Goal: Communication & Community: Participate in discussion

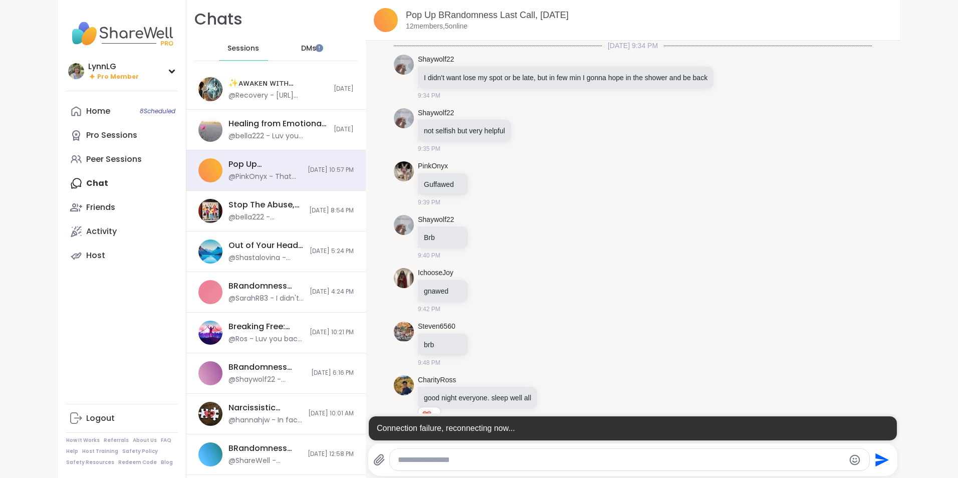
click at [302, 48] on span "DMs" at bounding box center [308, 49] width 15 height 10
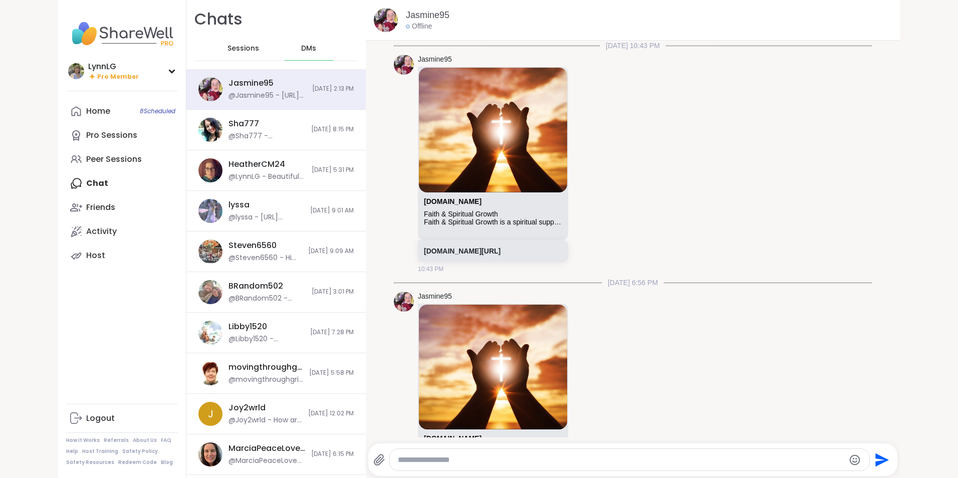
scroll to position [315, 0]
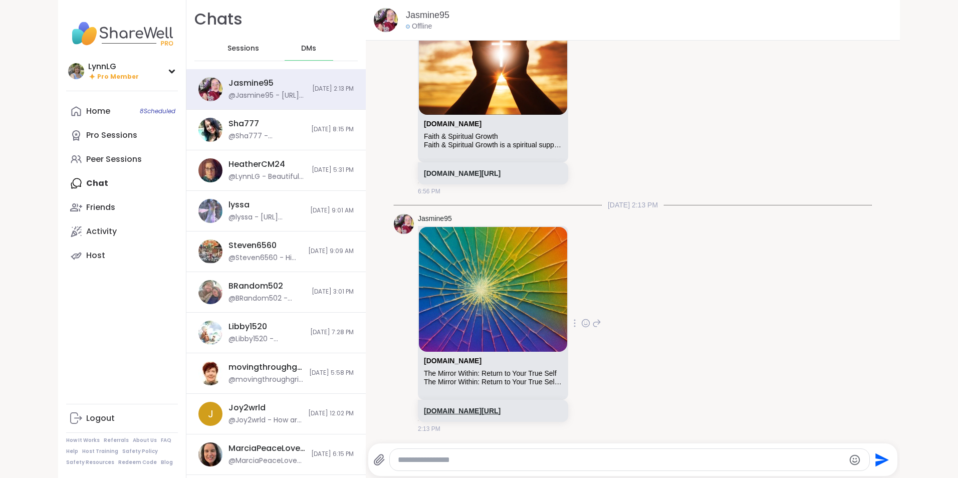
click at [485, 409] on link "[DOMAIN_NAME][URL]" at bounding box center [462, 411] width 77 height 8
click at [98, 183] on div "Home 8 Scheduled Pro Sessions Peer Sessions Chat 2 Friends Activity Host" at bounding box center [122, 183] width 112 height 168
click at [133, 182] on div "Home 8 Scheduled Pro Sessions Peer Sessions Chat 2 Friends Activity Host" at bounding box center [122, 183] width 112 height 168
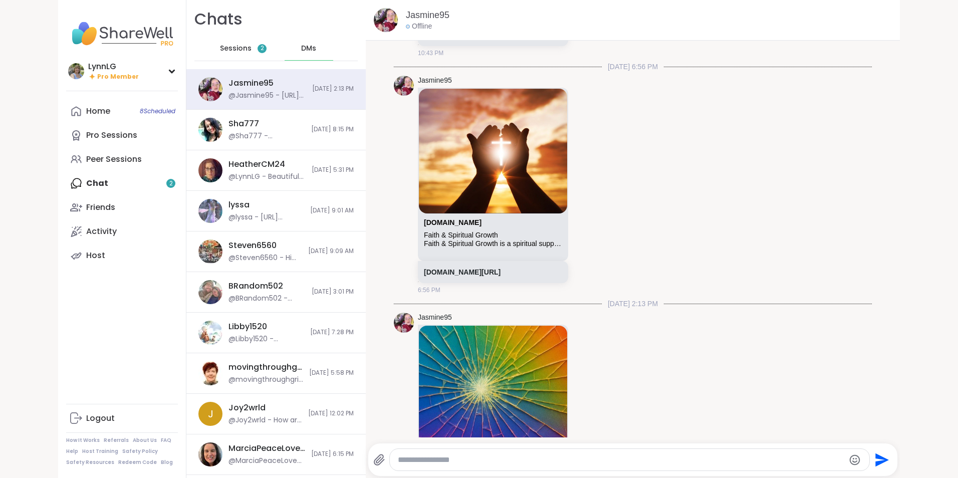
scroll to position [216, 0]
click at [106, 160] on div "Peer Sessions" at bounding box center [114, 159] width 56 height 11
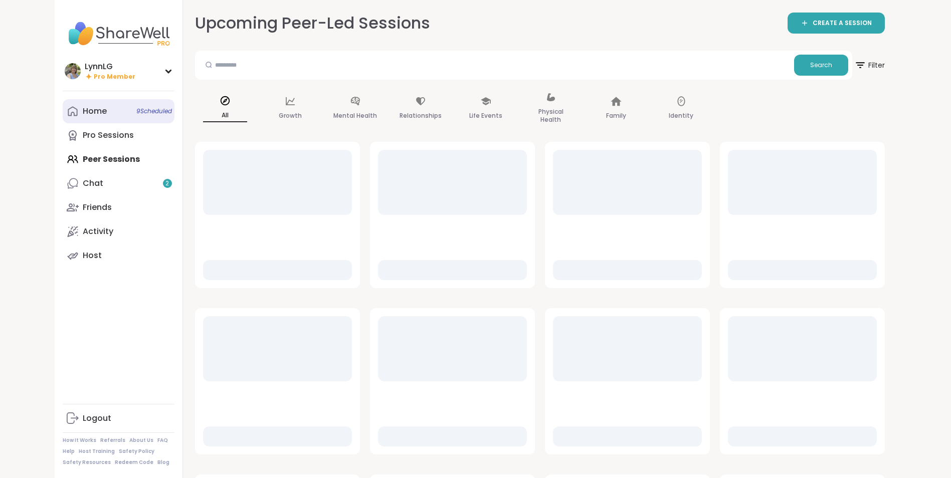
click at [139, 110] on span "9 Scheduled" at bounding box center [154, 111] width 36 height 8
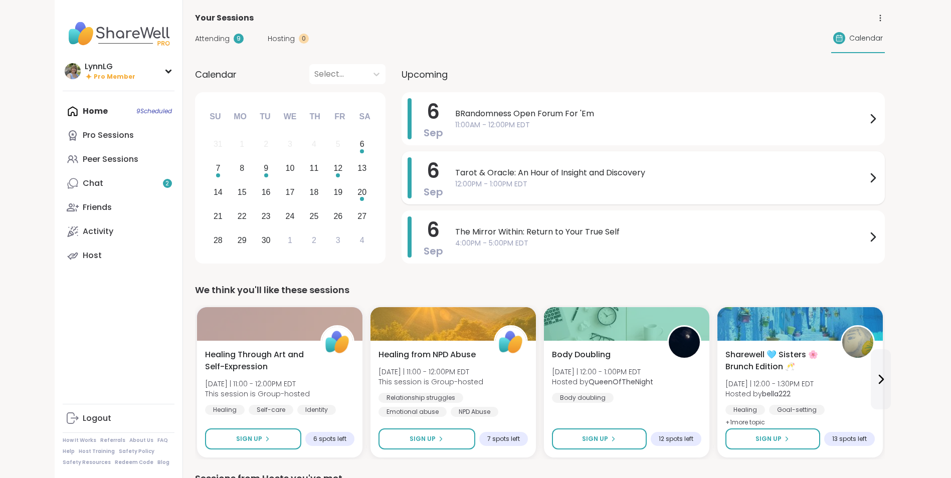
click at [662, 164] on div "Tarot & Oracle: An Hour of Insight and Discovery 12:00PM - 1:00PM EDT" at bounding box center [667, 177] width 424 height 41
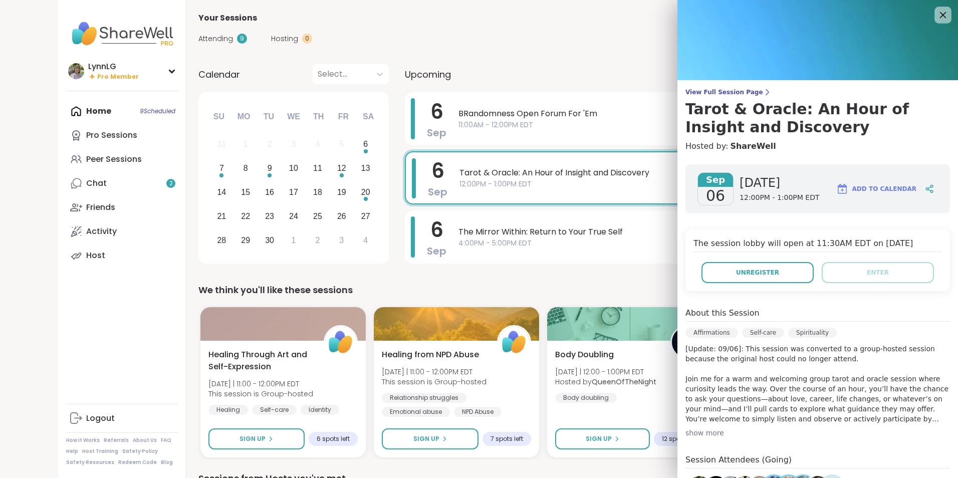
click at [937, 11] on icon at bounding box center [943, 15] width 13 height 13
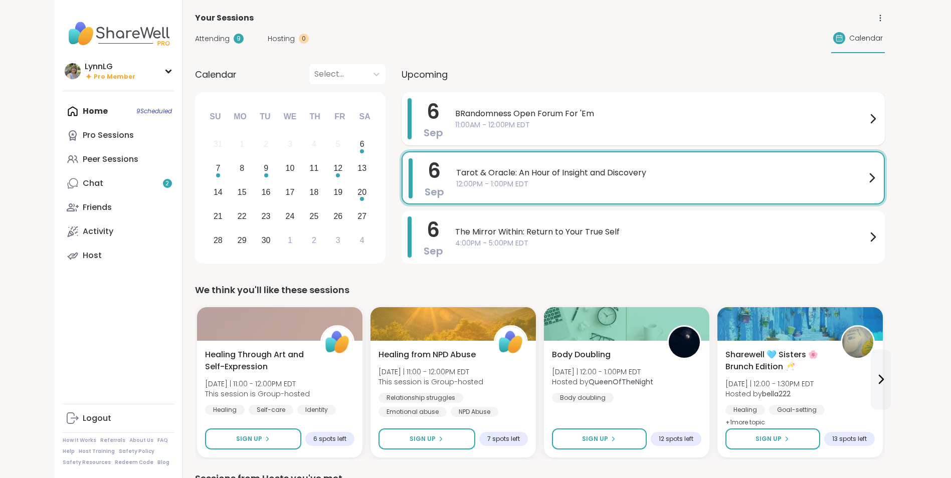
click at [614, 111] on span "BRandomness Open Forum For 'Em" at bounding box center [660, 114] width 411 height 12
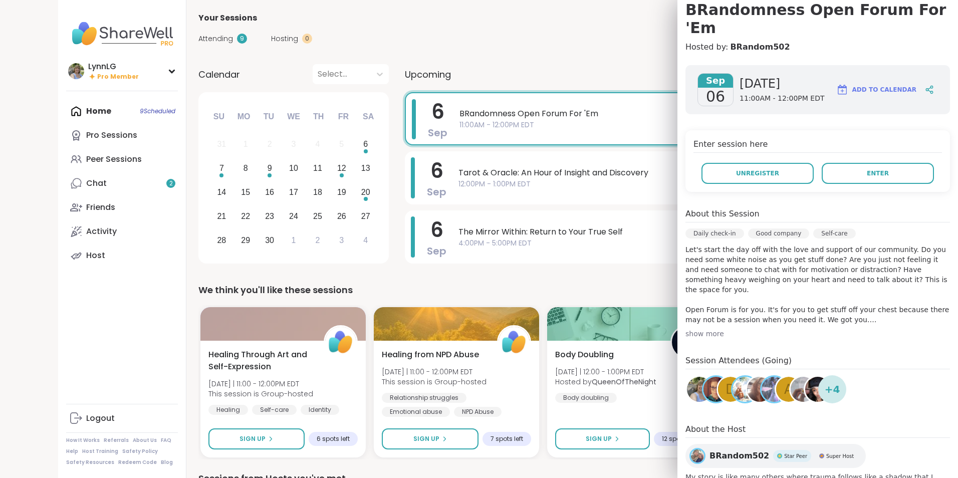
scroll to position [100, 0]
click at [845, 162] on button "Enter" at bounding box center [878, 172] width 112 height 21
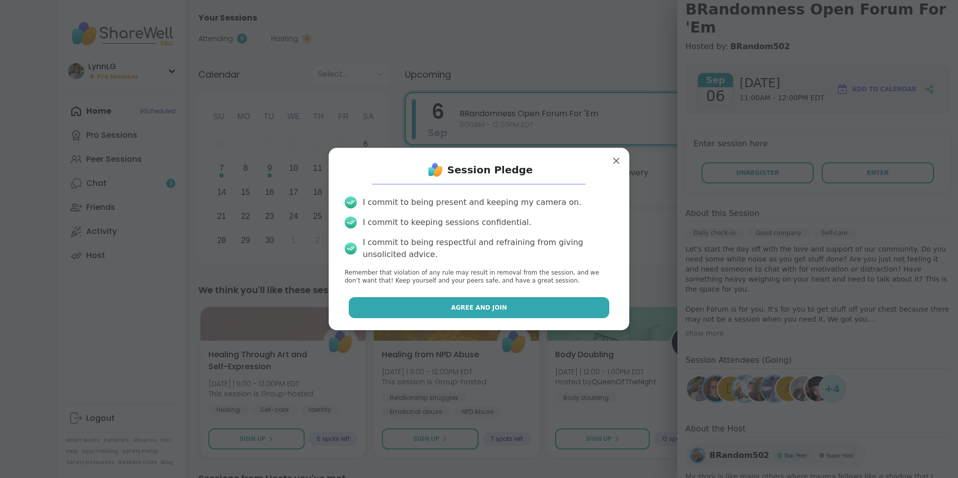
click at [517, 312] on button "Agree and Join" at bounding box center [479, 307] width 261 height 21
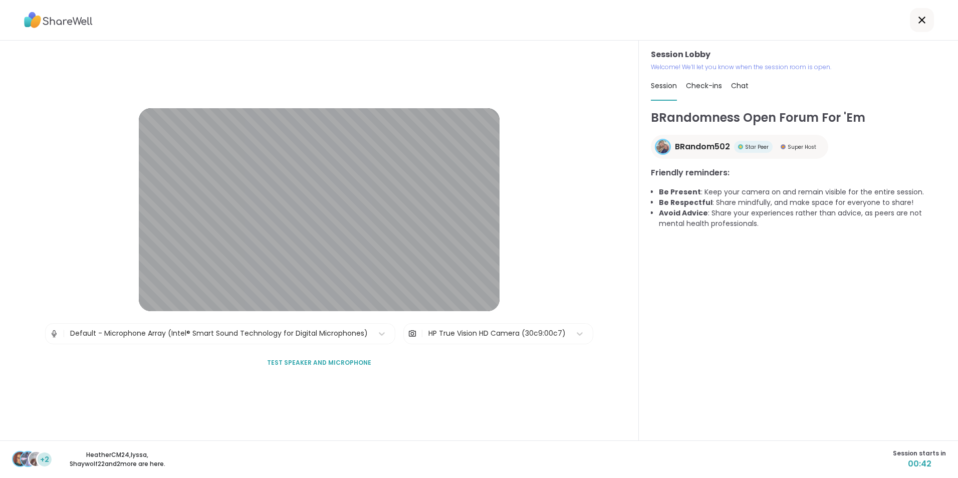
drag, startPoint x: 38, startPoint y: 10, endPoint x: 12, endPoint y: 54, distance: 51.5
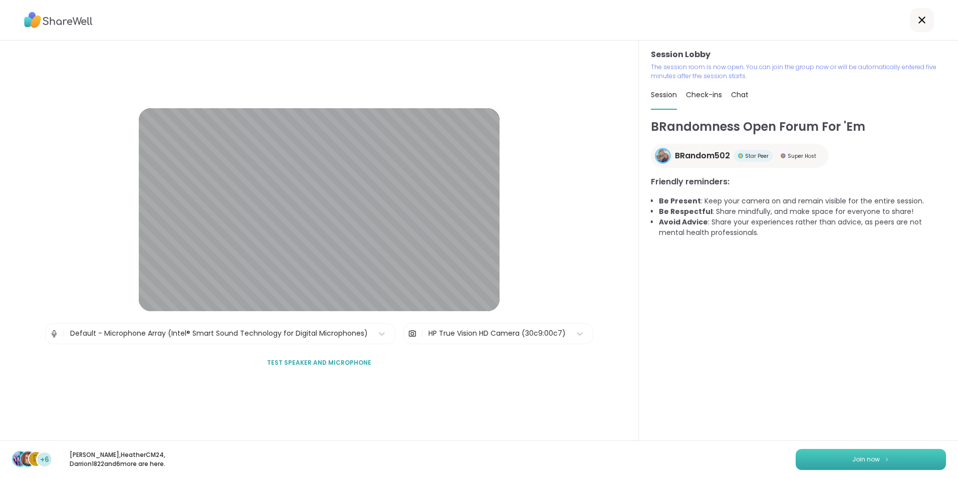
drag, startPoint x: 12, startPoint y: 54, endPoint x: 845, endPoint y: 461, distance: 927.5
click at [853, 461] on span "Join now" at bounding box center [867, 459] width 28 height 9
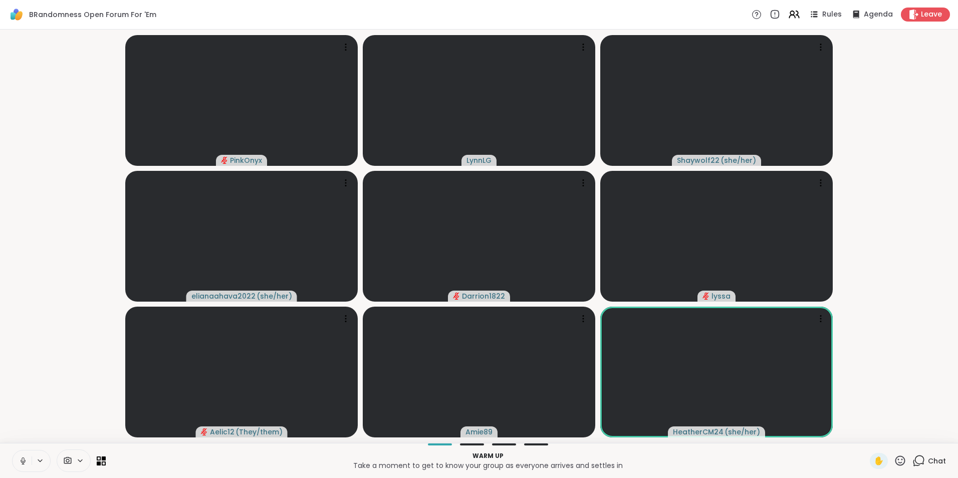
click at [29, 457] on button at bounding box center [22, 461] width 19 height 21
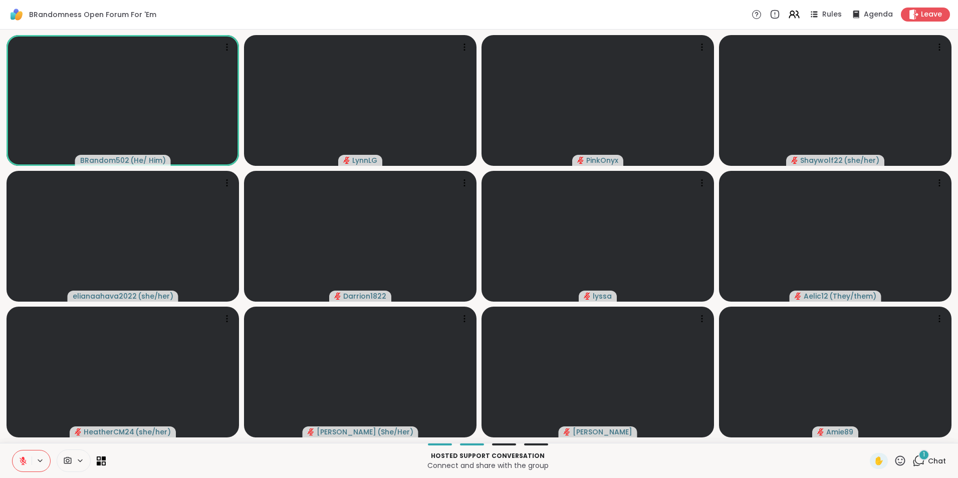
click at [13, 451] on button at bounding box center [22, 461] width 19 height 21
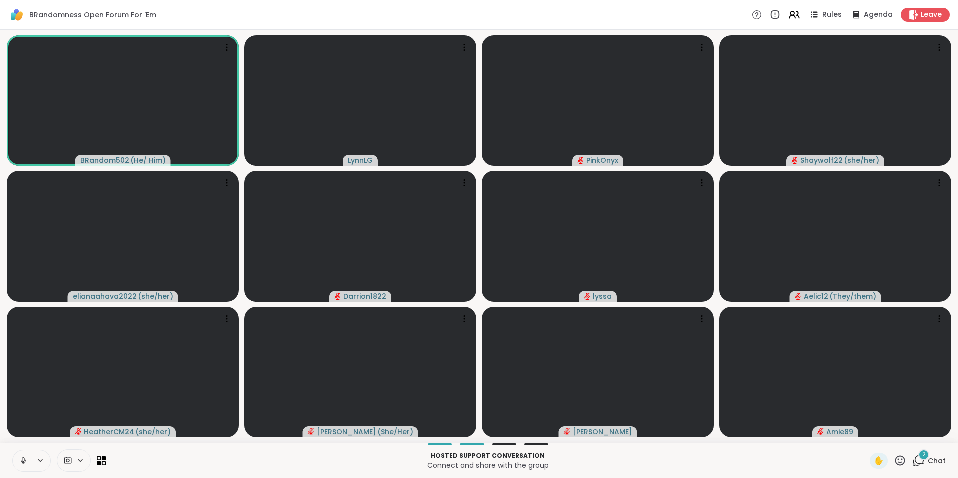
click at [13, 451] on button at bounding box center [22, 461] width 19 height 21
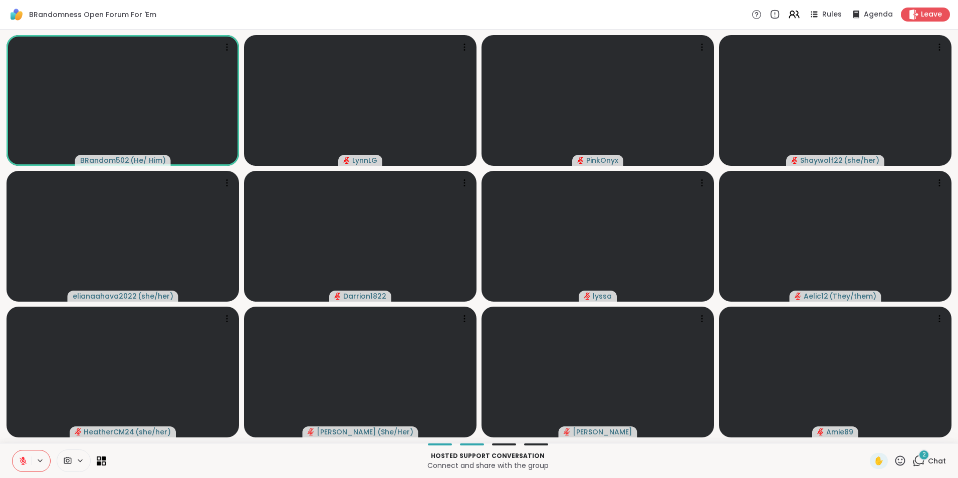
click at [13, 451] on button at bounding box center [22, 461] width 19 height 21
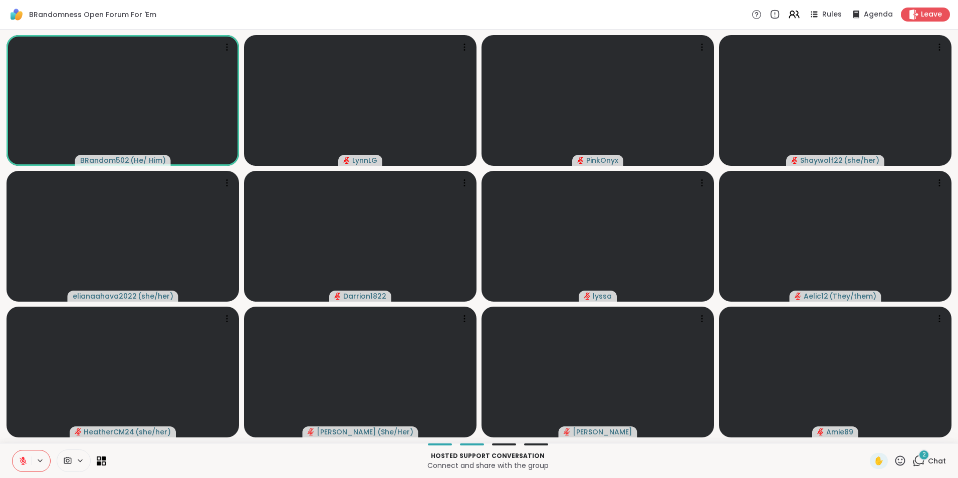
click at [13, 451] on button at bounding box center [22, 461] width 19 height 21
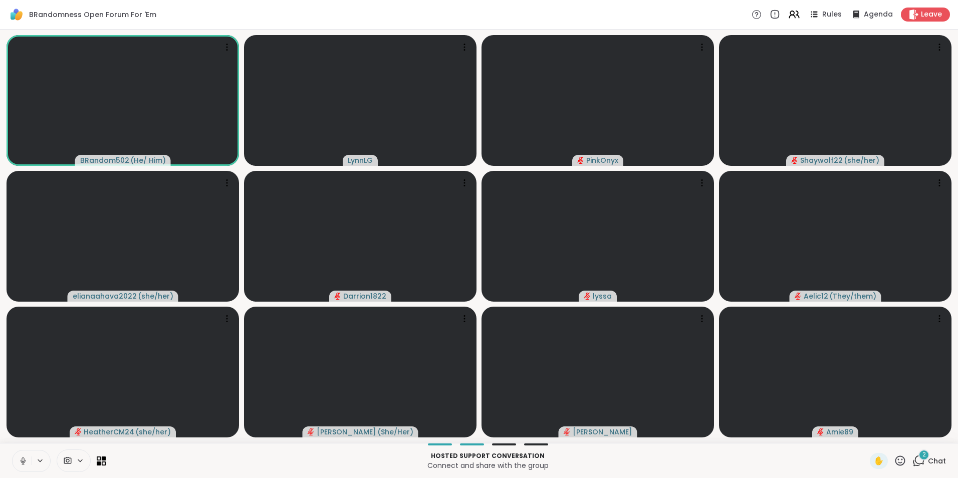
click at [13, 451] on button at bounding box center [22, 461] width 19 height 21
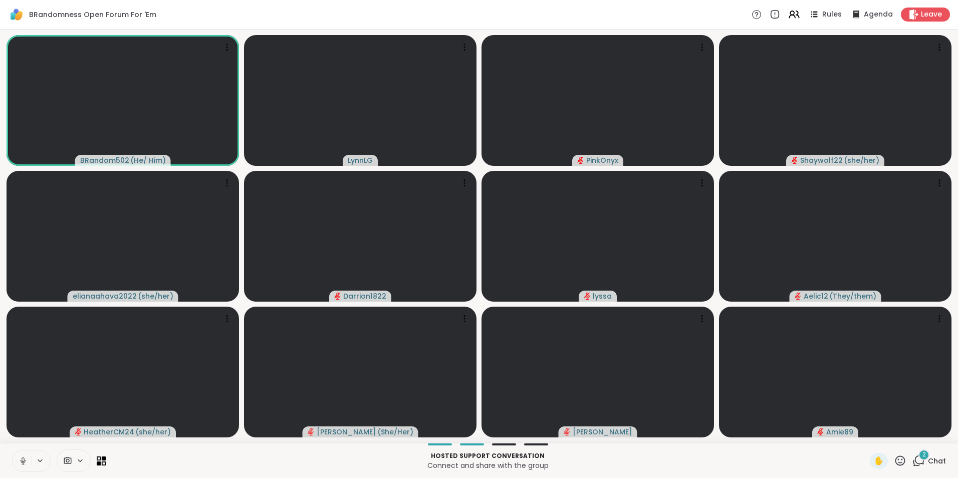
click at [13, 451] on button at bounding box center [22, 461] width 19 height 21
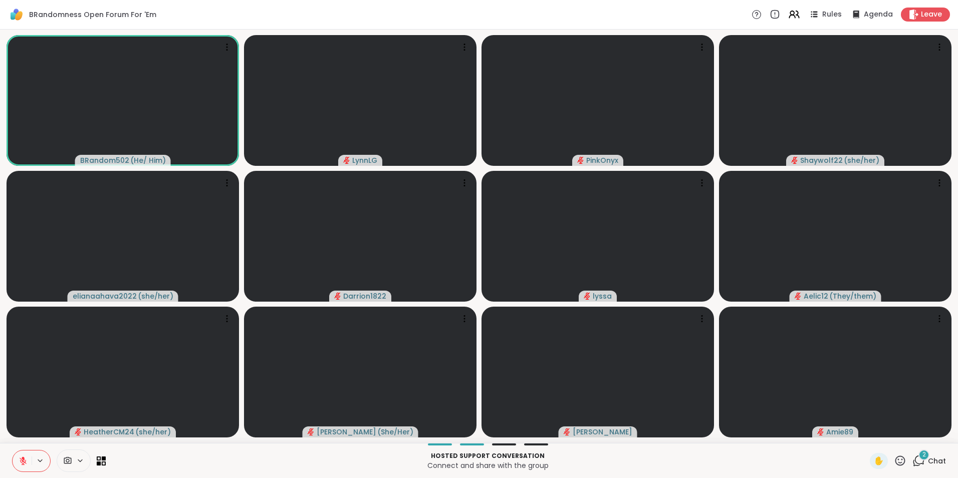
click at [13, 451] on button at bounding box center [22, 461] width 19 height 21
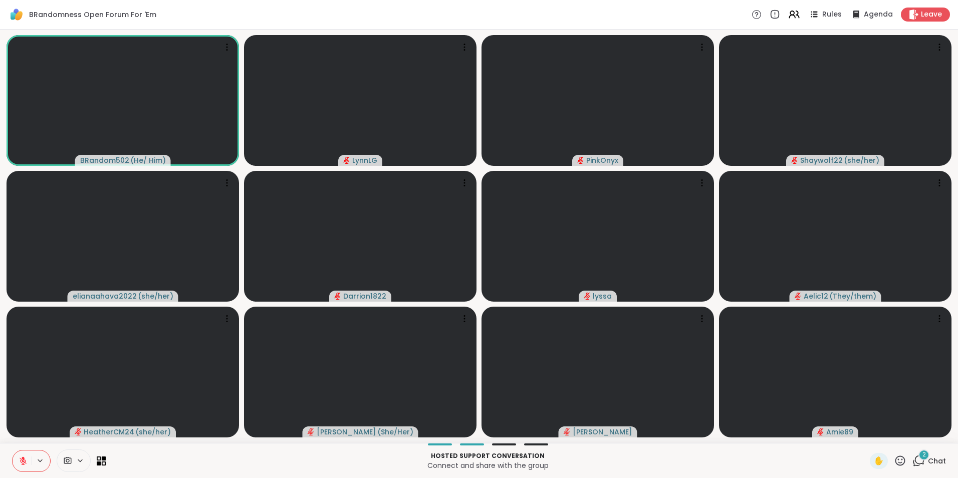
click at [13, 451] on button at bounding box center [22, 461] width 19 height 21
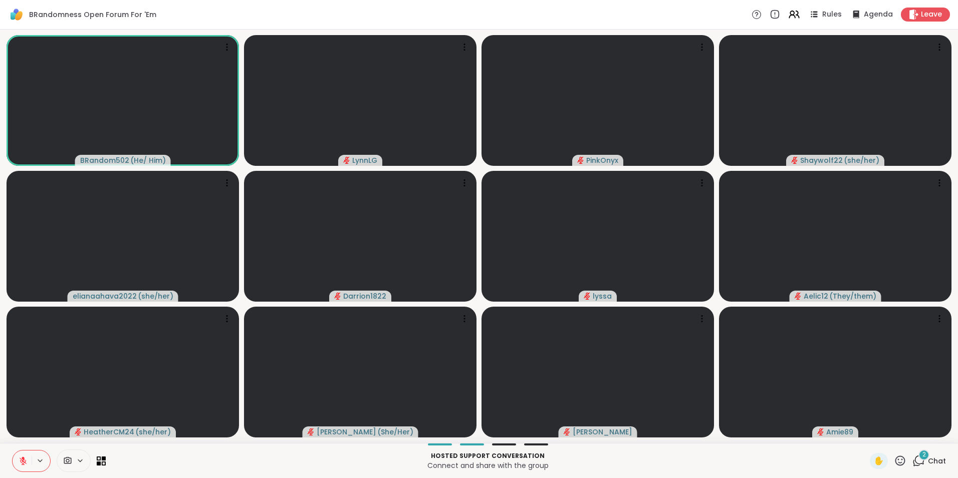
click at [13, 451] on button at bounding box center [22, 461] width 19 height 21
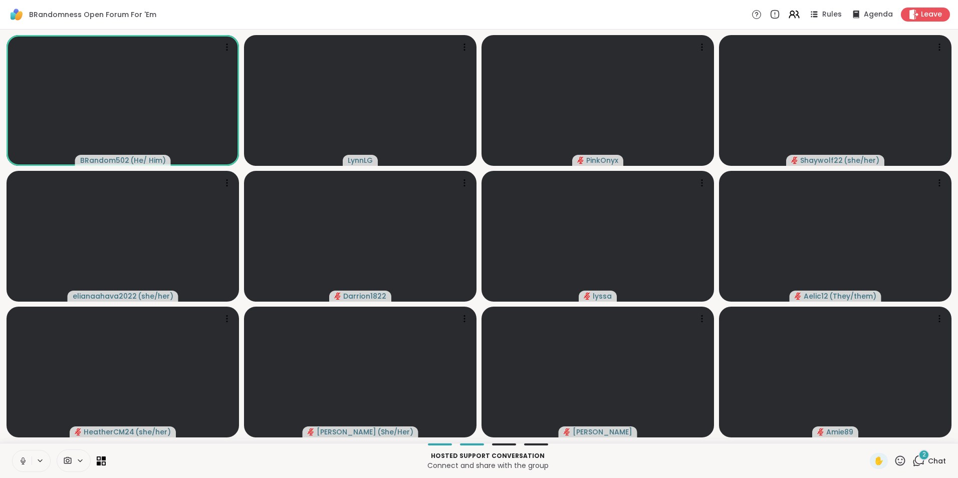
click at [13, 451] on button at bounding box center [22, 461] width 19 height 21
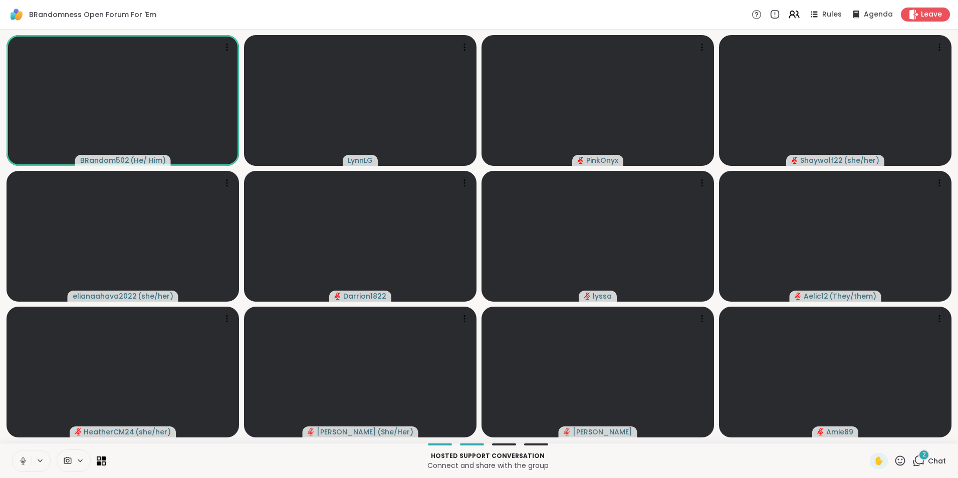
click at [13, 451] on button at bounding box center [22, 461] width 19 height 21
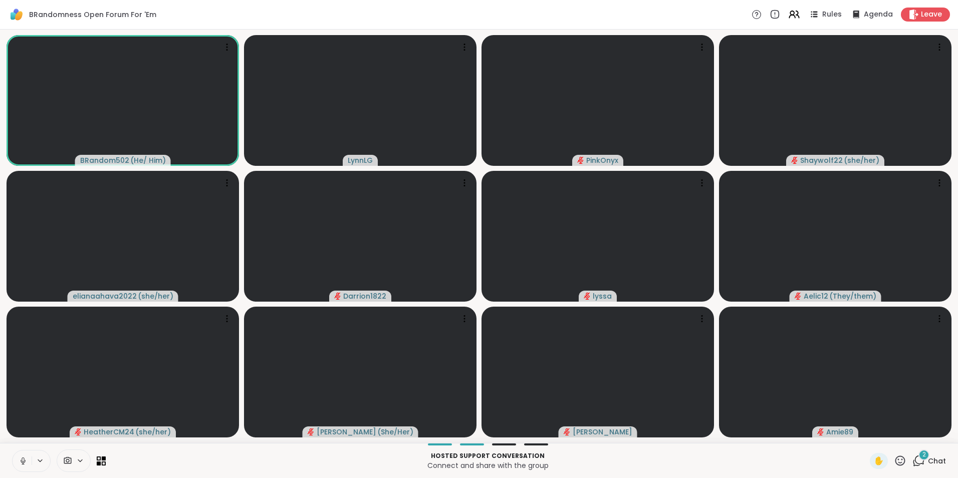
click at [13, 451] on button at bounding box center [22, 461] width 19 height 21
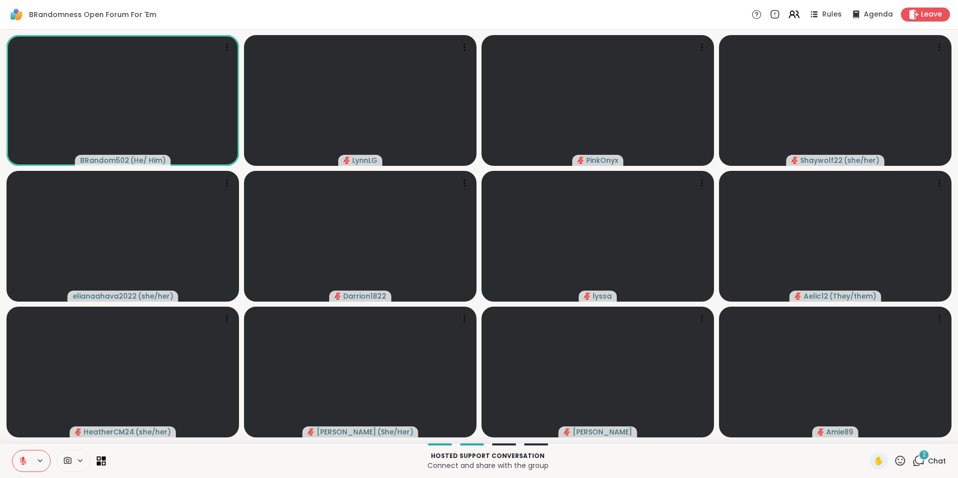
click at [13, 451] on button at bounding box center [22, 461] width 19 height 21
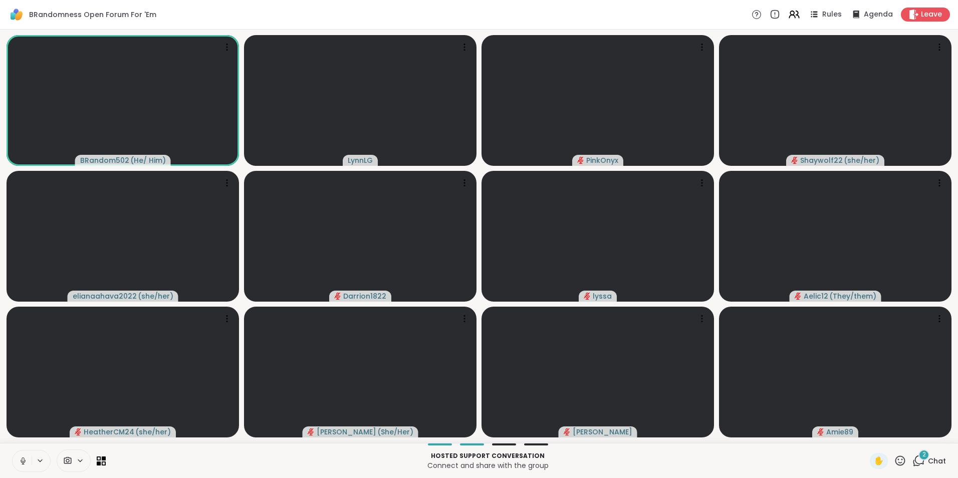
click at [13, 451] on button at bounding box center [22, 461] width 19 height 21
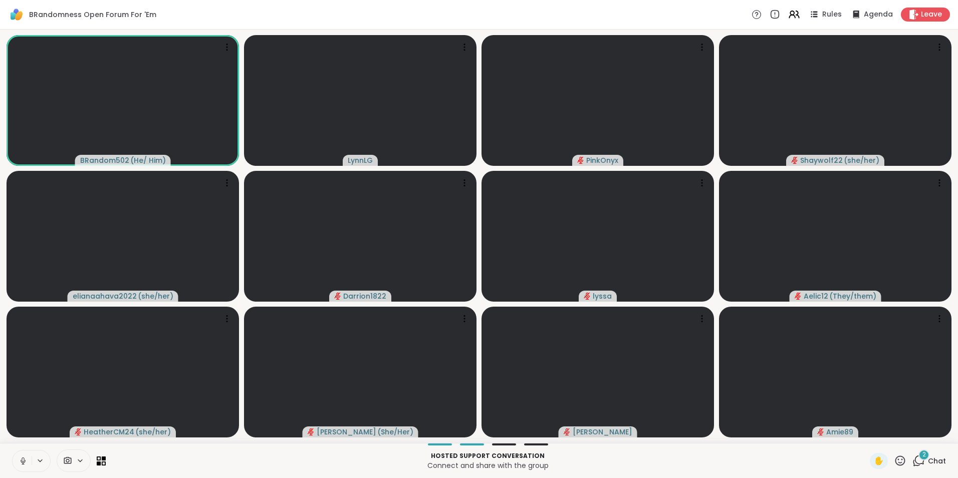
click at [13, 451] on button at bounding box center [22, 461] width 19 height 21
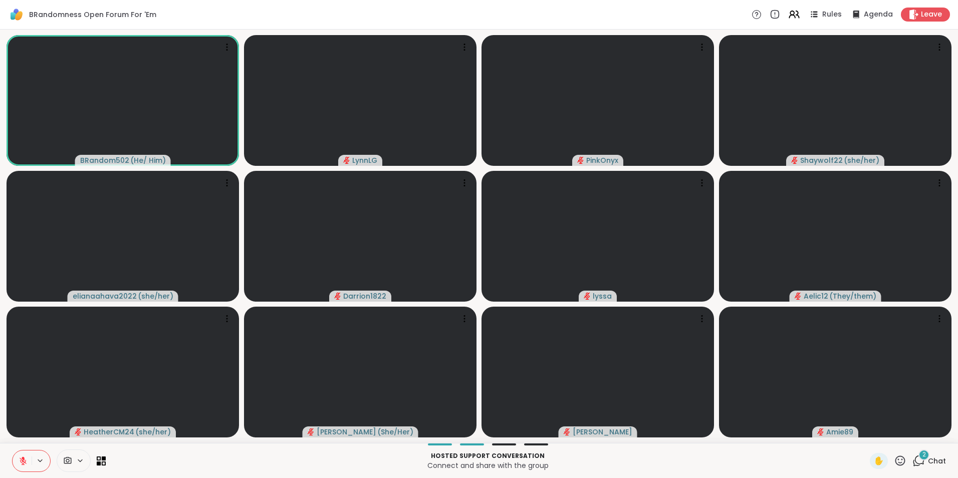
click at [13, 451] on button at bounding box center [22, 461] width 19 height 21
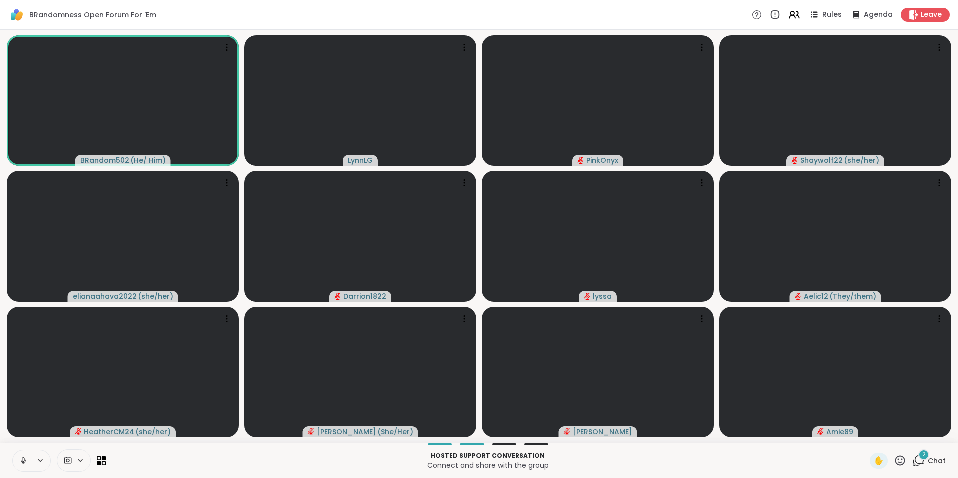
click at [13, 451] on button at bounding box center [22, 461] width 19 height 21
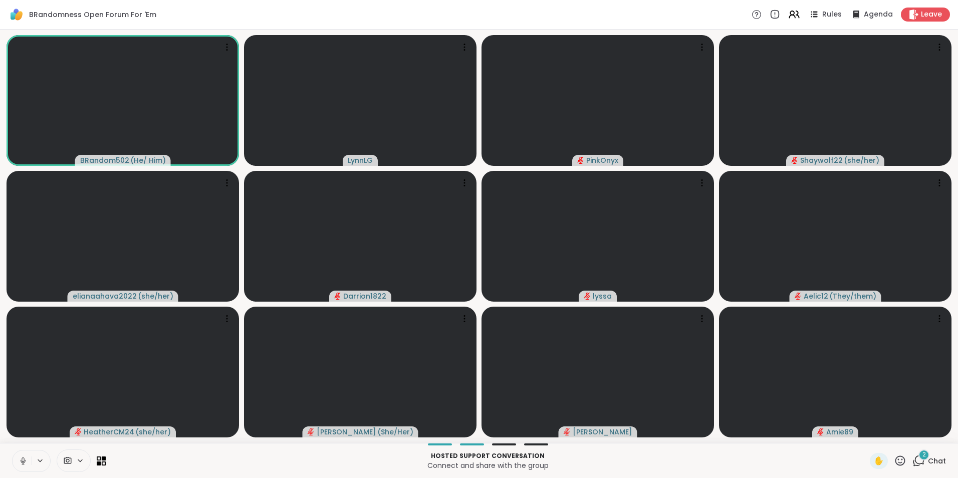
click at [13, 451] on button at bounding box center [22, 461] width 19 height 21
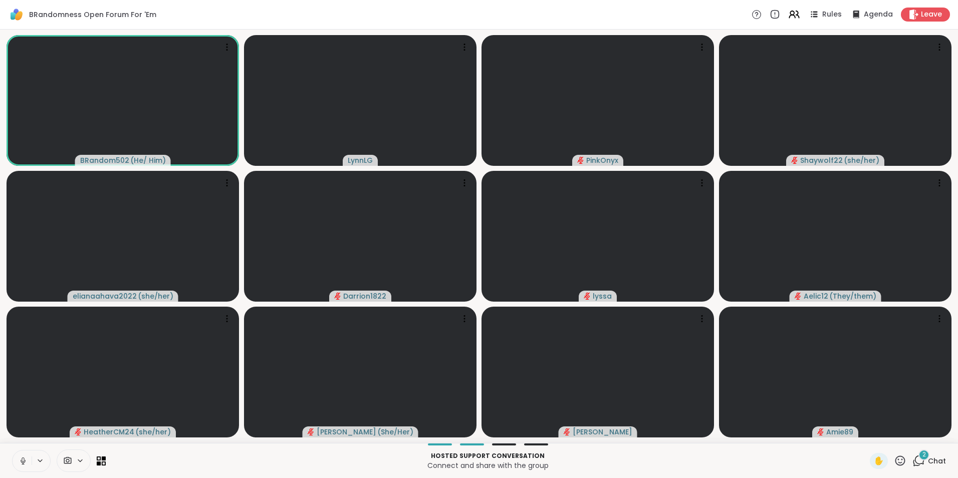
click at [13, 451] on button at bounding box center [22, 461] width 19 height 21
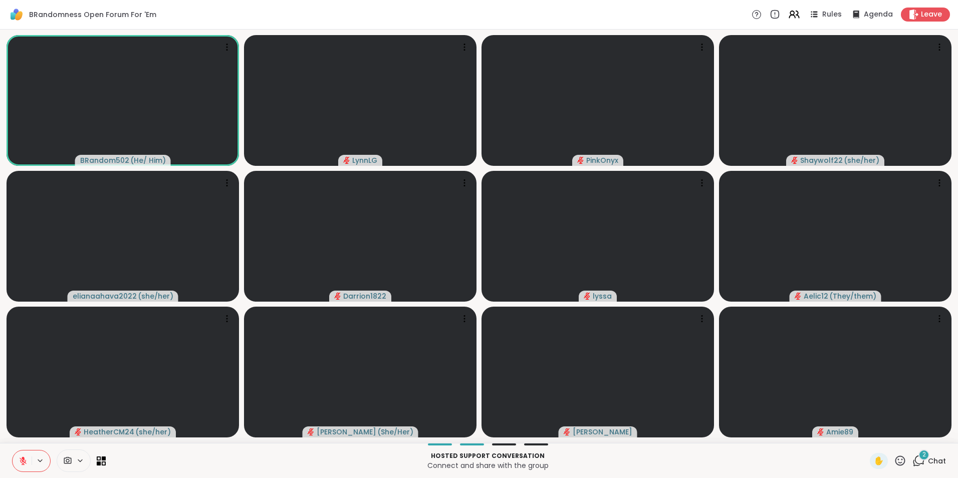
click at [13, 451] on button at bounding box center [22, 461] width 19 height 21
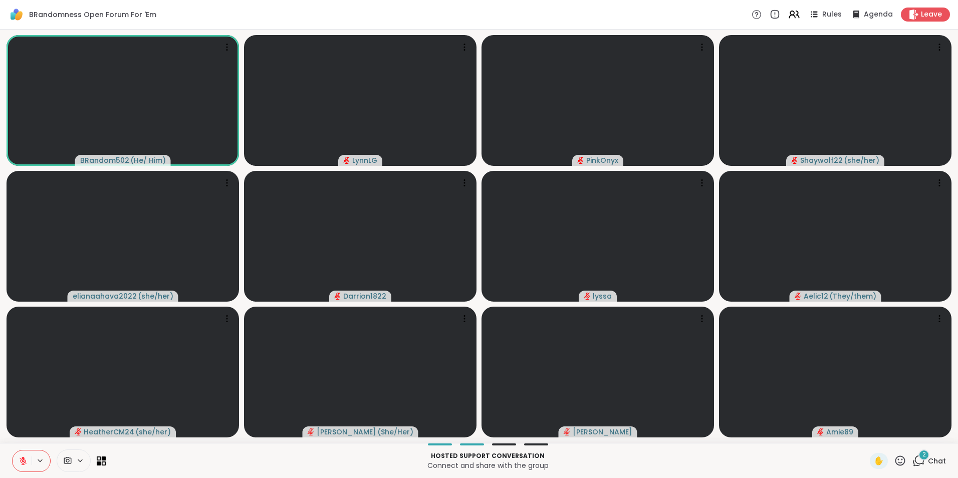
click at [13, 451] on button at bounding box center [22, 461] width 19 height 21
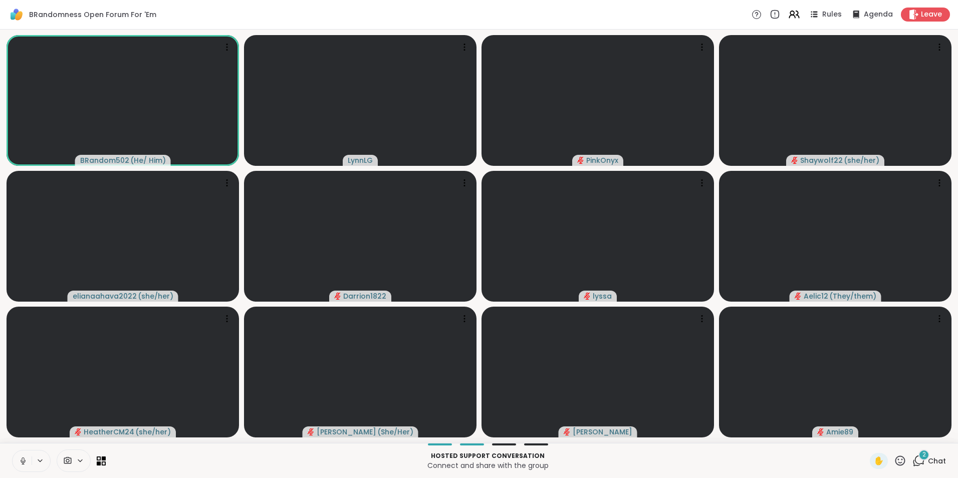
click at [13, 451] on button at bounding box center [22, 461] width 19 height 21
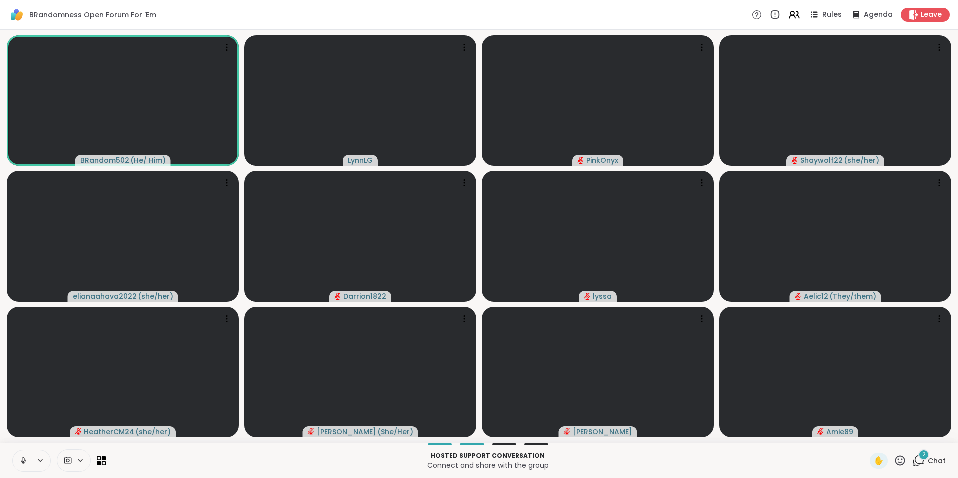
click at [13, 451] on button at bounding box center [22, 461] width 19 height 21
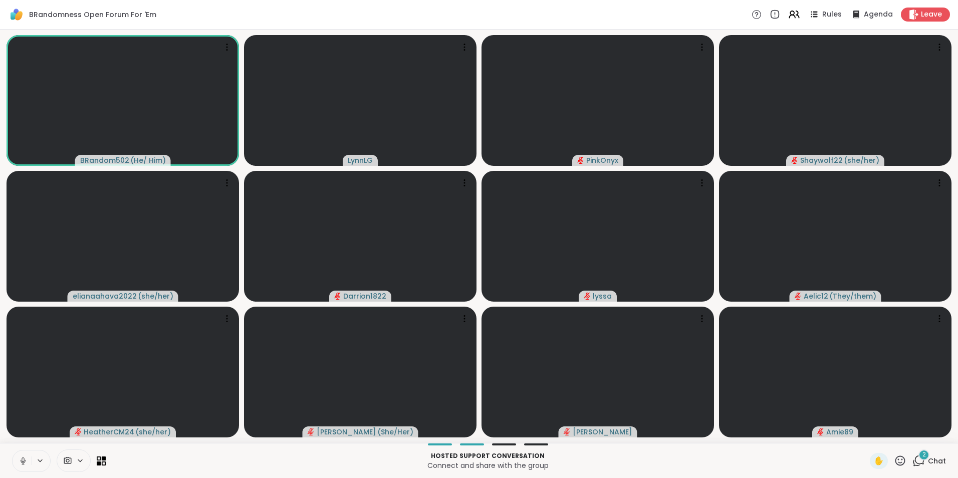
click at [13, 451] on button at bounding box center [22, 461] width 19 height 21
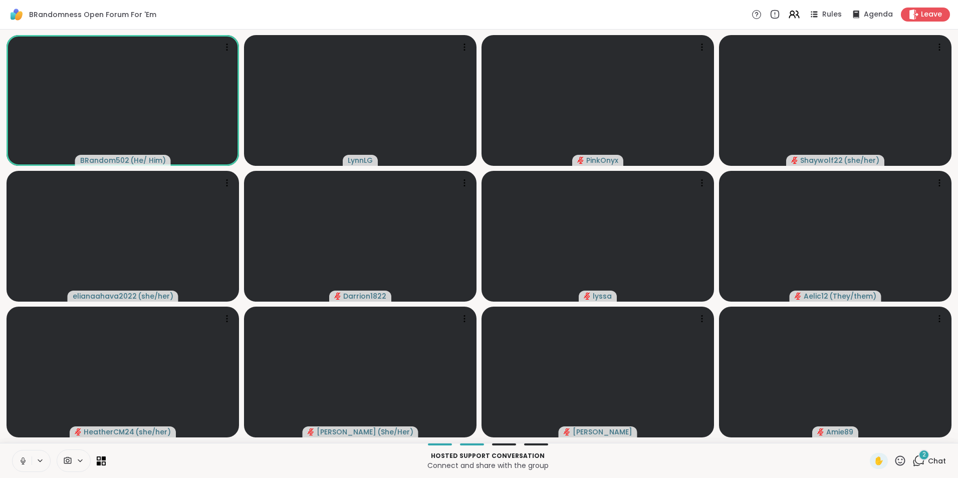
click at [13, 451] on button at bounding box center [22, 461] width 19 height 21
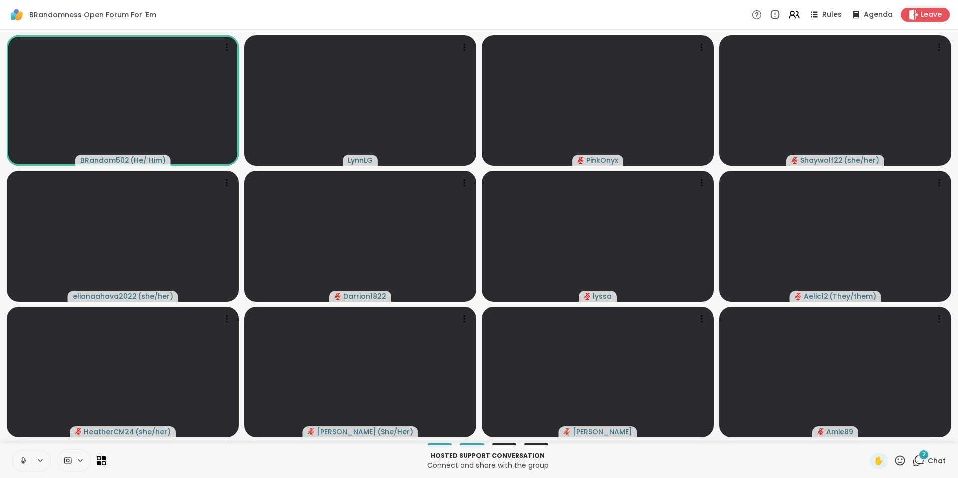
click at [13, 451] on button at bounding box center [22, 461] width 19 height 21
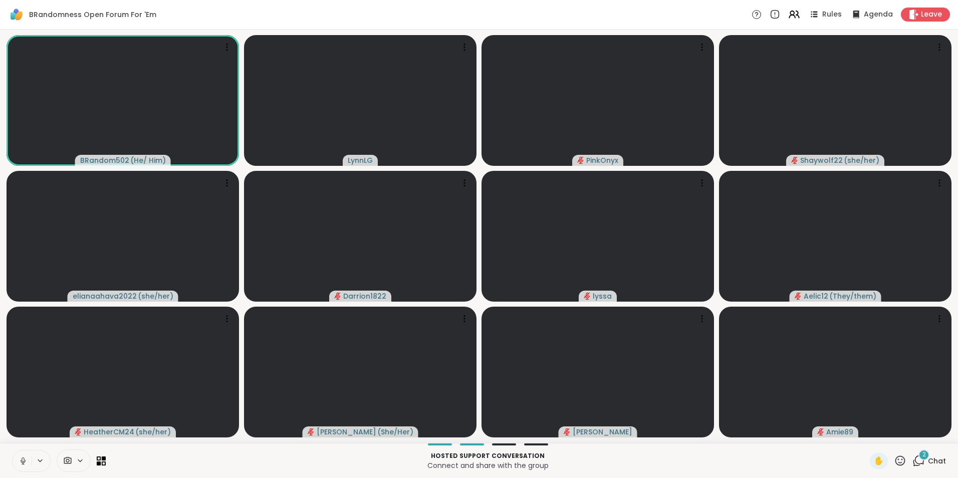
click at [13, 451] on button at bounding box center [22, 461] width 19 height 21
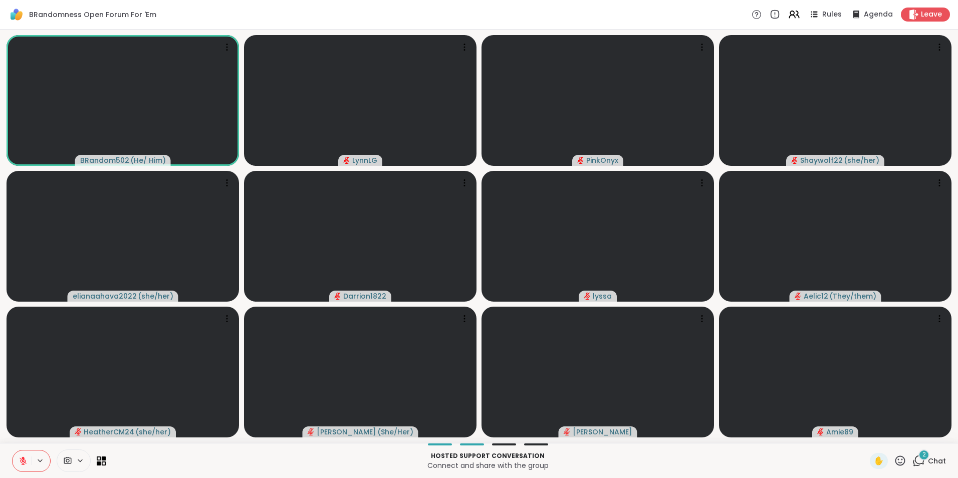
click at [13, 451] on button at bounding box center [22, 461] width 19 height 21
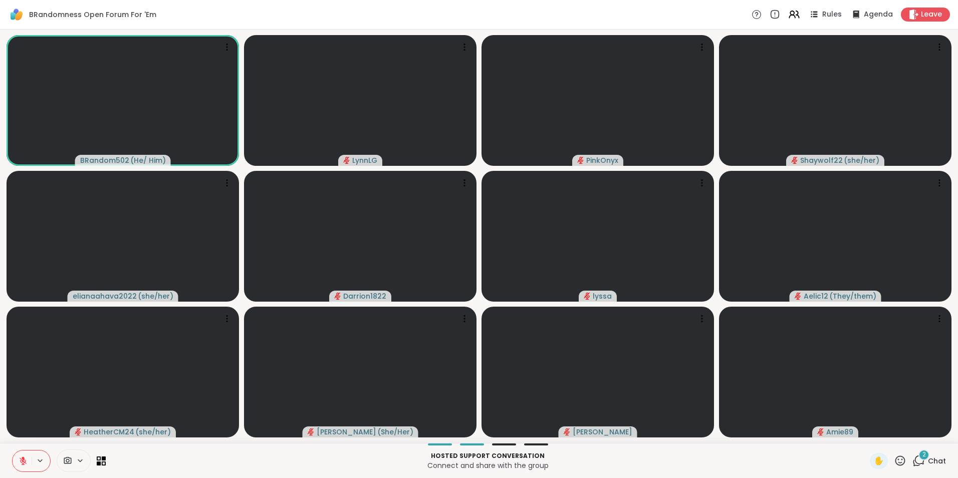
click at [13, 451] on button at bounding box center [22, 461] width 19 height 21
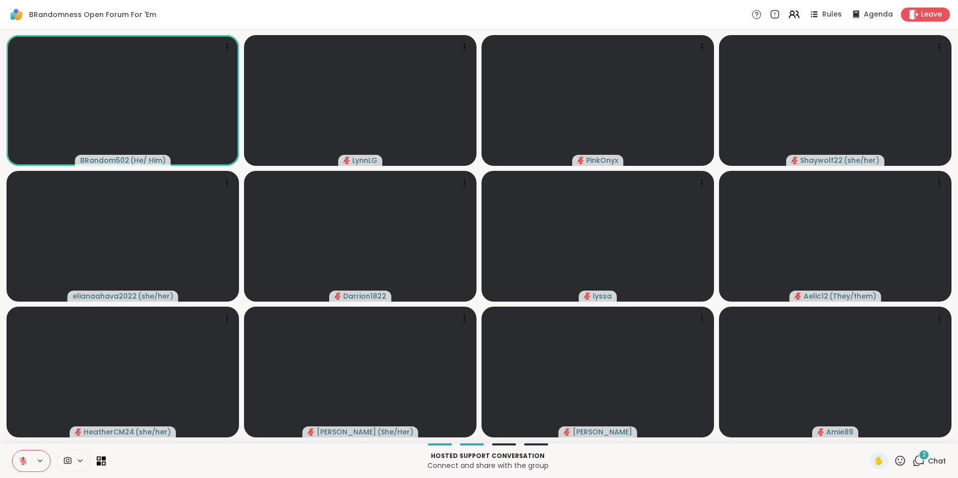
click at [13, 451] on button at bounding box center [22, 461] width 19 height 21
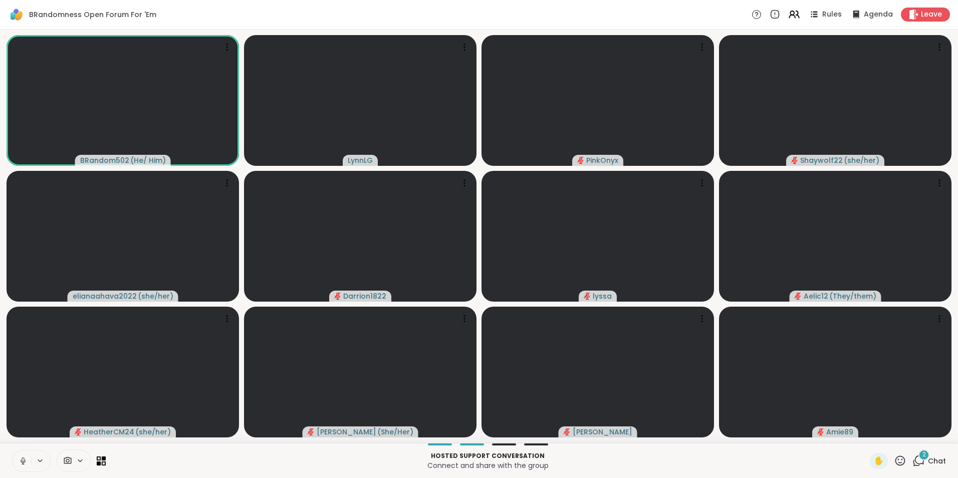
click at [13, 451] on button at bounding box center [22, 461] width 19 height 21
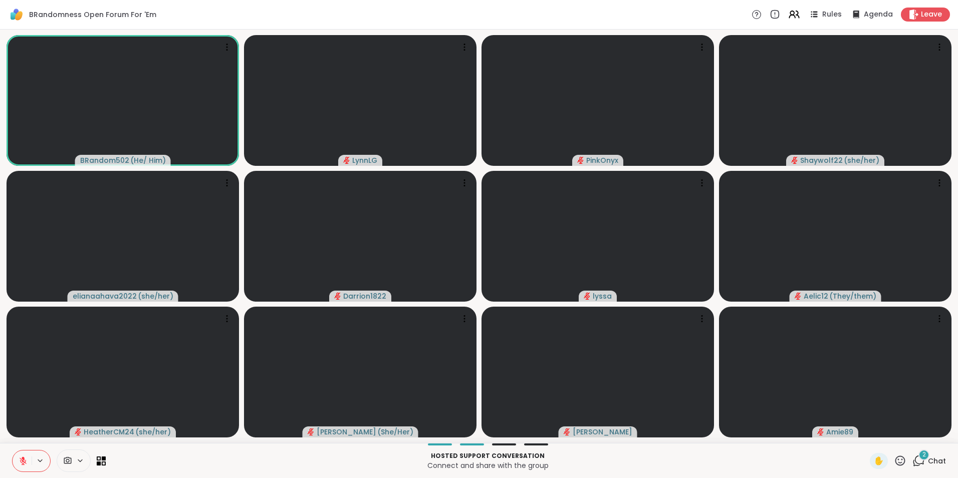
click at [13, 451] on button at bounding box center [22, 461] width 19 height 21
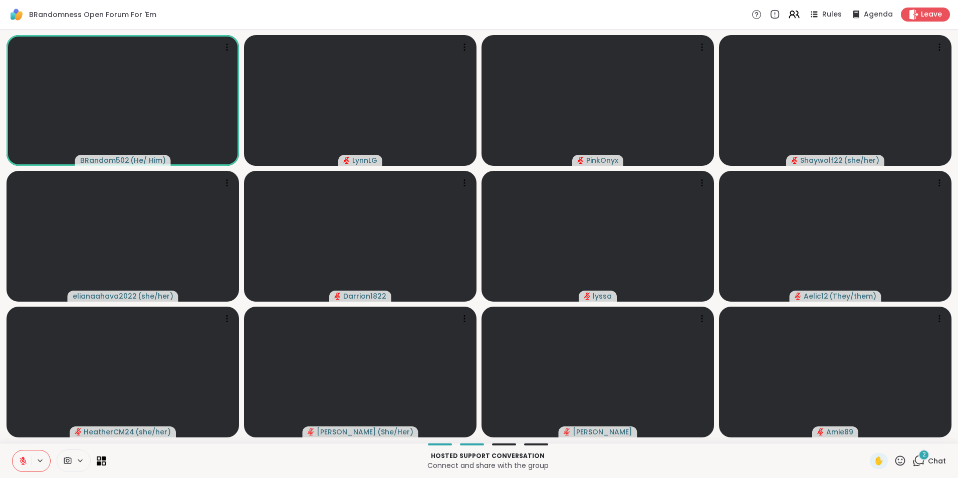
click at [13, 451] on button at bounding box center [22, 461] width 19 height 21
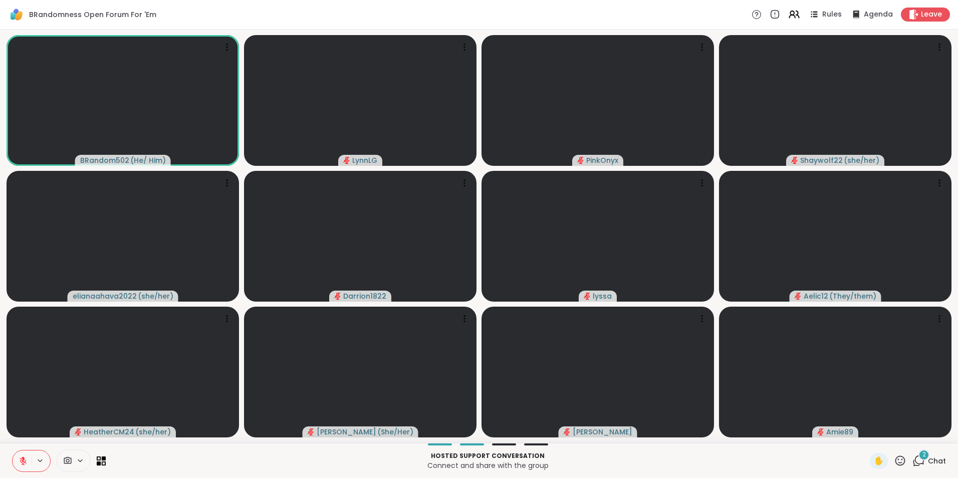
click at [13, 451] on button at bounding box center [22, 461] width 19 height 21
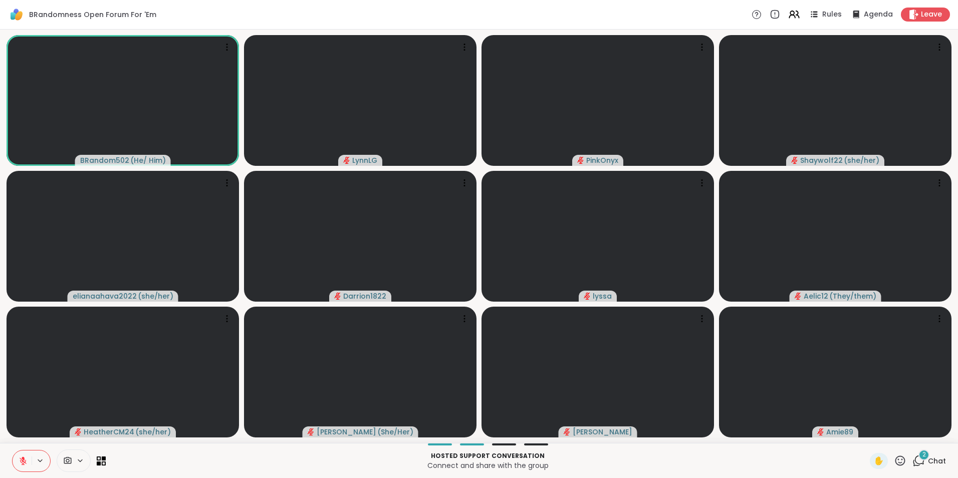
click at [13, 451] on button at bounding box center [22, 461] width 19 height 21
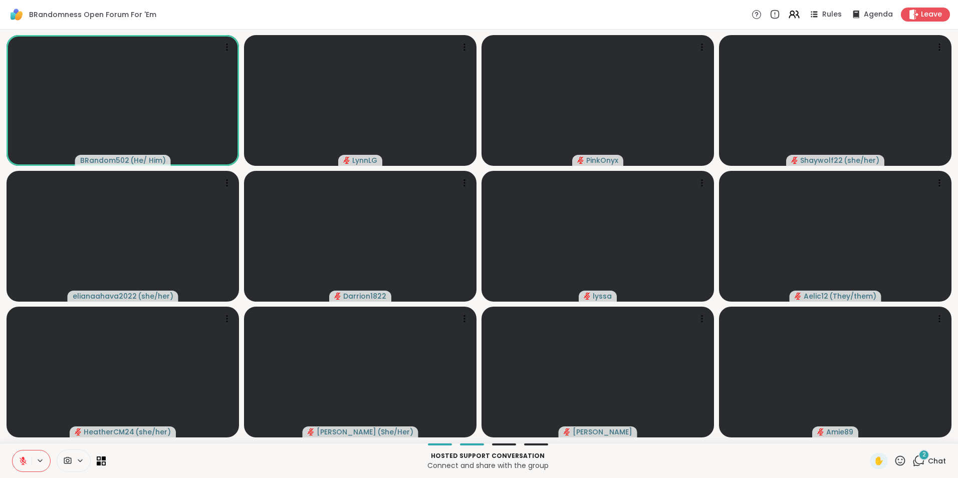
click at [13, 451] on button at bounding box center [22, 461] width 19 height 21
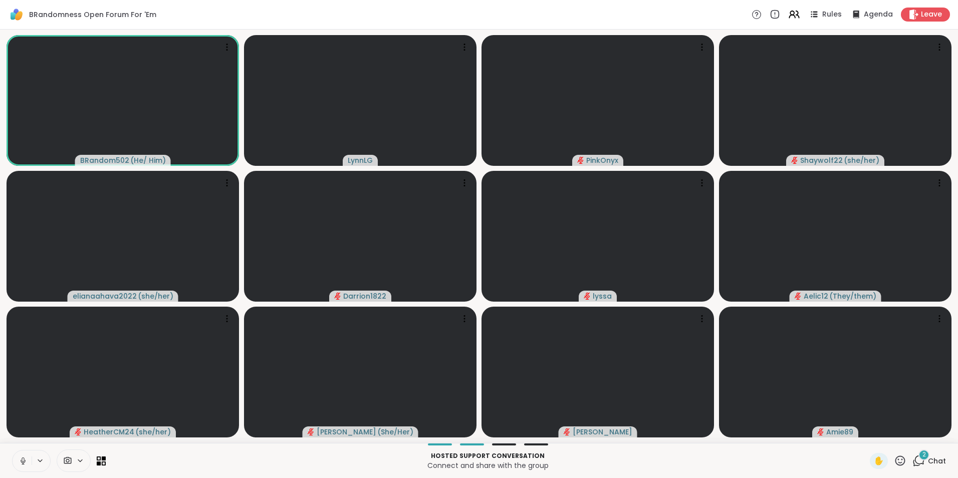
click at [13, 451] on button at bounding box center [22, 461] width 19 height 21
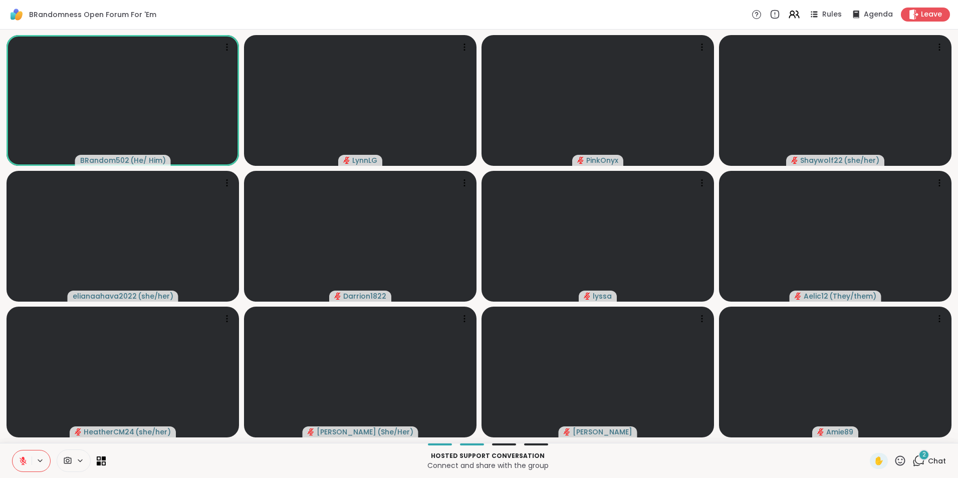
click at [13, 451] on button at bounding box center [22, 461] width 19 height 21
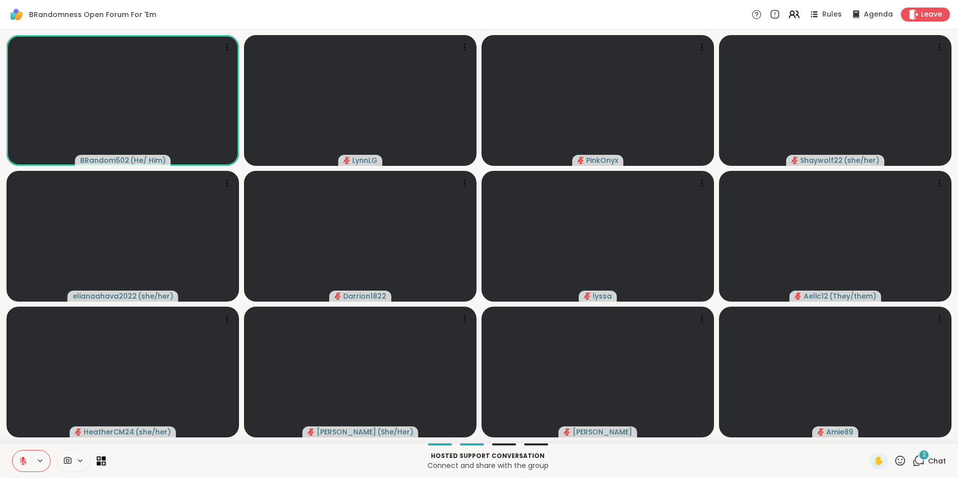
click at [13, 451] on button at bounding box center [22, 461] width 19 height 21
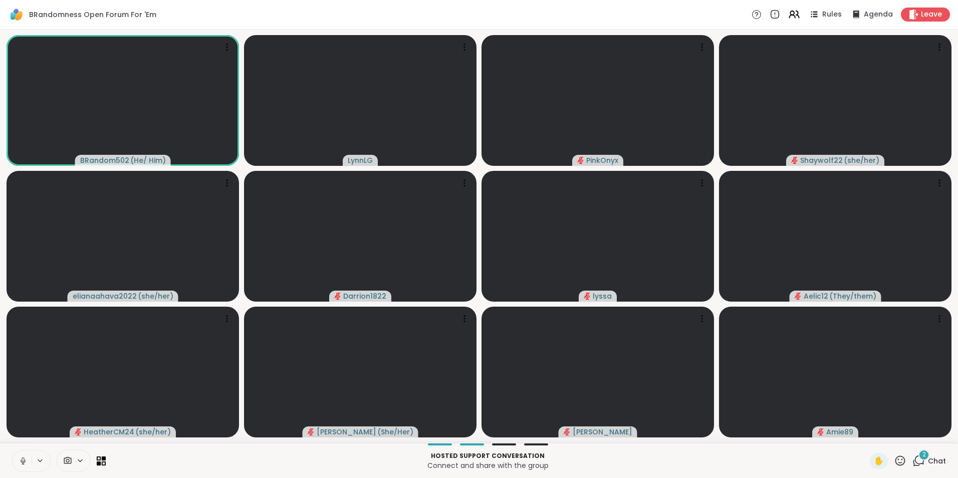
click at [13, 451] on button at bounding box center [22, 461] width 19 height 21
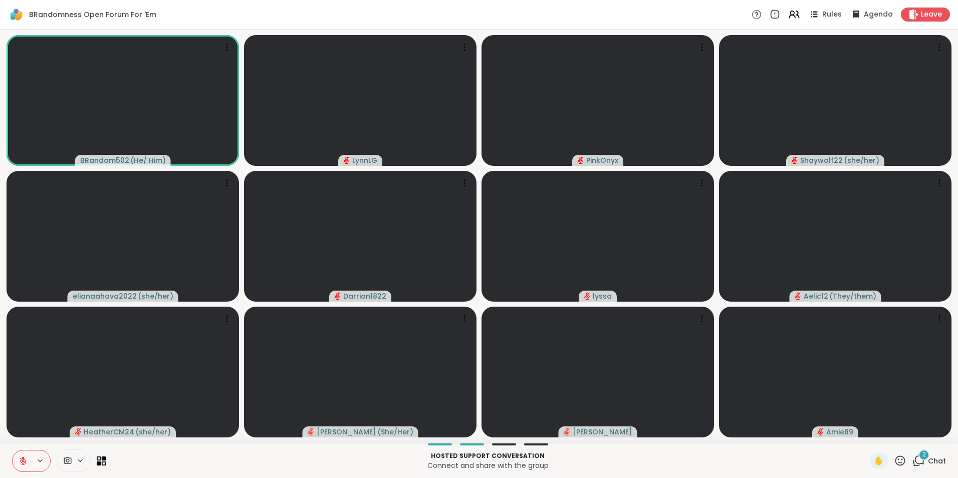
click at [13, 451] on button at bounding box center [22, 461] width 19 height 21
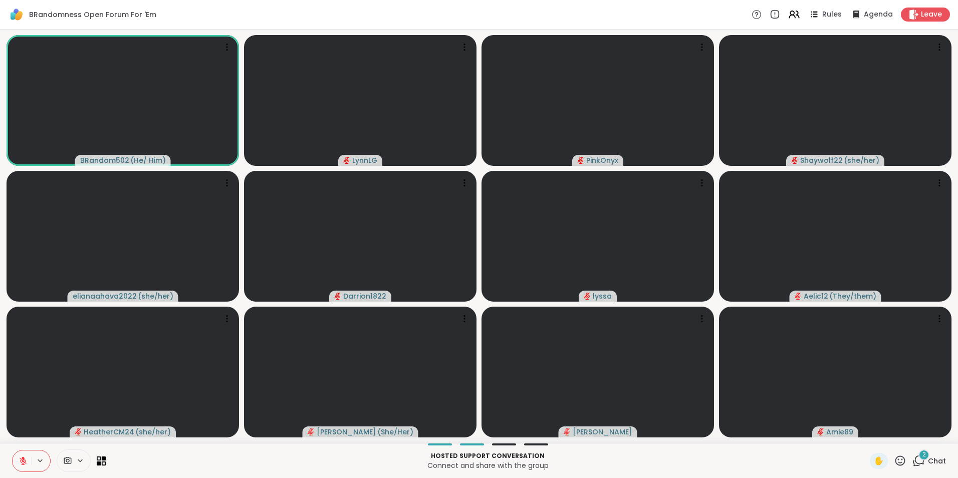
click at [13, 451] on button at bounding box center [22, 461] width 19 height 21
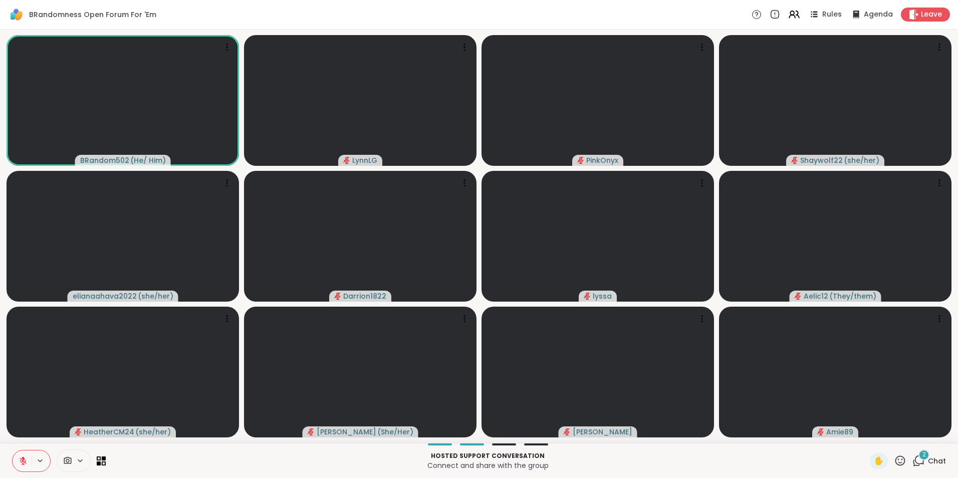
click at [13, 451] on button at bounding box center [22, 461] width 19 height 21
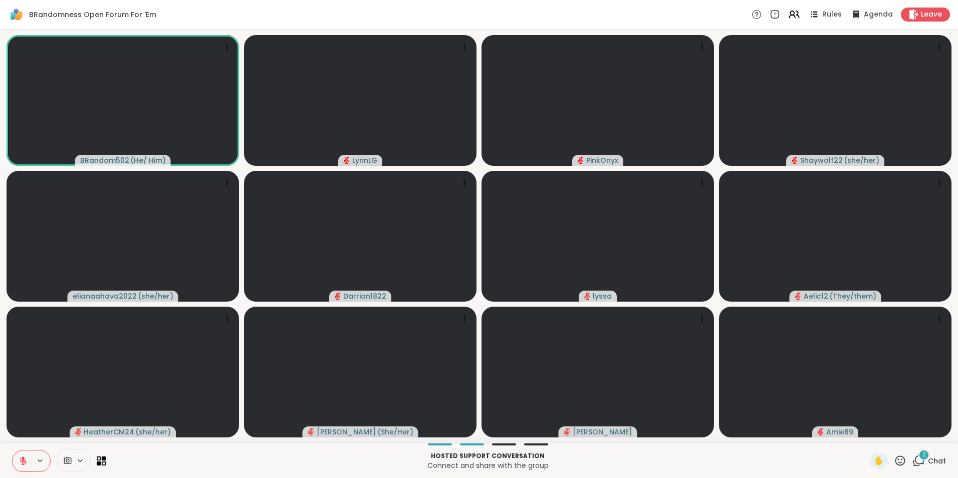
click at [13, 451] on button at bounding box center [22, 461] width 19 height 21
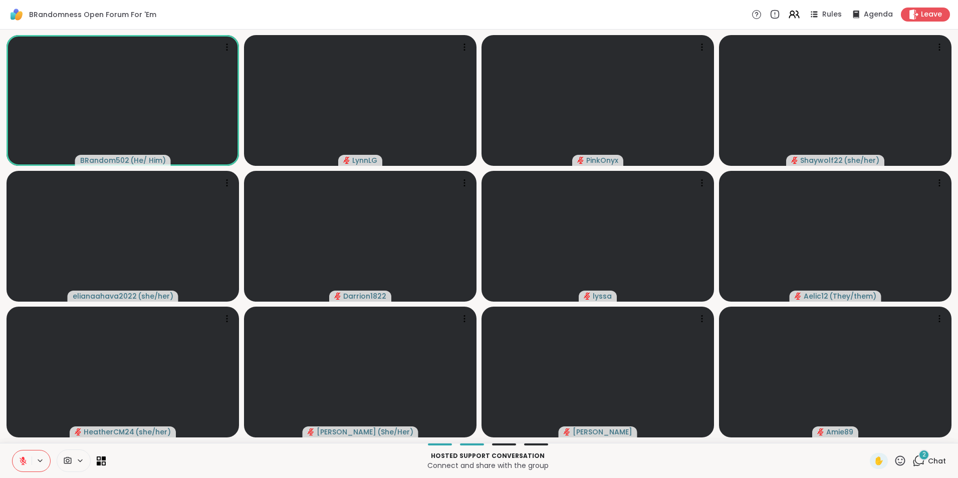
click at [13, 451] on button at bounding box center [22, 461] width 19 height 21
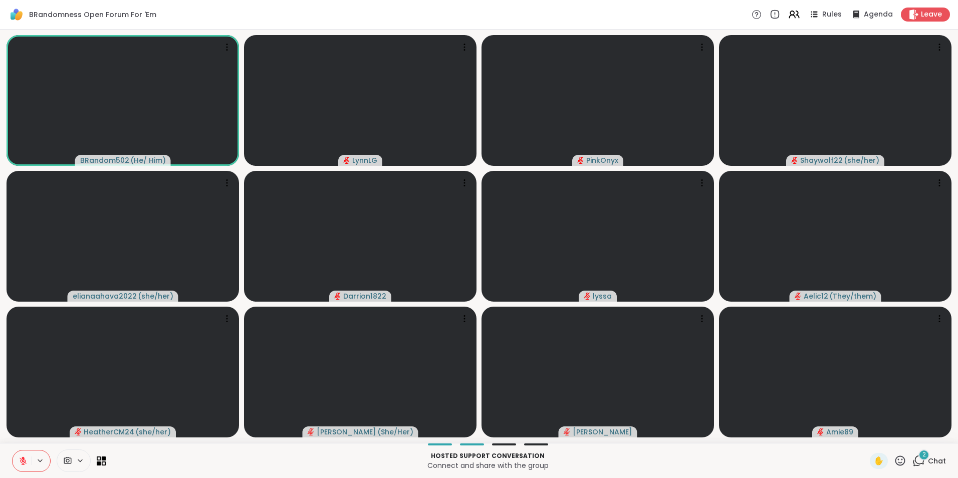
click at [13, 451] on button at bounding box center [22, 461] width 19 height 21
click at [928, 456] on span "Chat" at bounding box center [937, 461] width 18 height 10
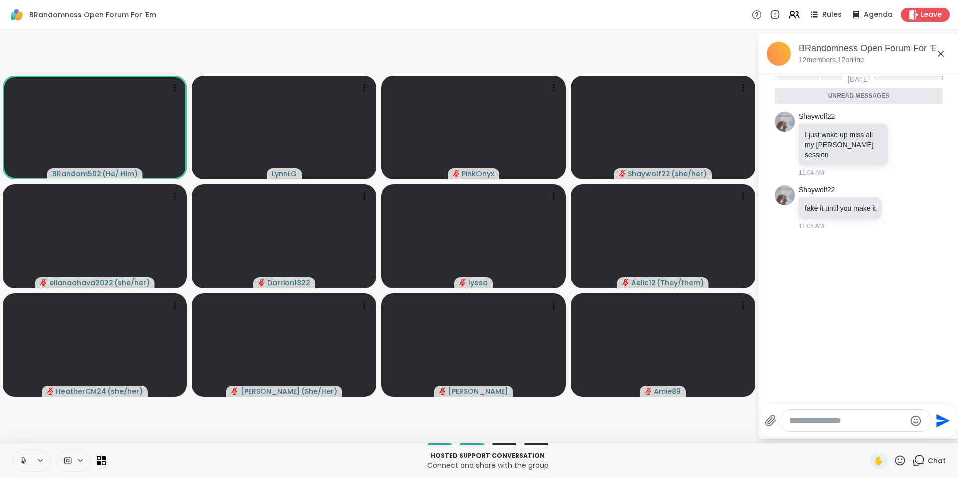
click at [23, 460] on icon at bounding box center [23, 461] width 9 height 9
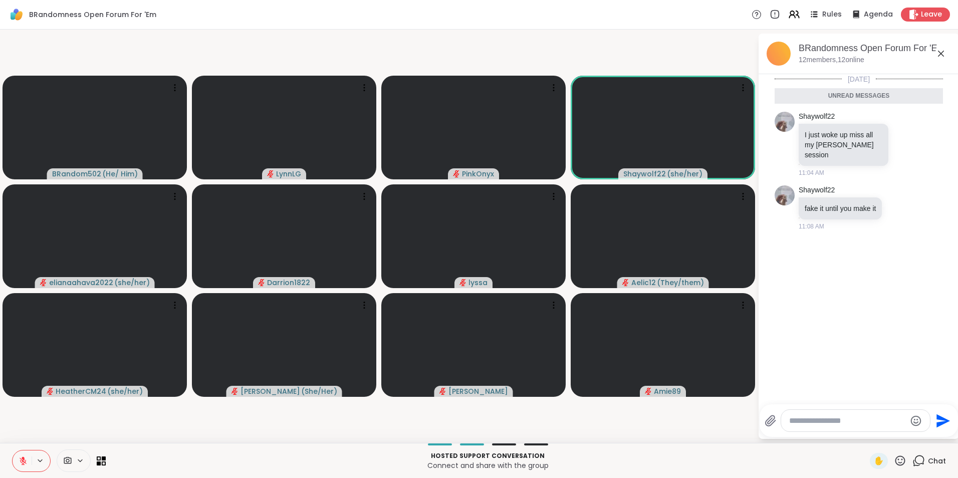
click at [811, 422] on textarea "Type your message" at bounding box center [847, 421] width 117 height 10
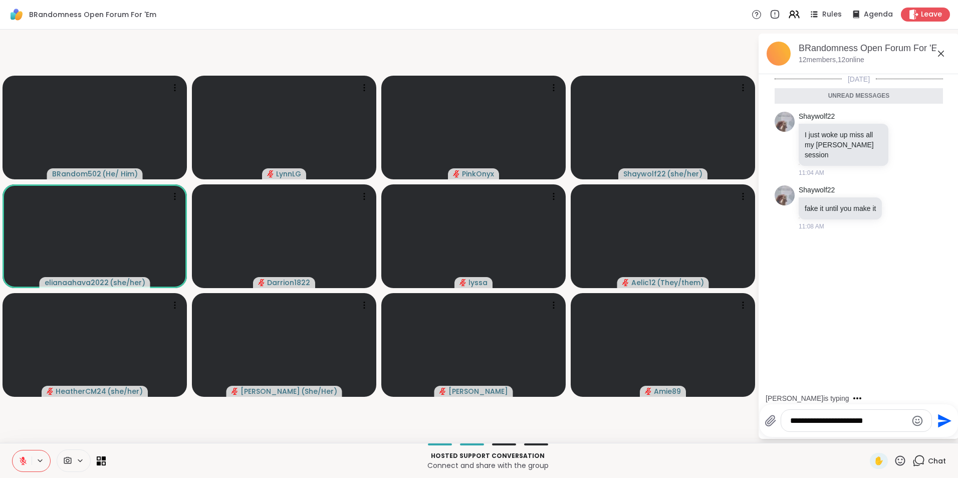
click at [916, 419] on icon "Emoji picker" at bounding box center [918, 421] width 12 height 12
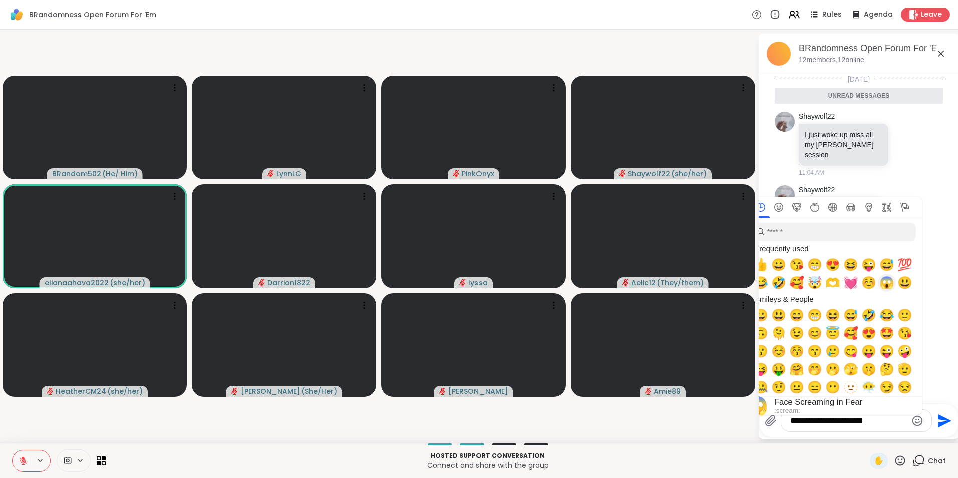
click at [886, 286] on span "😱" at bounding box center [887, 283] width 15 height 14
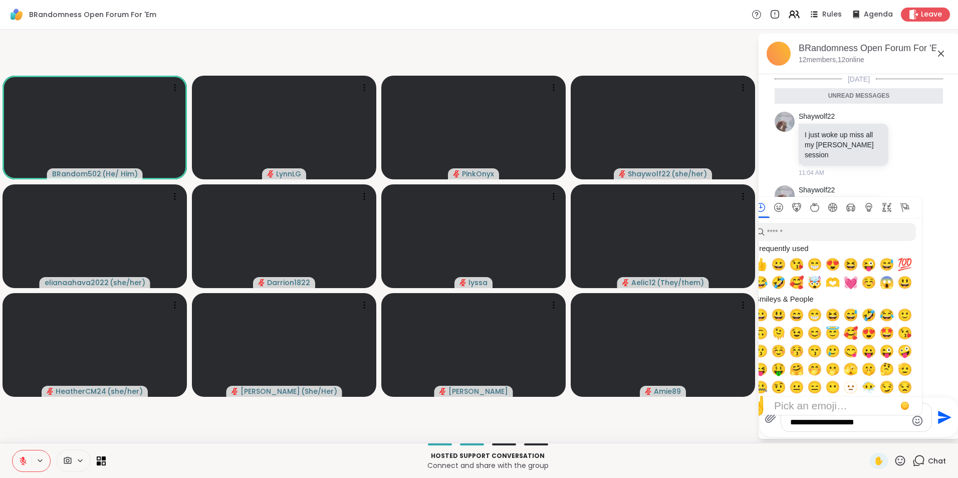
type textarea "**********"
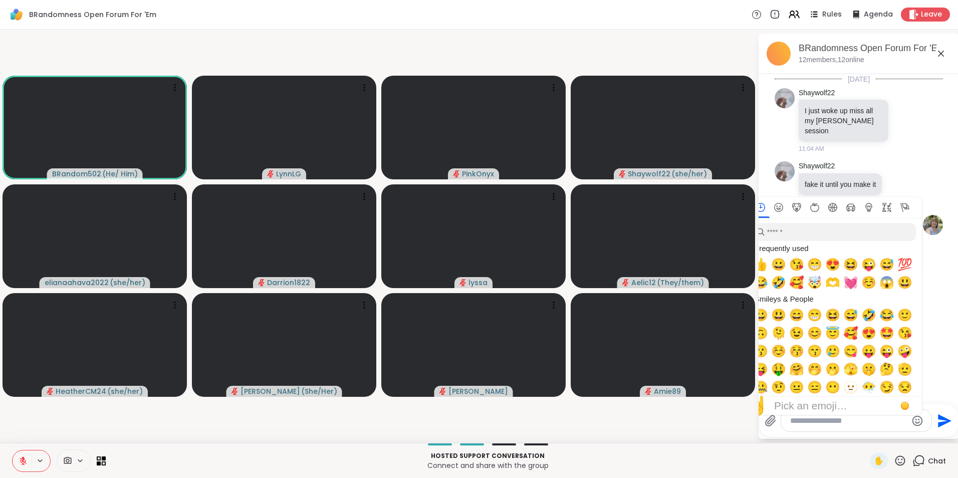
click at [129, 461] on p "Connect and share with the group" at bounding box center [488, 466] width 752 height 10
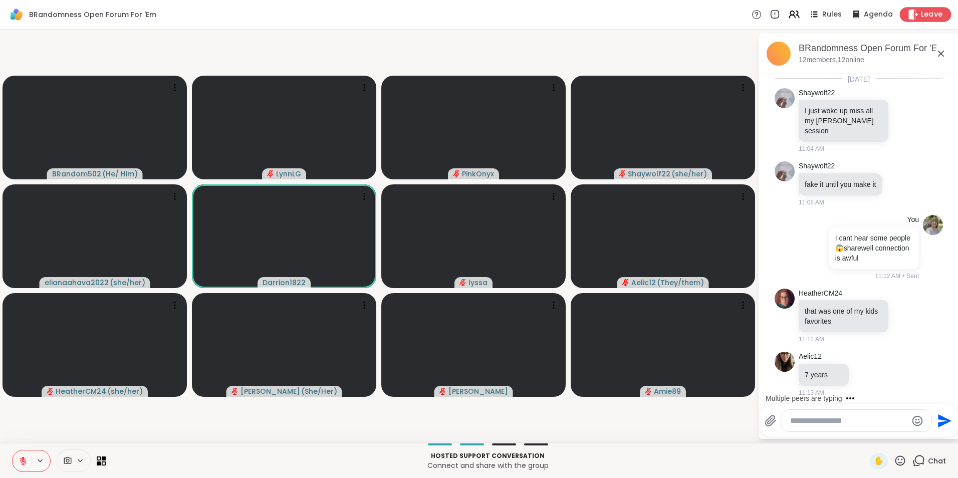
click at [921, 15] on span "Leave" at bounding box center [932, 15] width 22 height 11
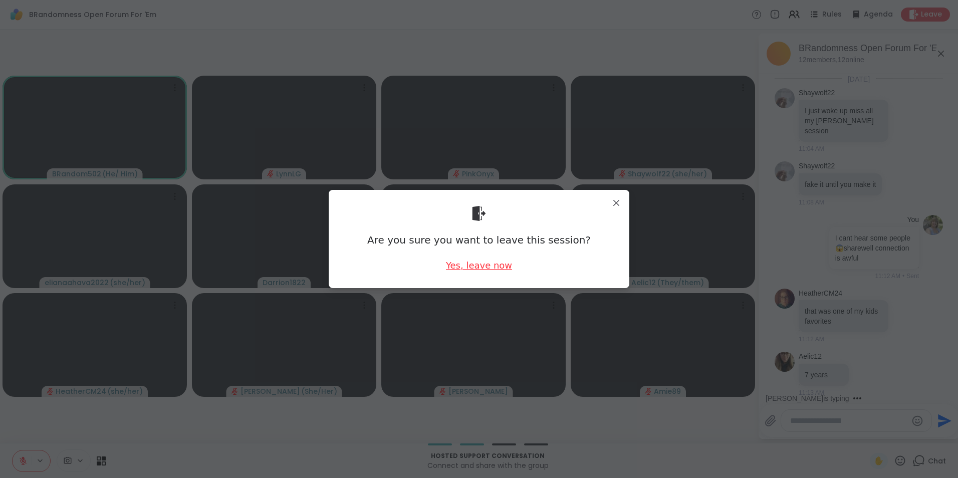
click at [461, 266] on div "Yes, leave now" at bounding box center [479, 265] width 66 height 13
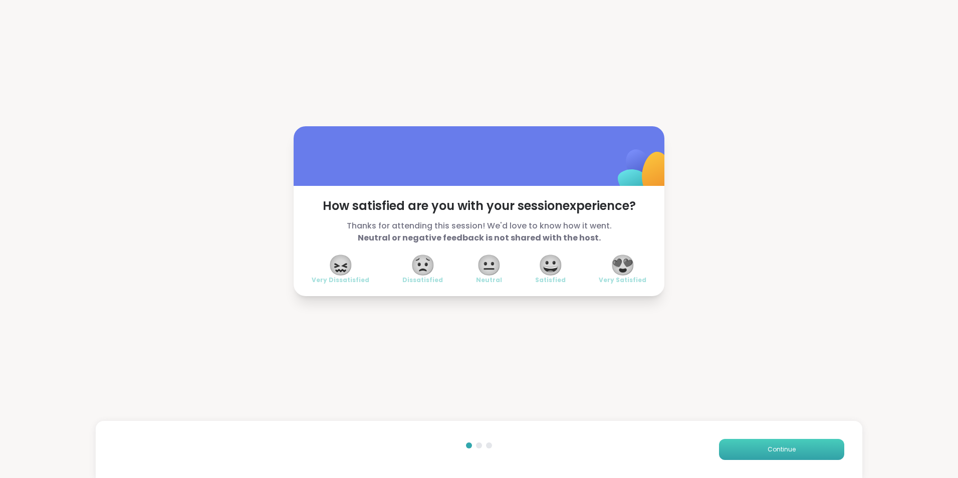
click at [770, 451] on span "Continue" at bounding box center [782, 449] width 28 height 9
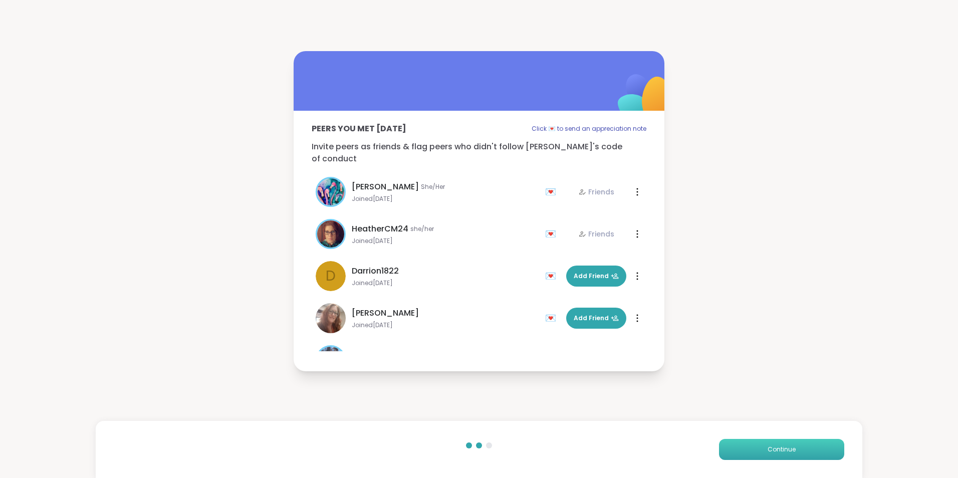
click at [771, 449] on span "Continue" at bounding box center [782, 449] width 28 height 9
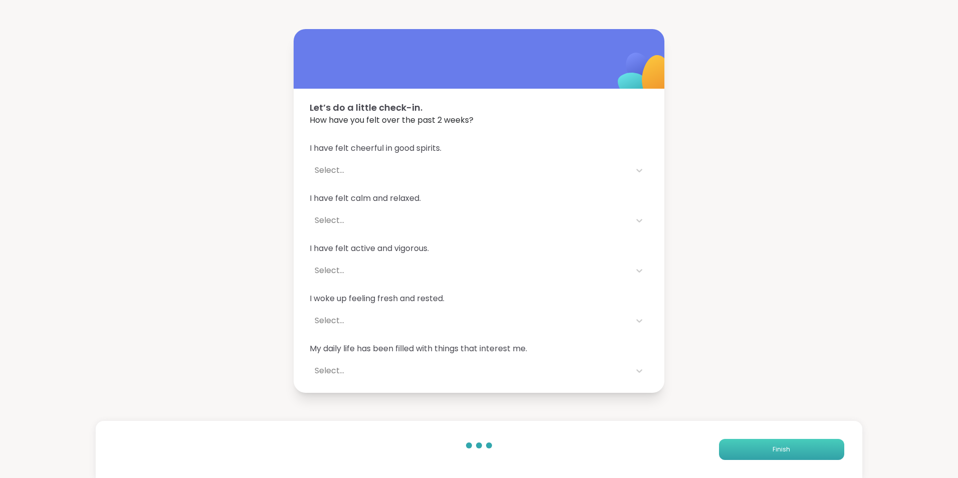
click at [773, 449] on span "Finish" at bounding box center [782, 449] width 18 height 9
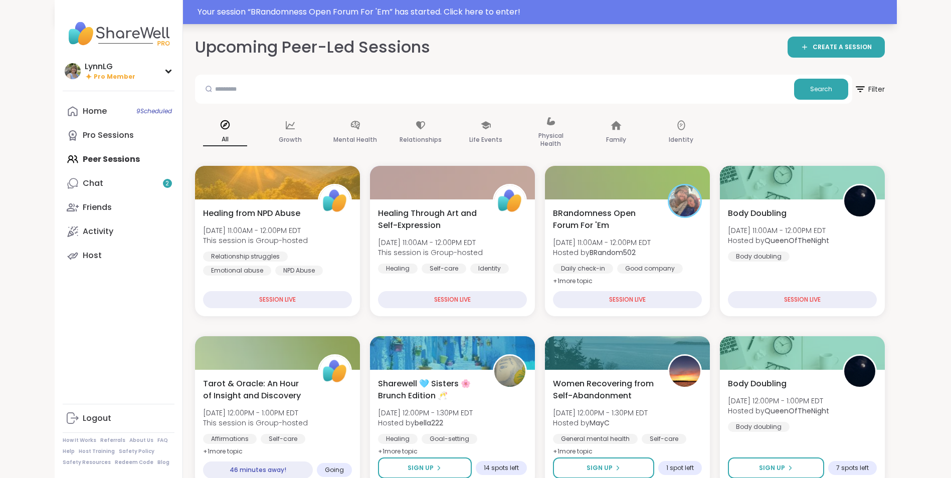
click at [577, 2] on div "Your session “ BRandomness Open Forum For 'Em ” has started. Click here to ente…" at bounding box center [476, 12] width 842 height 24
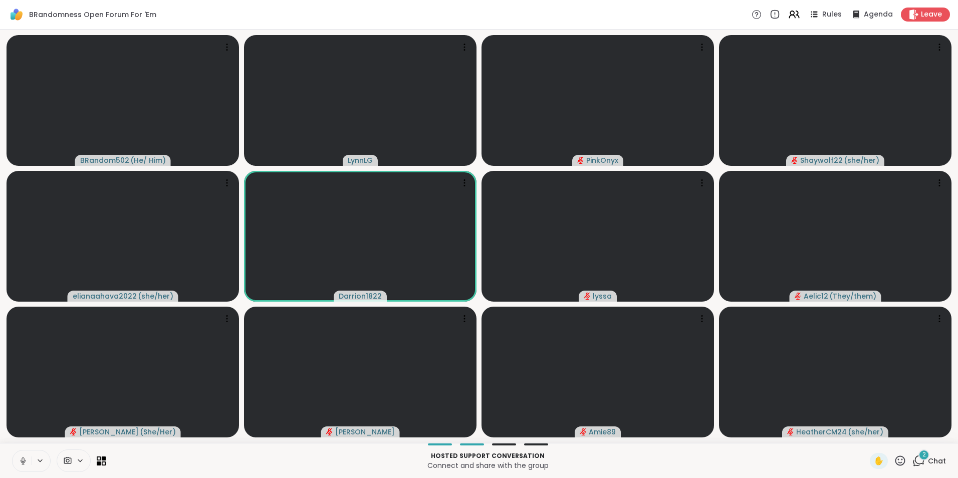
click at [22, 468] on button at bounding box center [22, 461] width 19 height 21
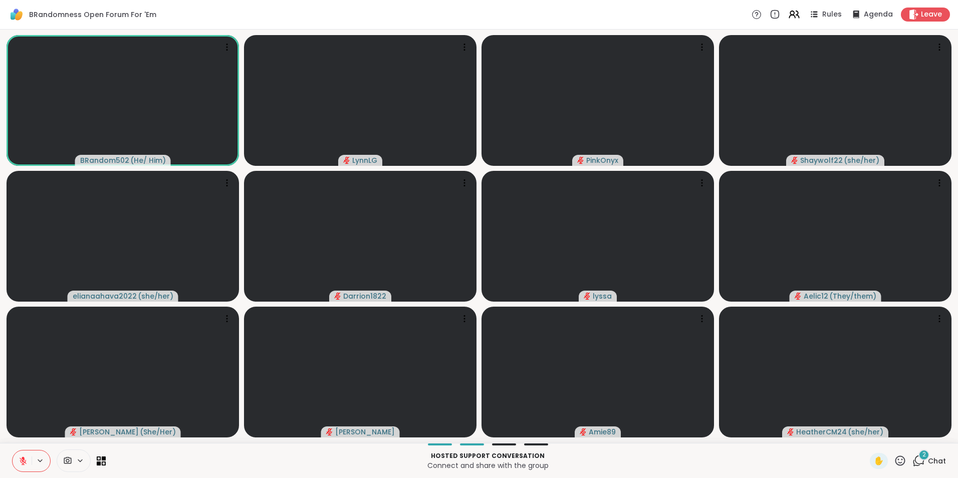
click at [930, 458] on span "Chat" at bounding box center [937, 461] width 18 height 10
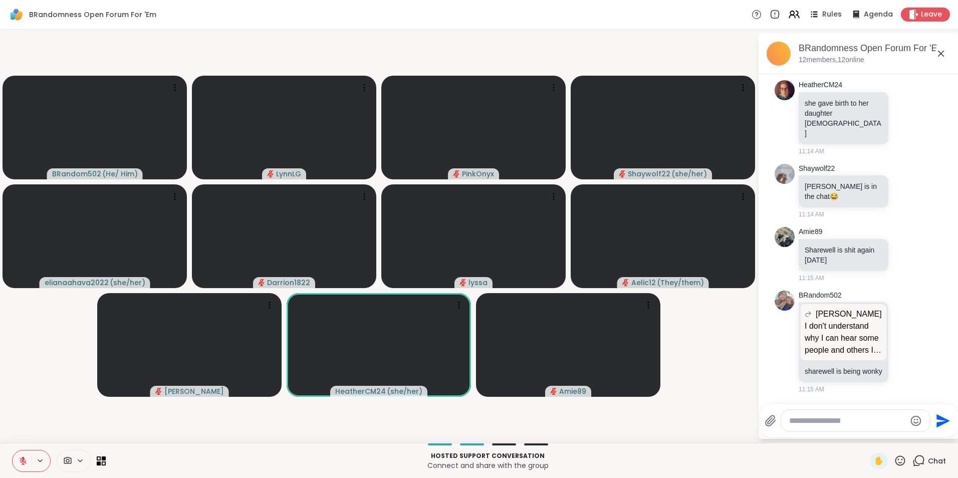
scroll to position [535, 0]
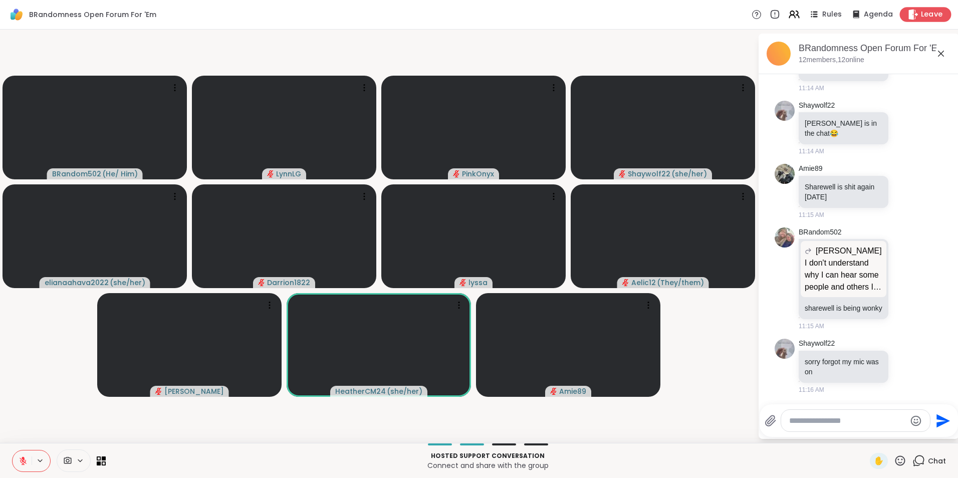
click at [933, 11] on span "Leave" at bounding box center [932, 15] width 22 height 11
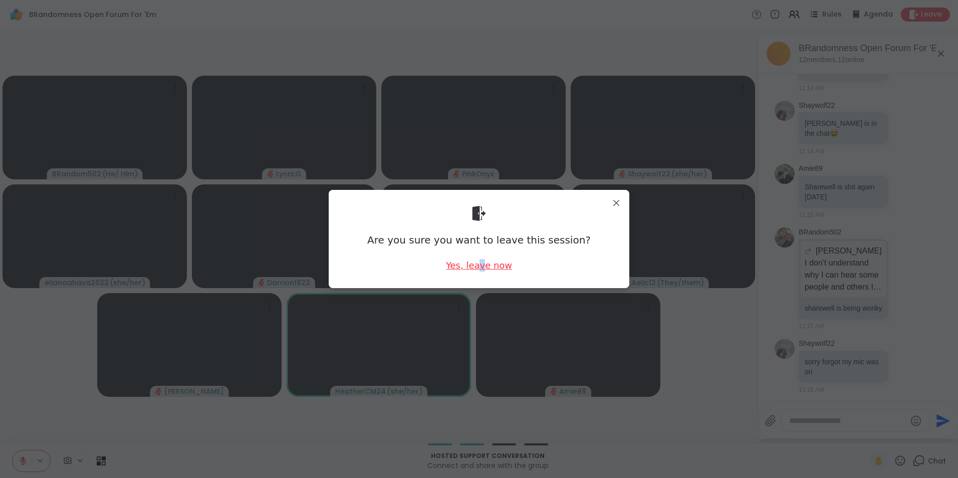
drag, startPoint x: 480, startPoint y: 257, endPoint x: 478, endPoint y: 264, distance: 7.9
click at [478, 264] on div "Are you sure you want to leave this session? Yes, leave now" at bounding box center [479, 239] width 285 height 82
drag, startPoint x: 478, startPoint y: 264, endPoint x: 458, endPoint y: 263, distance: 19.6
click at [458, 263] on div "Are you sure you want to leave this session? Yes, leave now" at bounding box center [479, 239] width 285 height 82
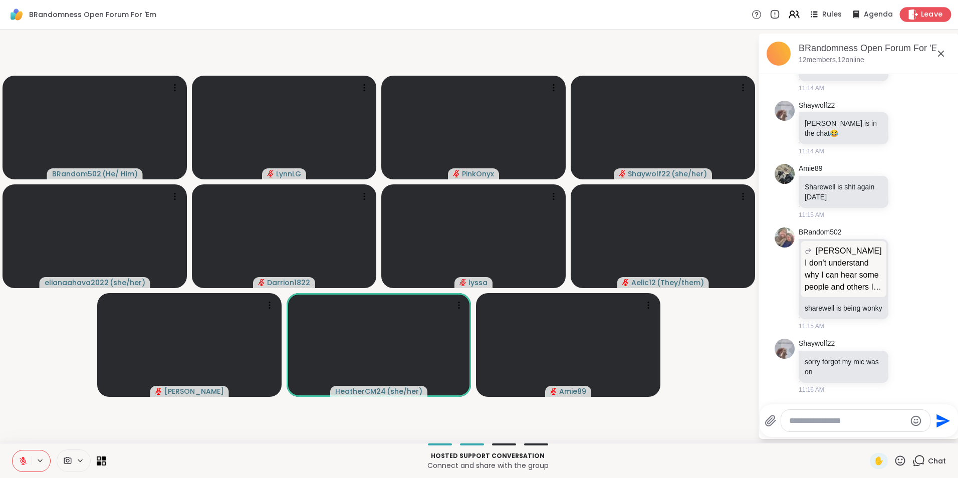
click at [921, 10] on span "Leave" at bounding box center [932, 15] width 22 height 11
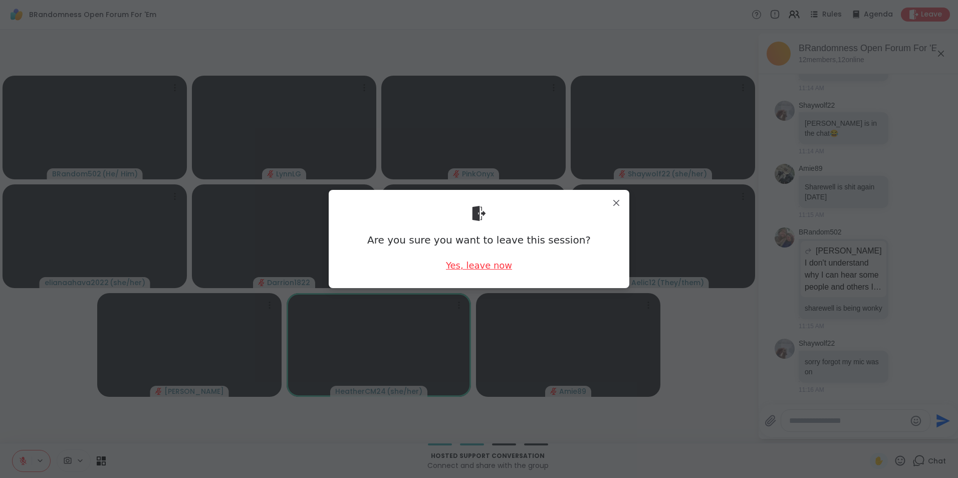
click at [474, 266] on div "Yes, leave now" at bounding box center [479, 265] width 66 height 13
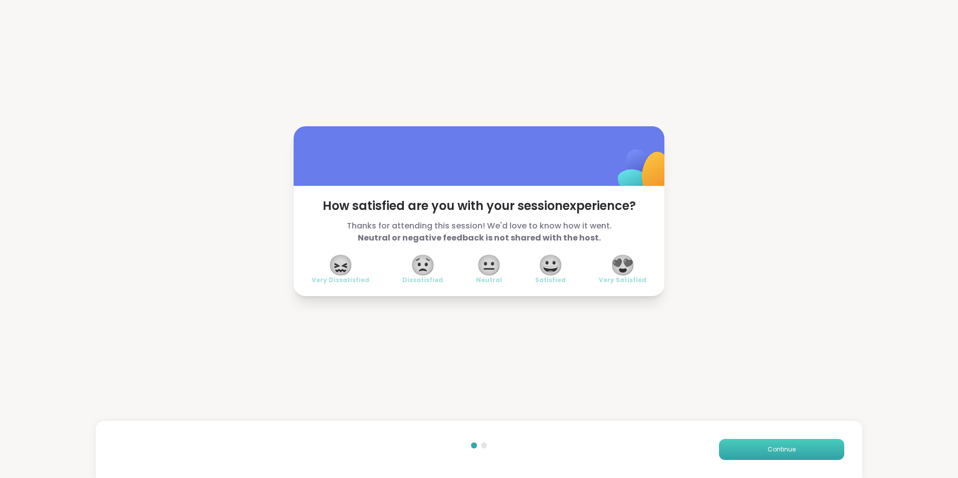
click at [768, 449] on span "Continue" at bounding box center [782, 449] width 28 height 9
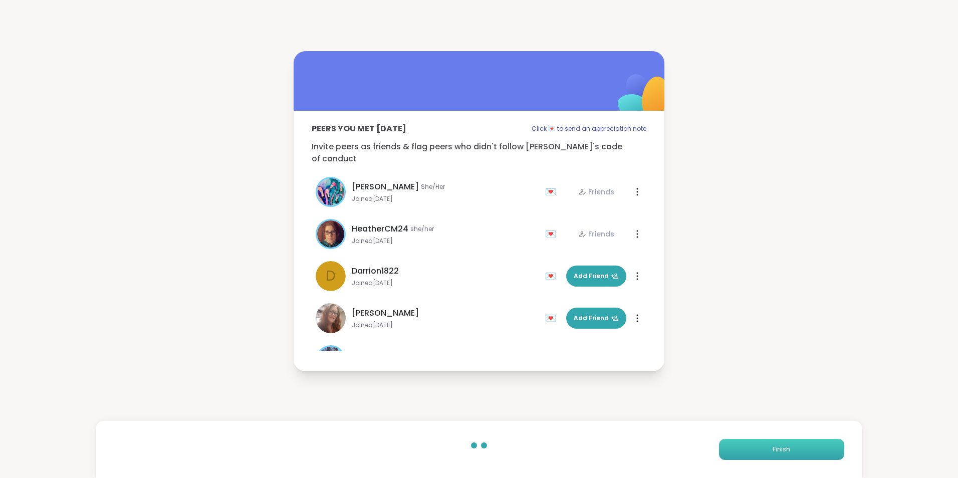
click at [773, 449] on span "Finish" at bounding box center [782, 449] width 18 height 9
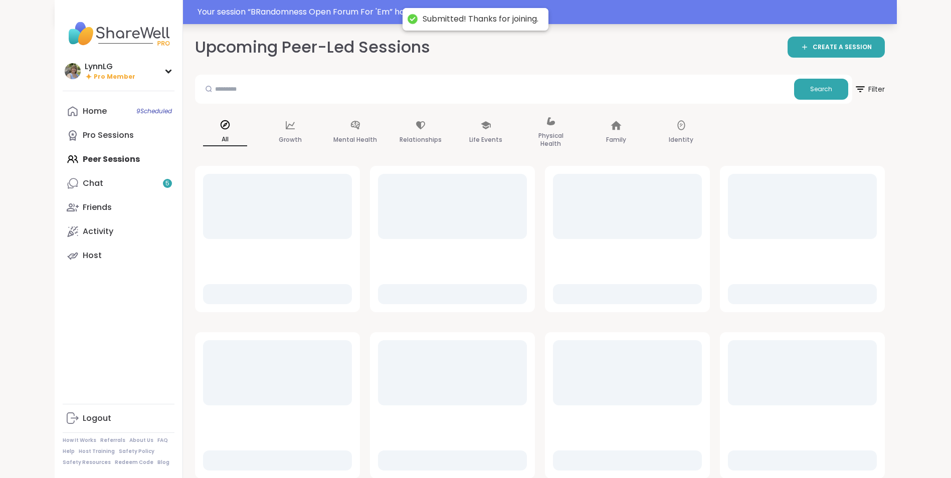
click at [658, 9] on div "Your session “ BRandomness Open Forum For 'Em ” has started. Click here to ente…" at bounding box center [543, 12] width 693 height 12
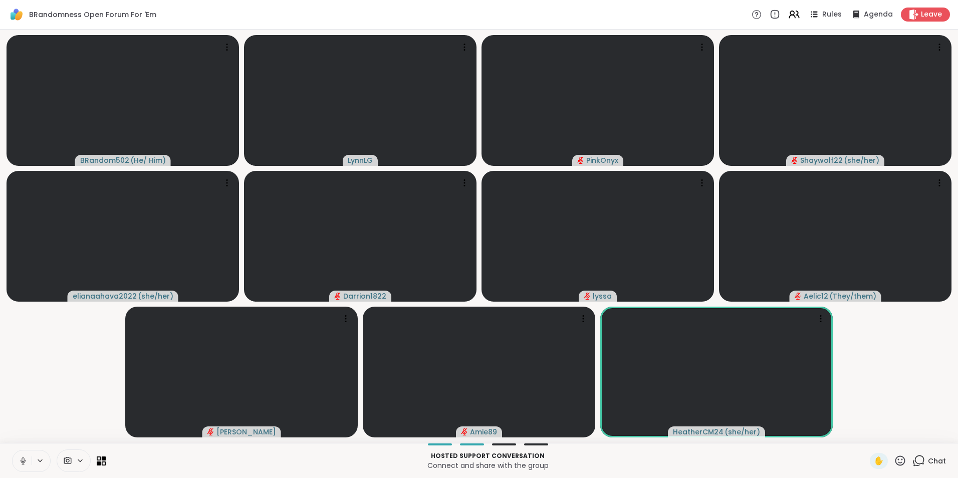
click at [21, 462] on icon at bounding box center [23, 461] width 9 height 9
click at [13, 451] on button at bounding box center [22, 461] width 19 height 21
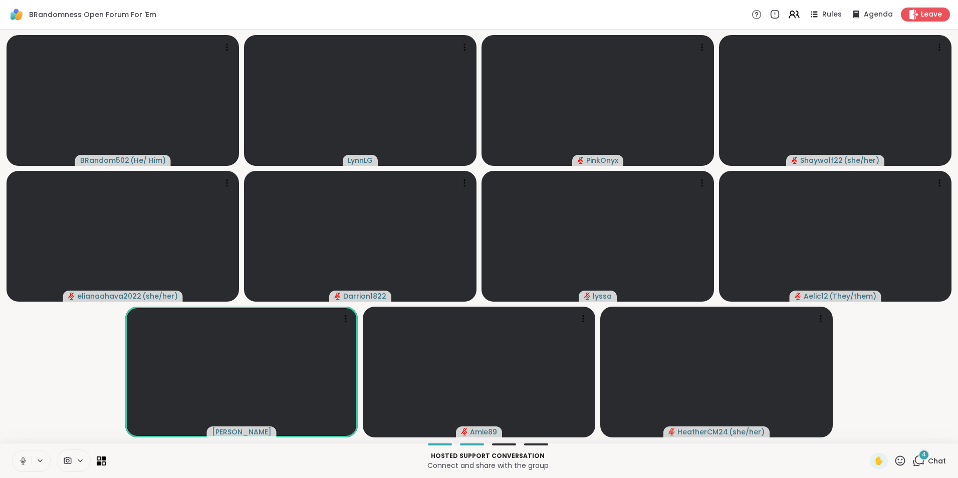
click at [22, 456] on button at bounding box center [22, 461] width 19 height 21
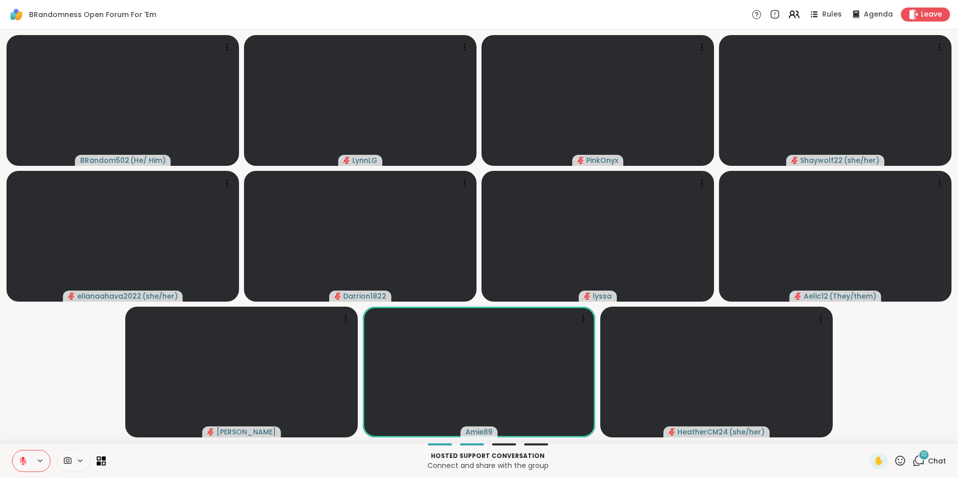
click at [13, 451] on button at bounding box center [22, 461] width 19 height 21
click at [36, 417] on video-player-container "BRandom502 ( He/ Him ) LynnLG PinkOnyx Shaywolf22 ( she/her ) elianaahava2022 (…" at bounding box center [479, 236] width 946 height 405
click at [921, 13] on span "Leave" at bounding box center [932, 15] width 22 height 11
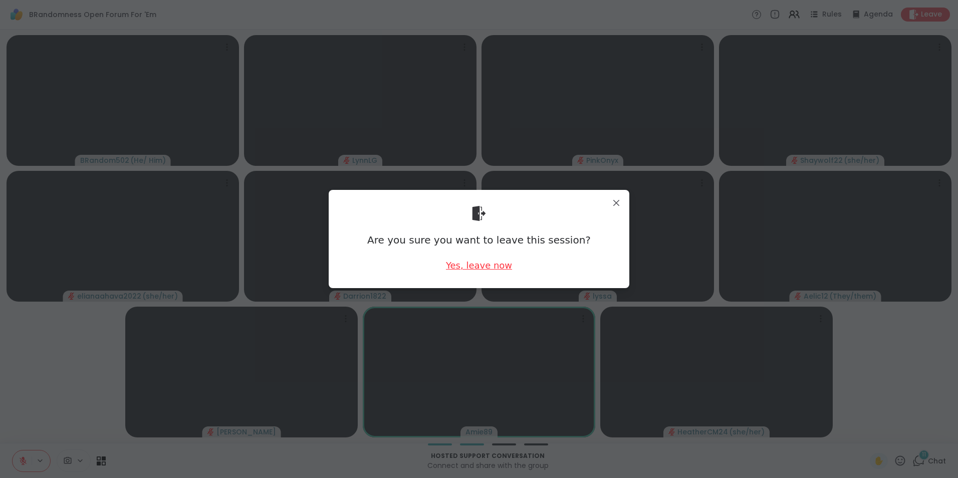
click at [451, 265] on div "Yes, leave now" at bounding box center [479, 265] width 66 height 13
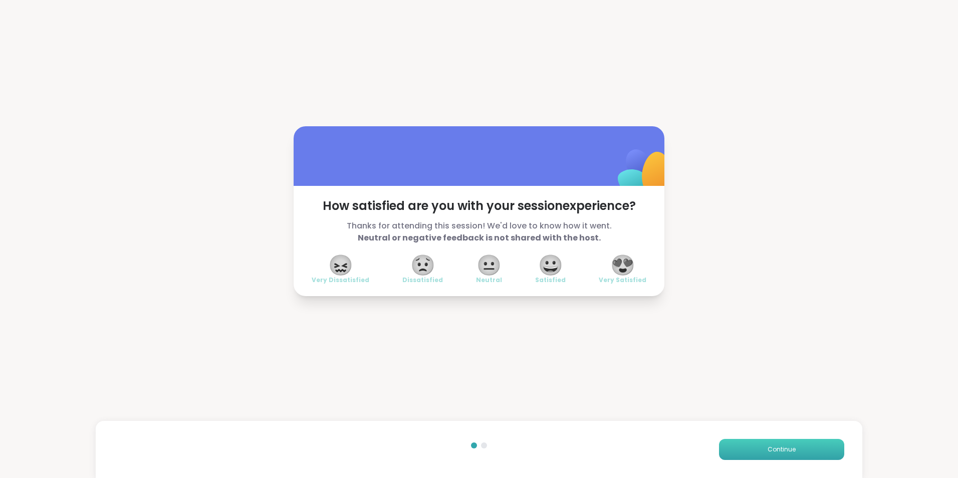
click at [768, 443] on button "Continue" at bounding box center [781, 449] width 125 height 21
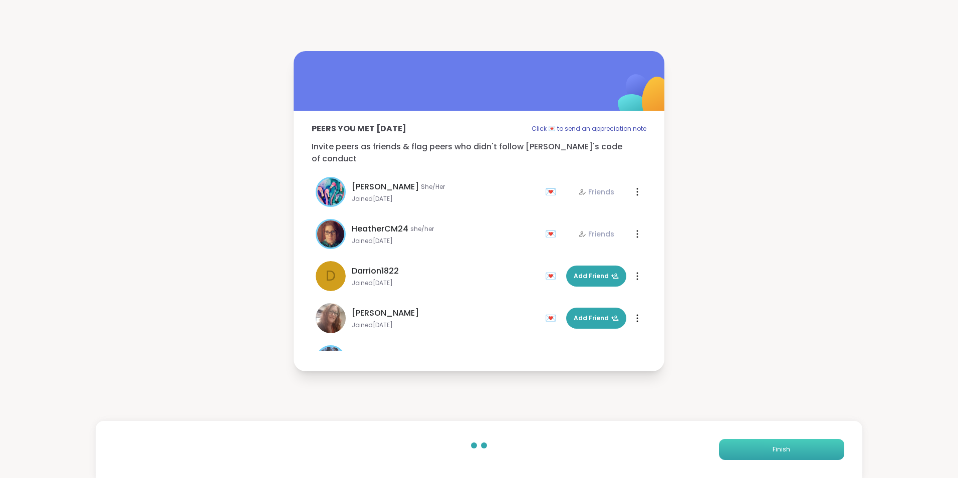
click at [771, 441] on button "Finish" at bounding box center [781, 449] width 125 height 21
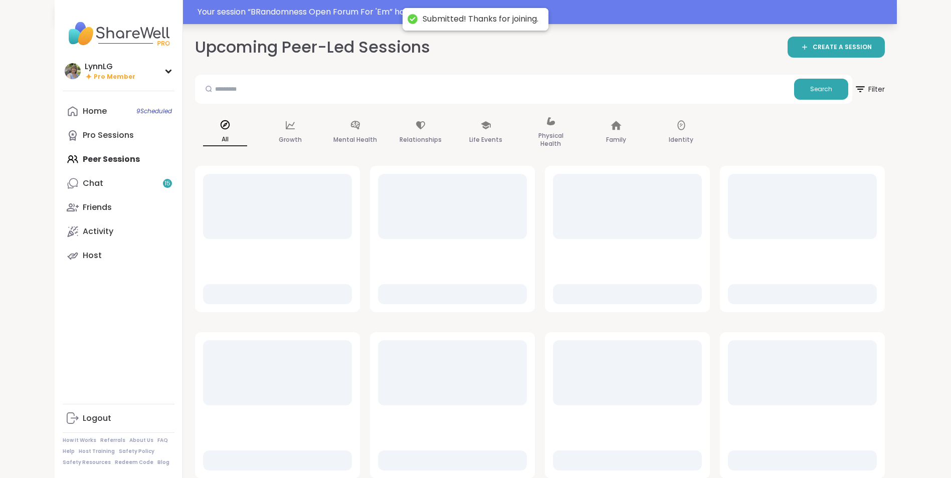
click at [606, 9] on div "Your session “ BRandomness Open Forum For 'Em ” has started. Click here to ente…" at bounding box center [543, 12] width 693 height 12
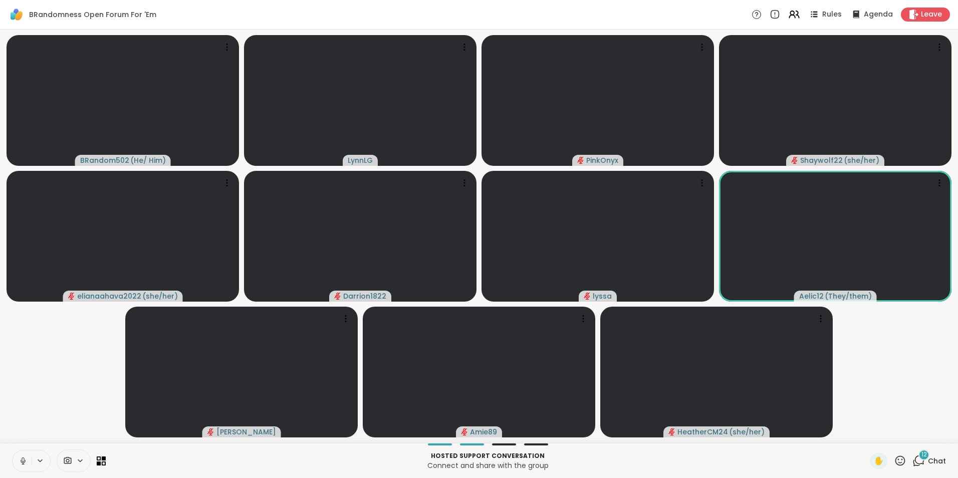
click at [22, 469] on button at bounding box center [22, 461] width 19 height 21
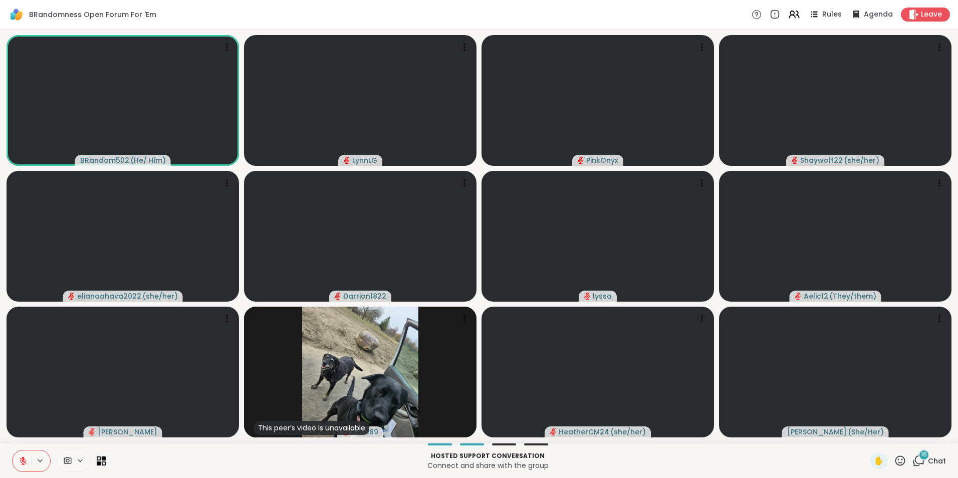
click at [30, 462] on button at bounding box center [22, 461] width 19 height 21
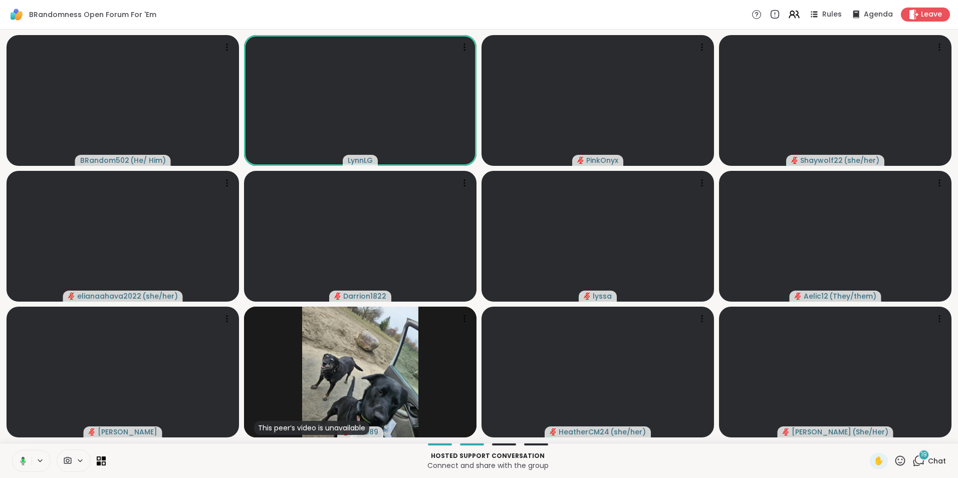
click at [27, 451] on button at bounding box center [21, 461] width 21 height 21
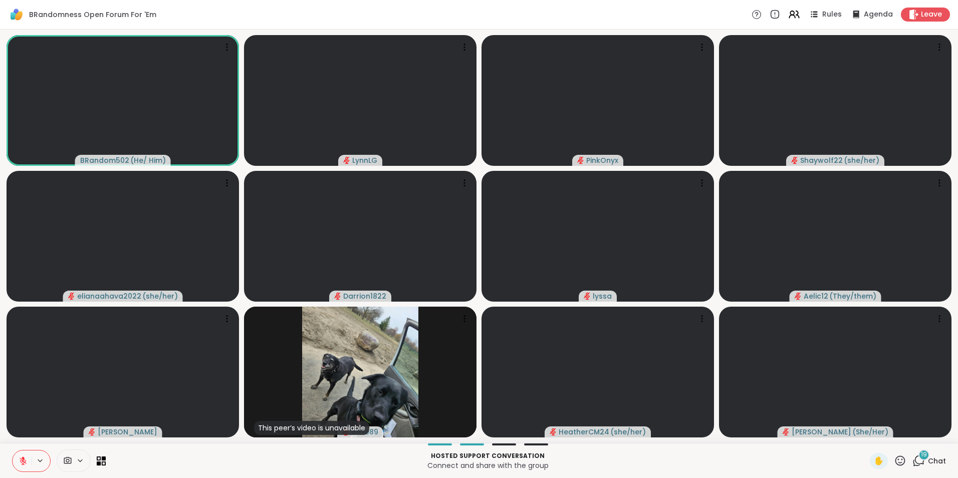
click at [921, 458] on span "19" at bounding box center [924, 455] width 6 height 9
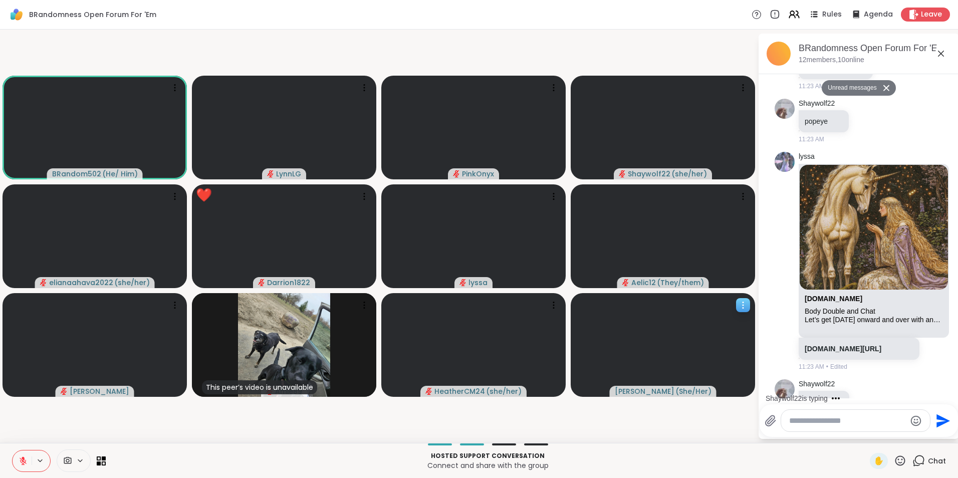
scroll to position [2268, 0]
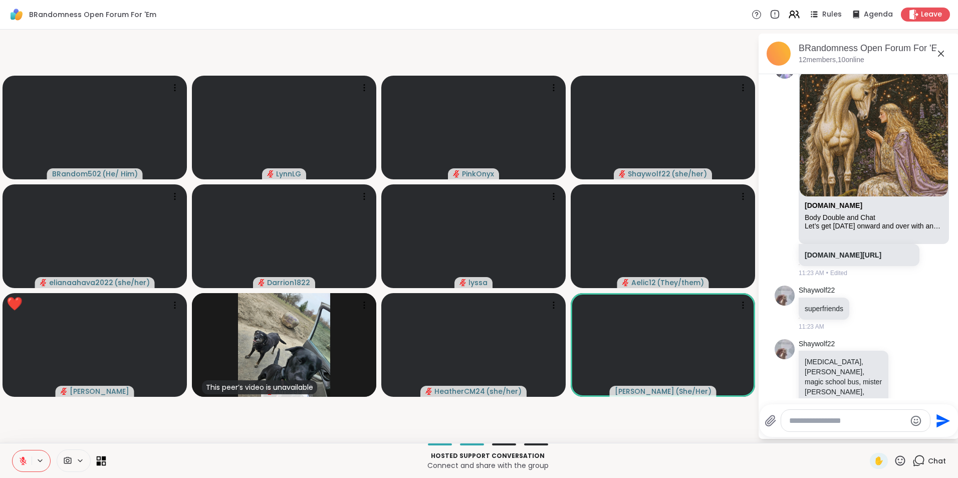
click at [105, 462] on icon at bounding box center [104, 463] width 5 height 5
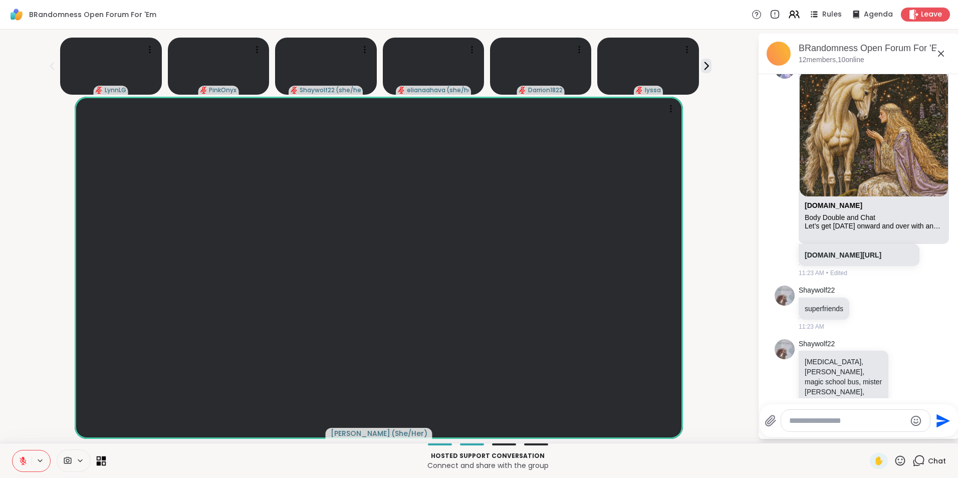
click at [105, 462] on icon at bounding box center [104, 463] width 5 height 5
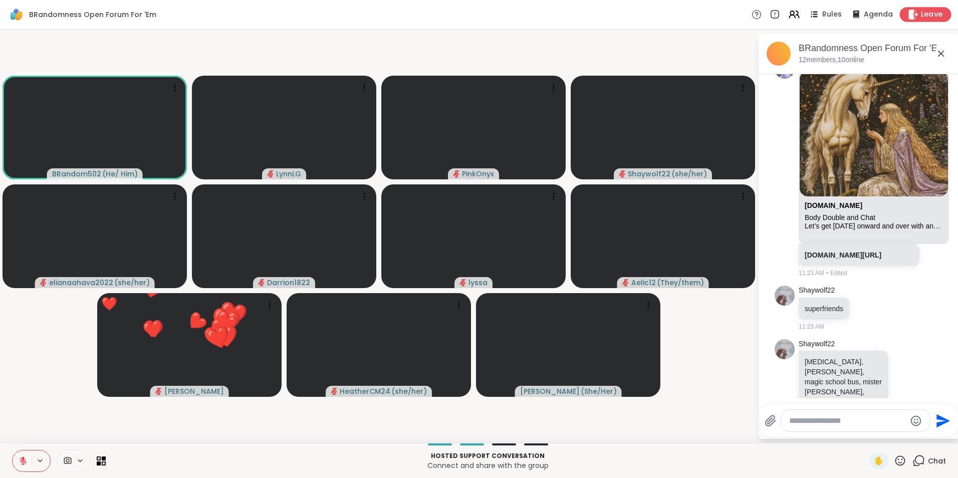
click at [926, 14] on span "Leave" at bounding box center [932, 15] width 22 height 11
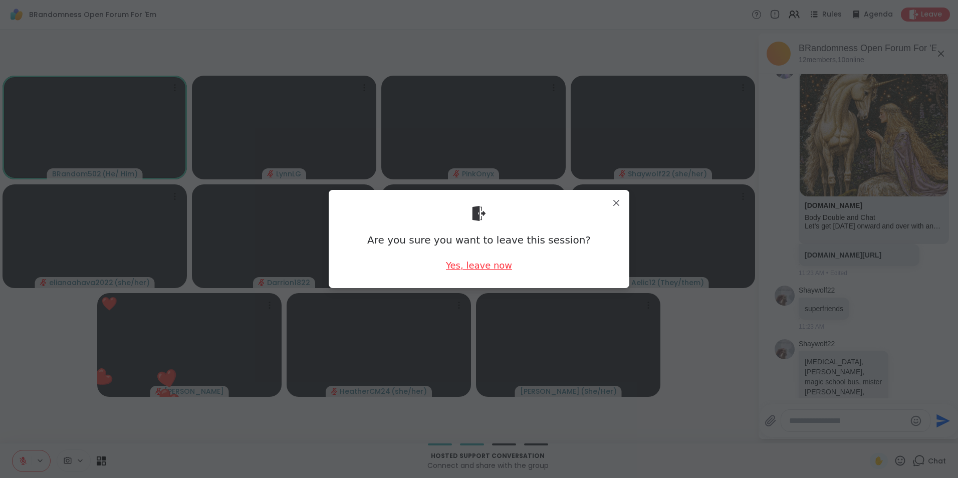
click at [473, 262] on div "Yes, leave now" at bounding box center [479, 265] width 66 height 13
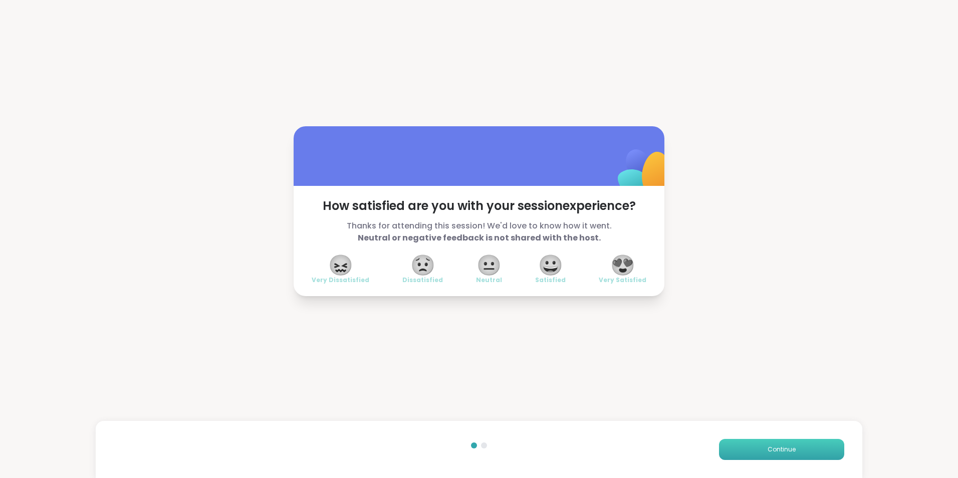
click at [780, 448] on span "Continue" at bounding box center [782, 449] width 28 height 9
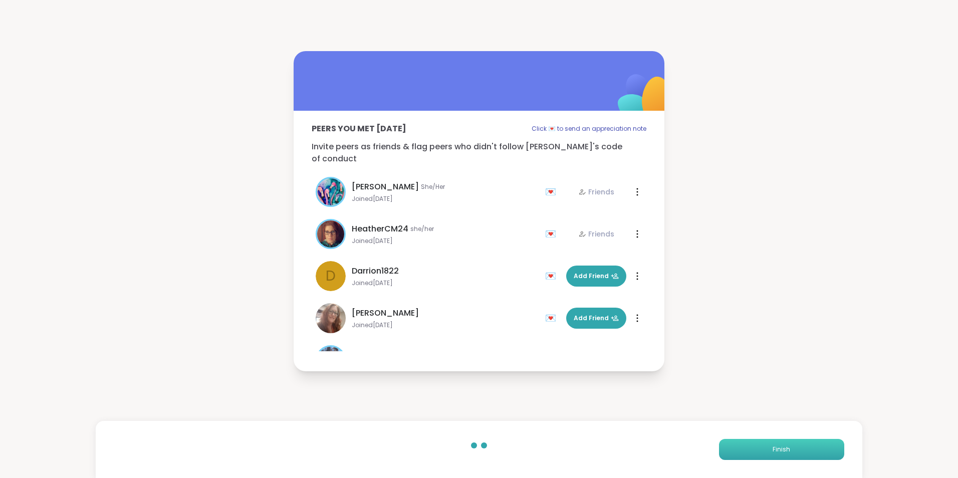
click at [781, 451] on span "Finish" at bounding box center [782, 449] width 18 height 9
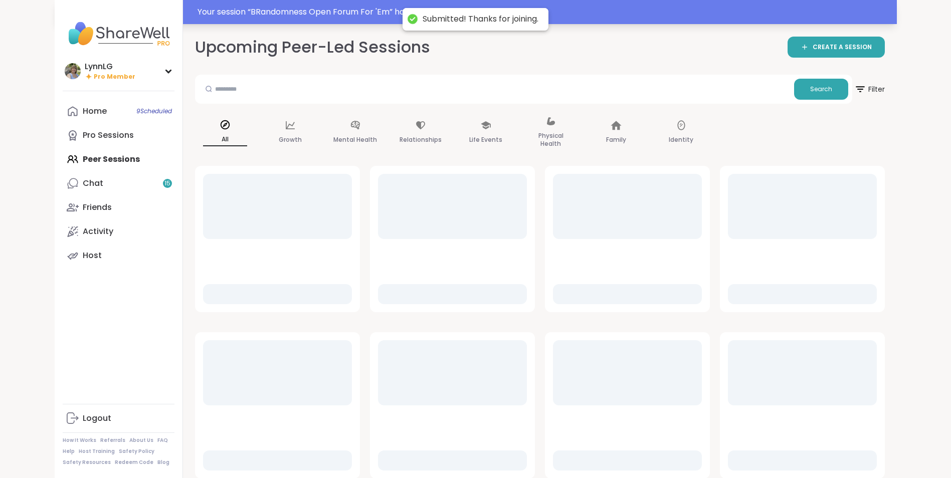
click at [657, 8] on div "Your session “ BRandomness Open Forum For 'Em ” has started. Click here to ente…" at bounding box center [543, 12] width 693 height 12
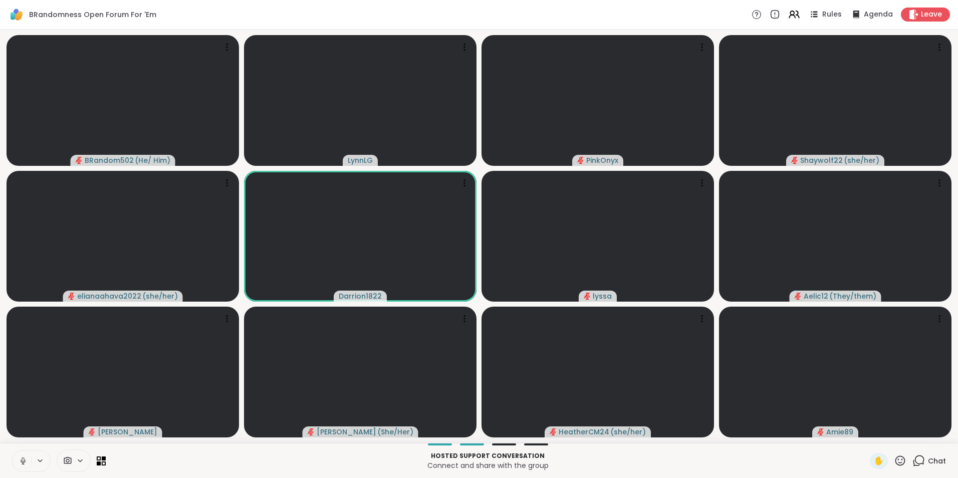
click at [25, 461] on icon at bounding box center [23, 461] width 5 height 3
click at [929, 458] on span "Chat" at bounding box center [937, 461] width 18 height 10
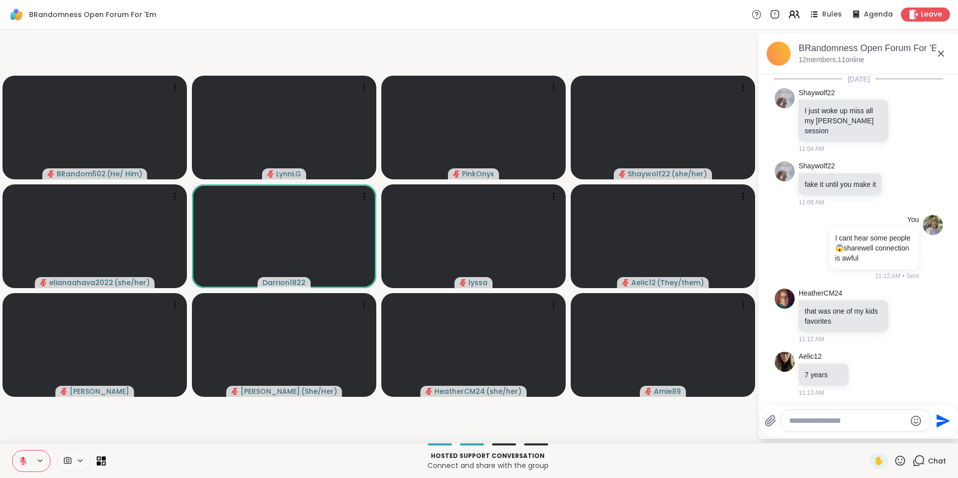
scroll to position [2258, 0]
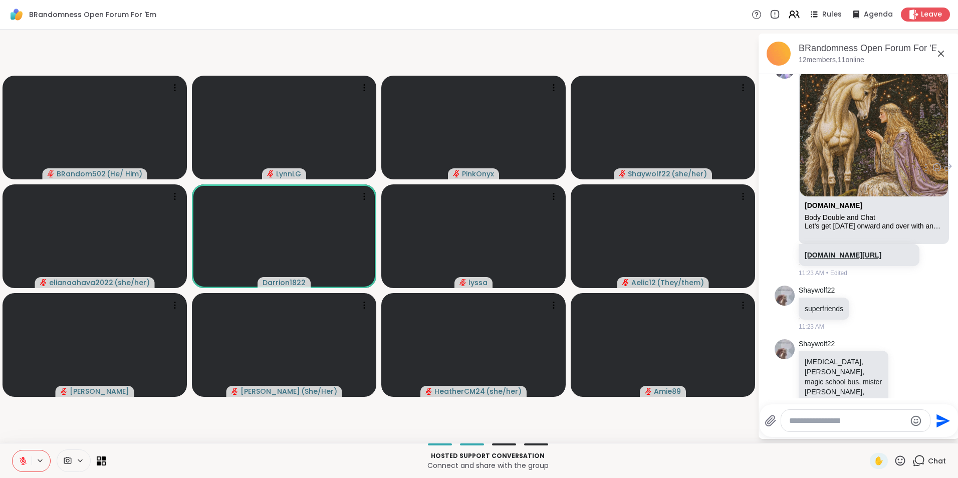
click at [827, 251] on link "[DOMAIN_NAME][URL]" at bounding box center [843, 255] width 77 height 8
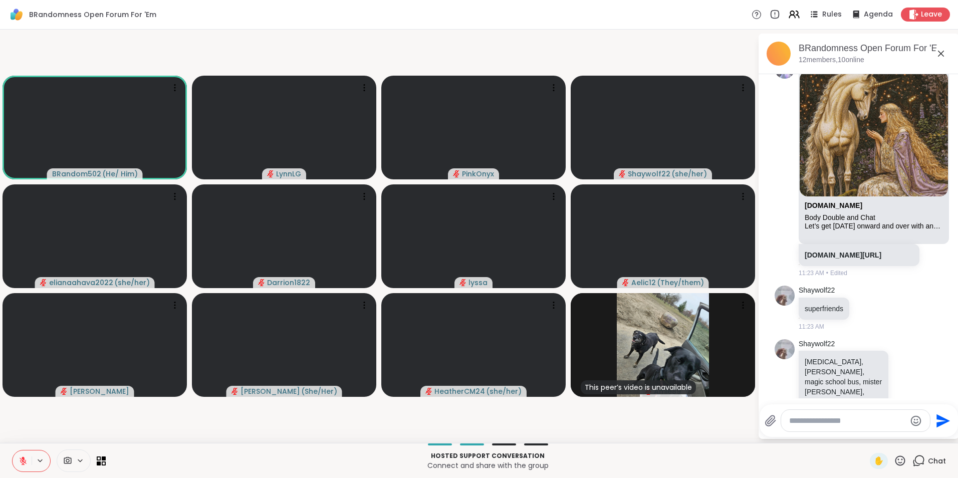
scroll to position [2273, 0]
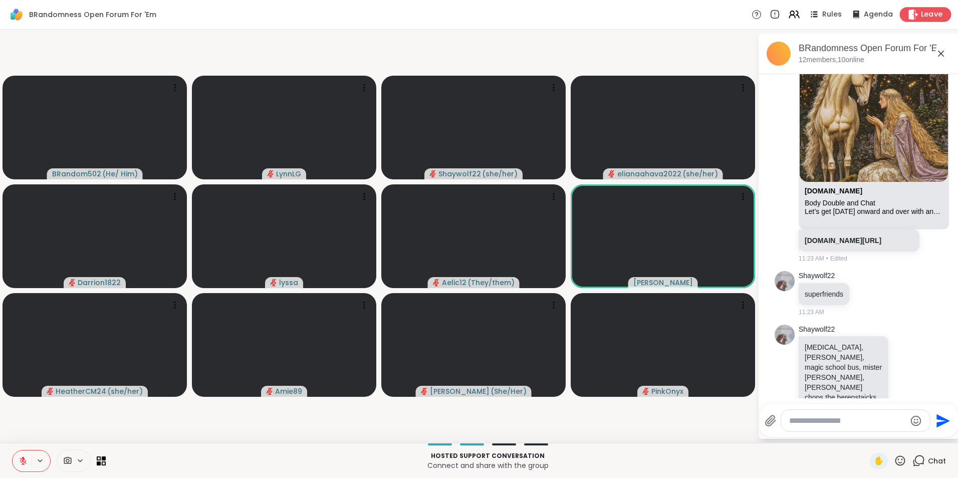
click at [928, 11] on span "Leave" at bounding box center [932, 15] width 22 height 11
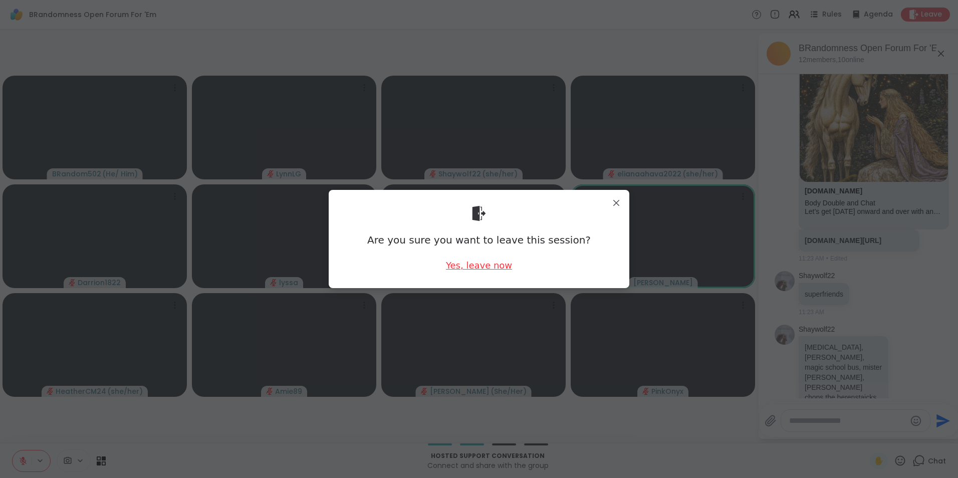
click at [468, 265] on div "Yes, leave now" at bounding box center [479, 265] width 66 height 13
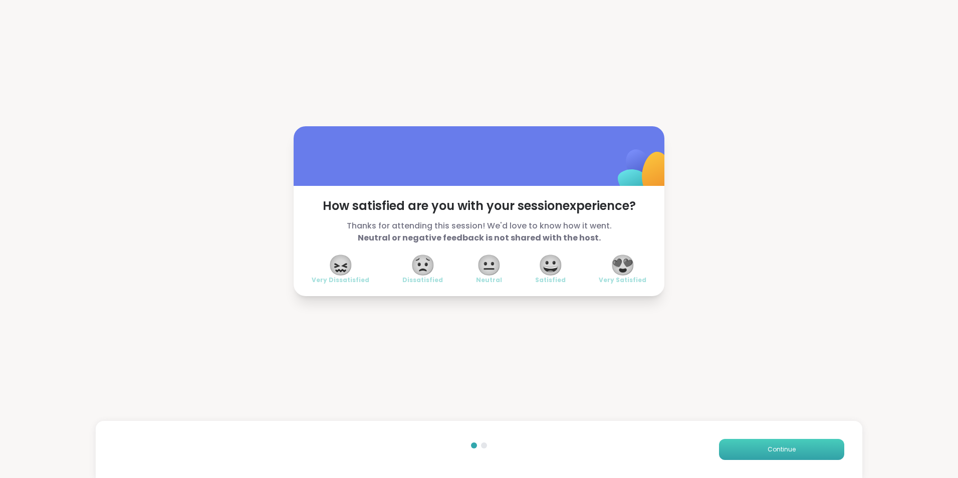
click at [773, 450] on span "Continue" at bounding box center [782, 449] width 28 height 9
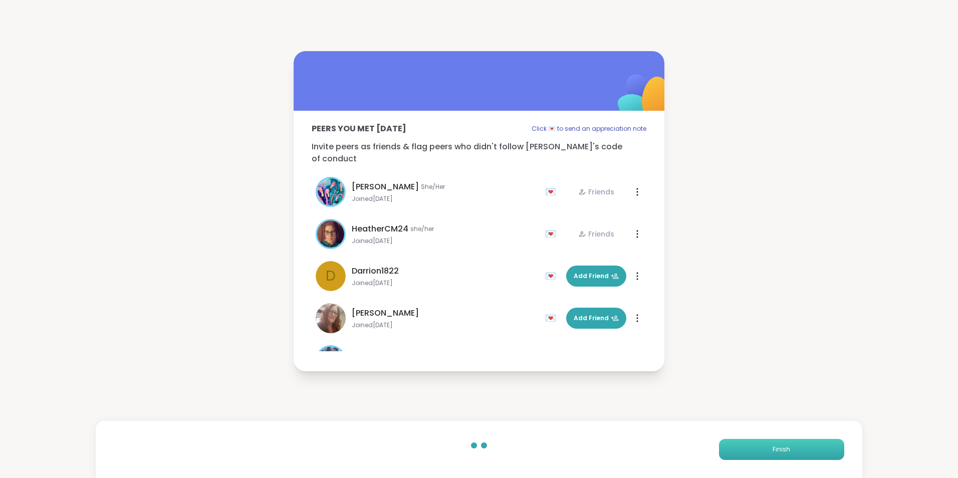
click at [773, 450] on span "Finish" at bounding box center [782, 449] width 18 height 9
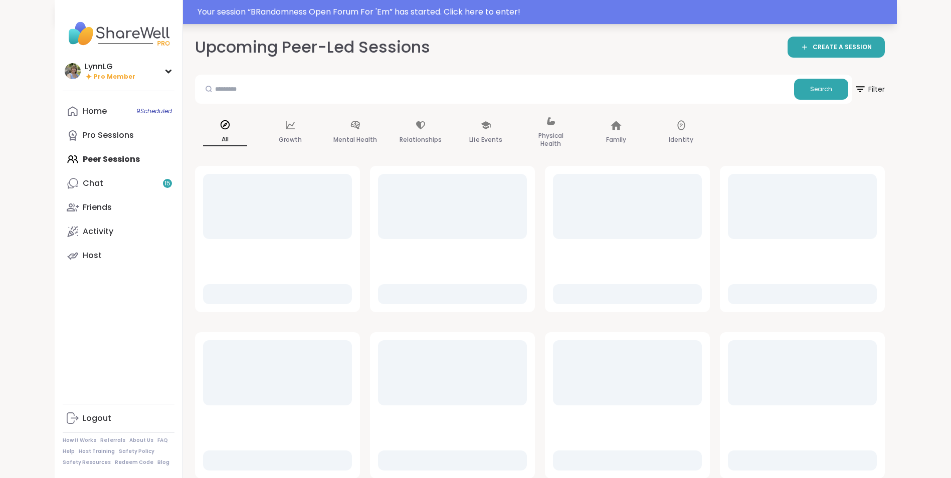
click at [584, 6] on div "Your session “ BRandomness Open Forum For 'Em ” has started. Click here to ente…" at bounding box center [476, 12] width 842 height 24
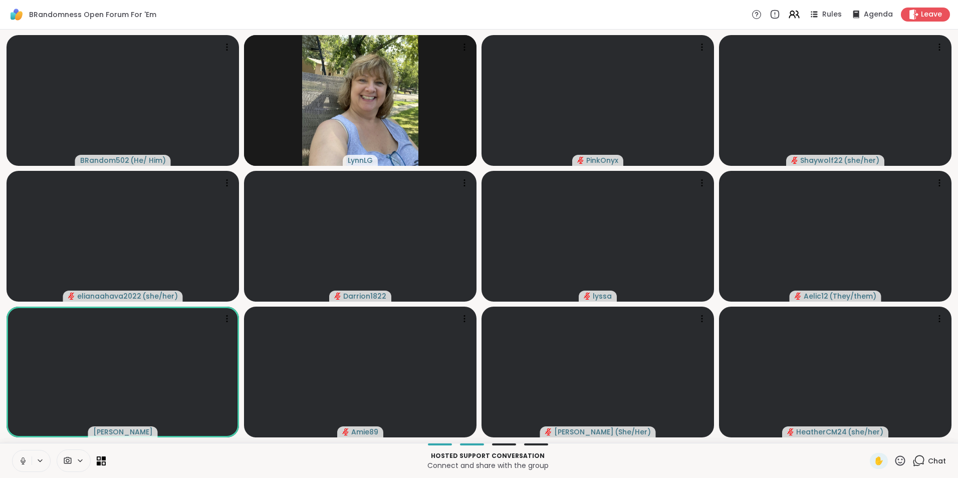
click at [28, 463] on button at bounding box center [22, 461] width 19 height 21
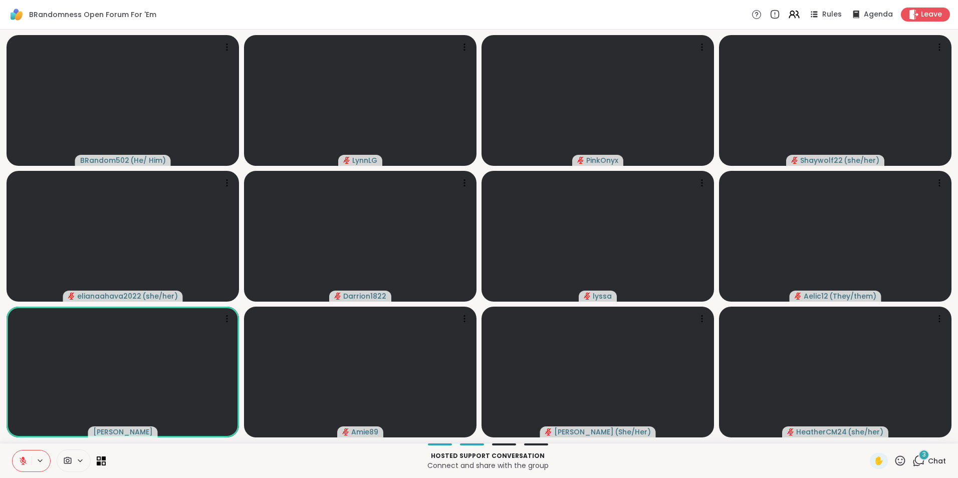
click at [930, 458] on span "Chat" at bounding box center [937, 461] width 18 height 10
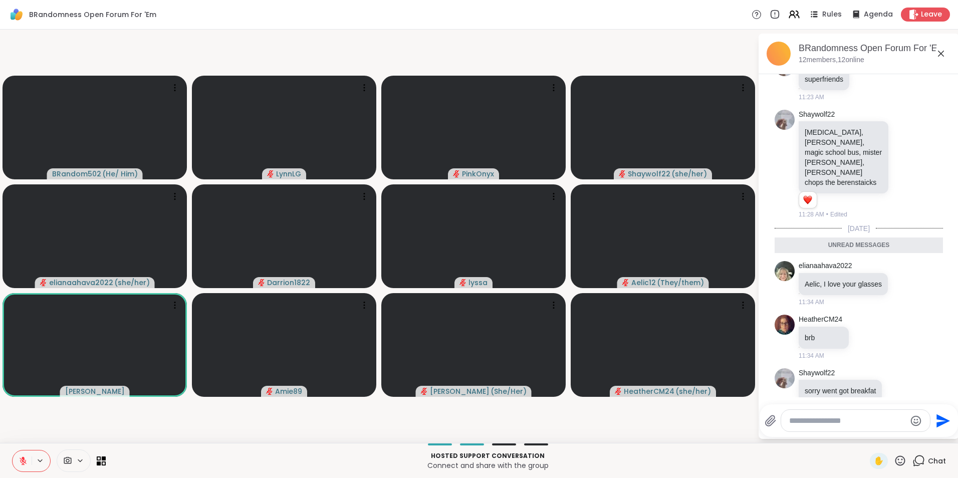
scroll to position [2, 0]
click at [823, 420] on textarea "Type your message" at bounding box center [847, 421] width 117 height 10
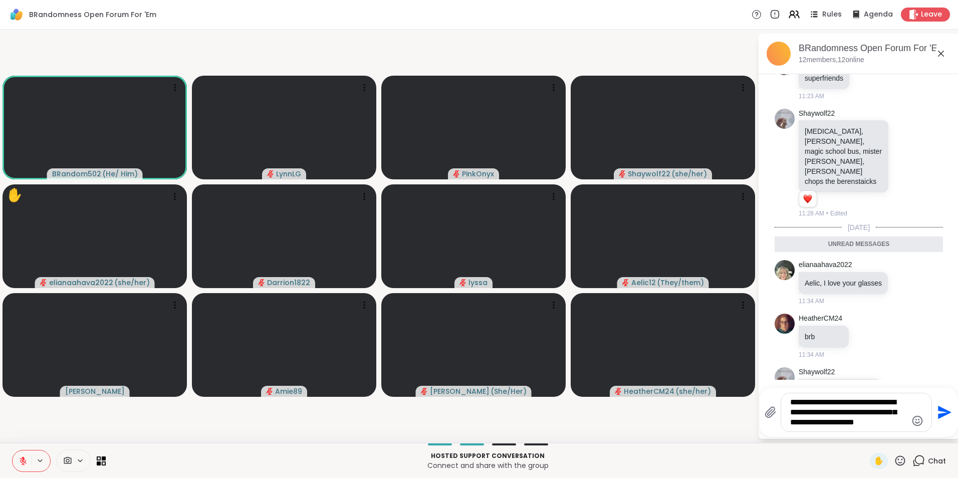
drag, startPoint x: 896, startPoint y: 426, endPoint x: 784, endPoint y: 399, distance: 114.9
click at [784, 399] on div "**********" at bounding box center [856, 412] width 150 height 38
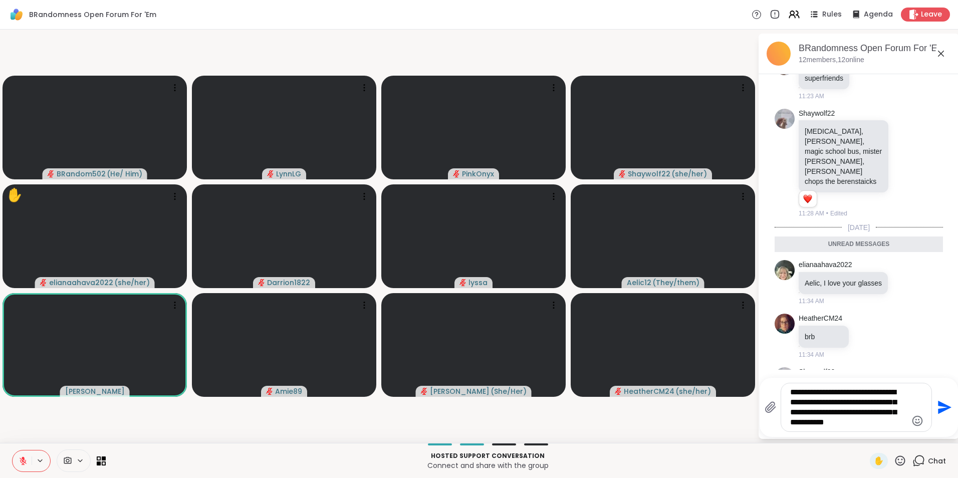
type textarea "**********"
click at [941, 405] on icon "Send" at bounding box center [945, 408] width 14 height 14
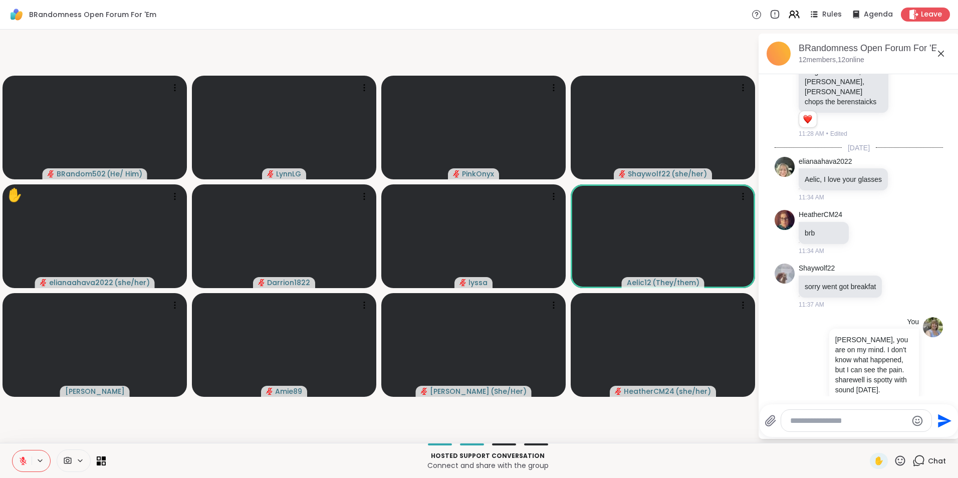
scroll to position [2581, 0]
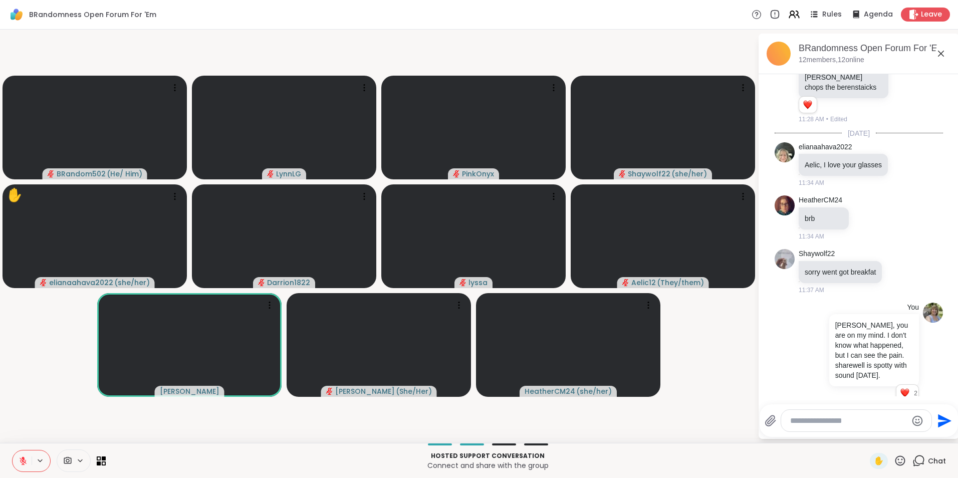
click at [813, 415] on div at bounding box center [856, 421] width 150 height 22
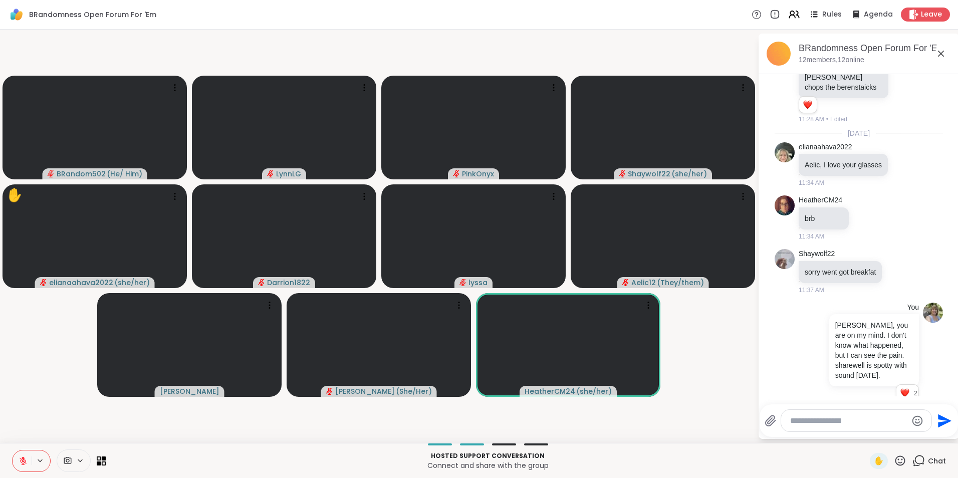
click at [811, 422] on textarea "Type your message" at bounding box center [848, 421] width 117 height 10
type textarea "**********"
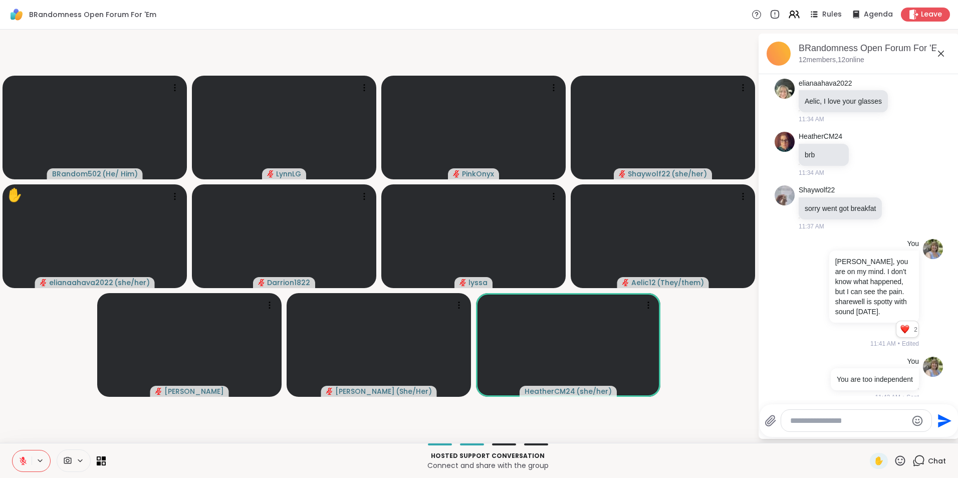
click at [23, 465] on icon at bounding box center [23, 461] width 7 height 7
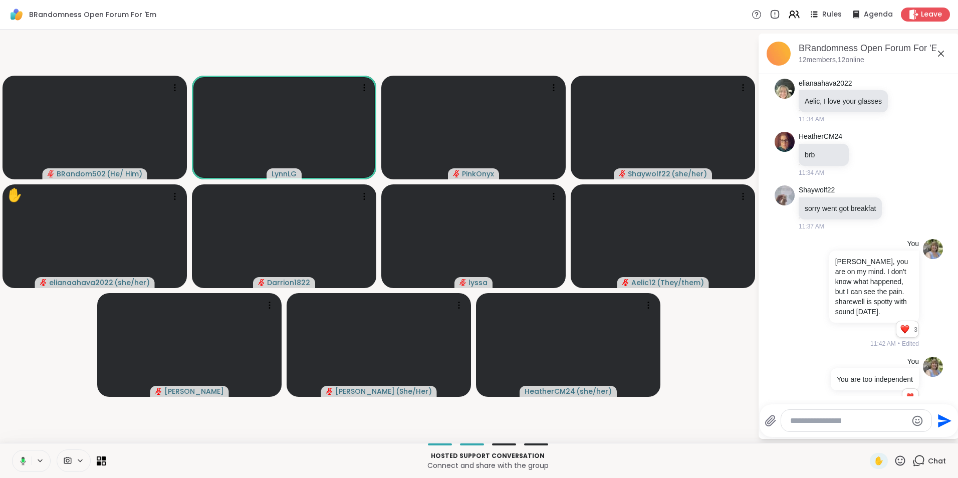
scroll to position [2659, 0]
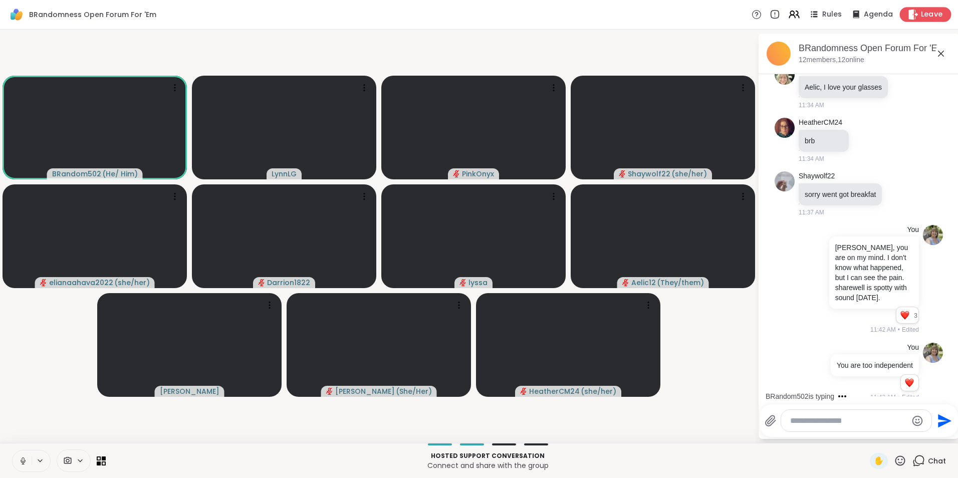
click at [926, 12] on span "Leave" at bounding box center [932, 15] width 22 height 11
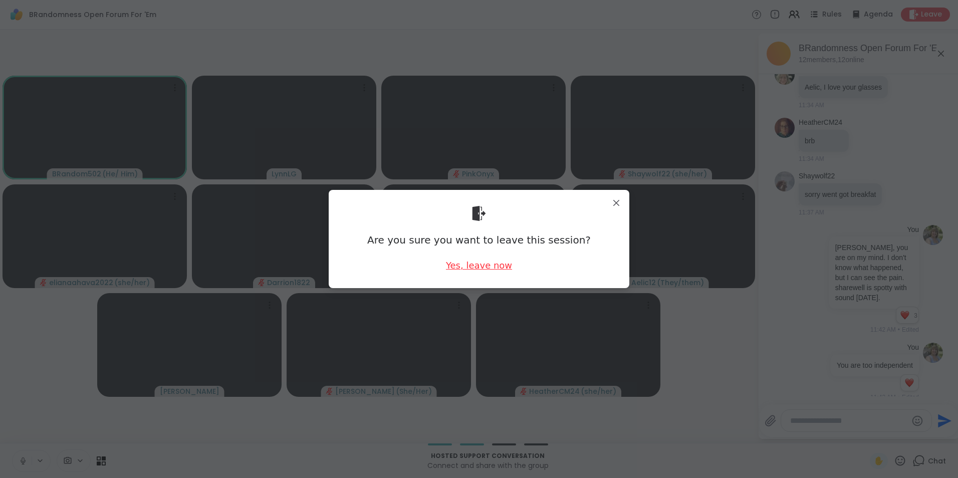
click at [482, 263] on div "Yes, leave now" at bounding box center [479, 265] width 66 height 13
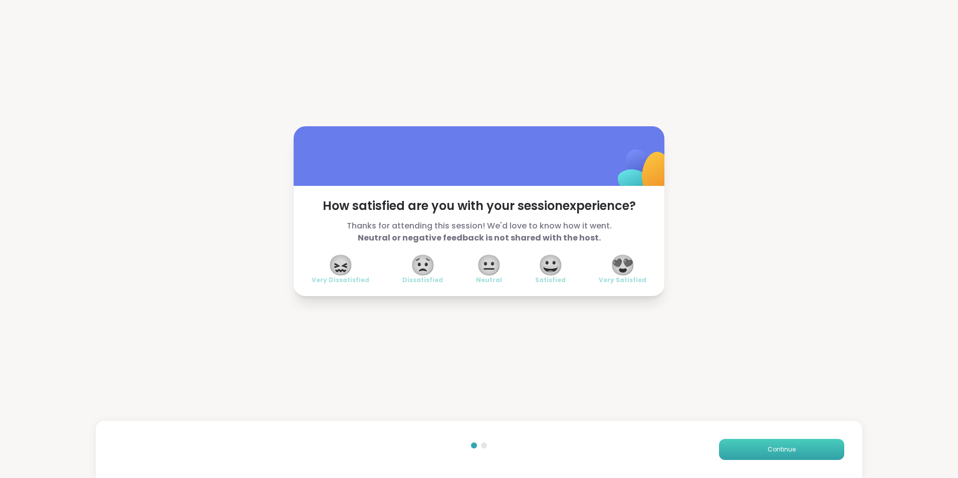
click at [741, 449] on button "Continue" at bounding box center [781, 449] width 125 height 21
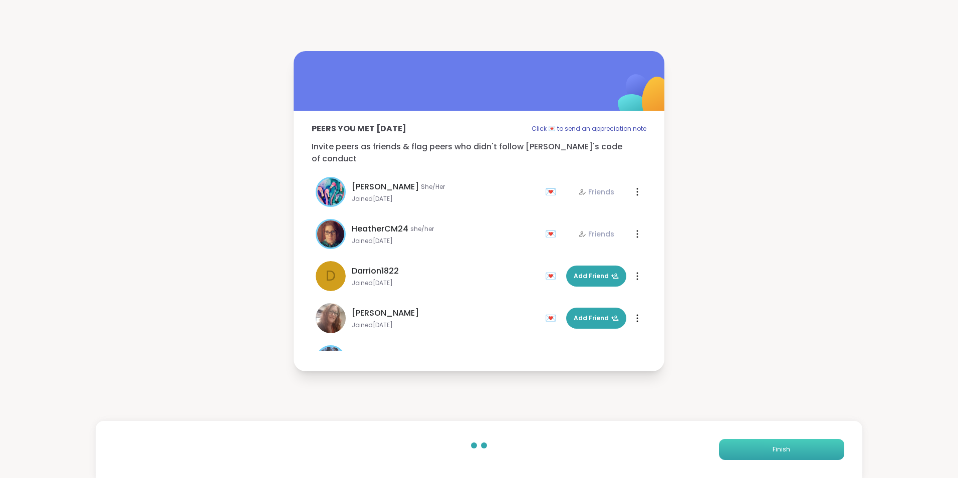
click at [741, 449] on button "Finish" at bounding box center [781, 449] width 125 height 21
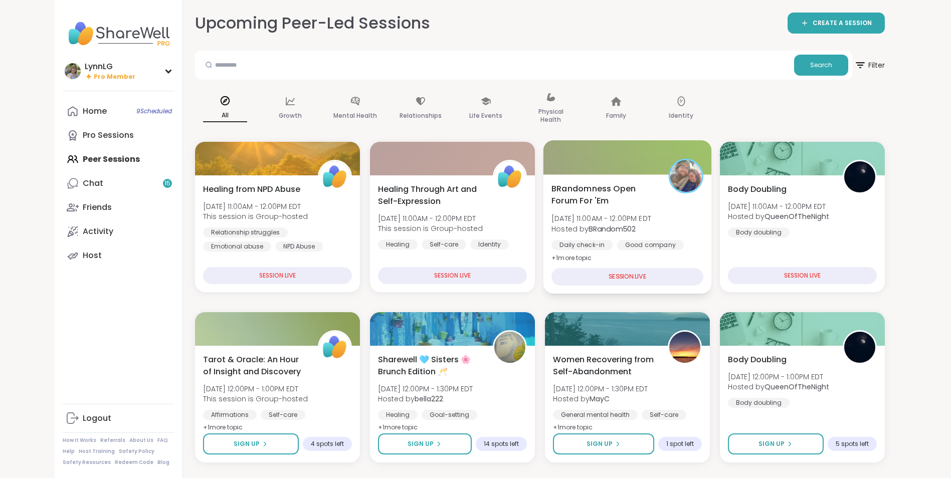
click at [670, 203] on div "BRandomness Open Forum For 'Em Sat, Sep 06 | 11:00AM - 12:00PM EDT Hosted by BR…" at bounding box center [627, 223] width 152 height 82
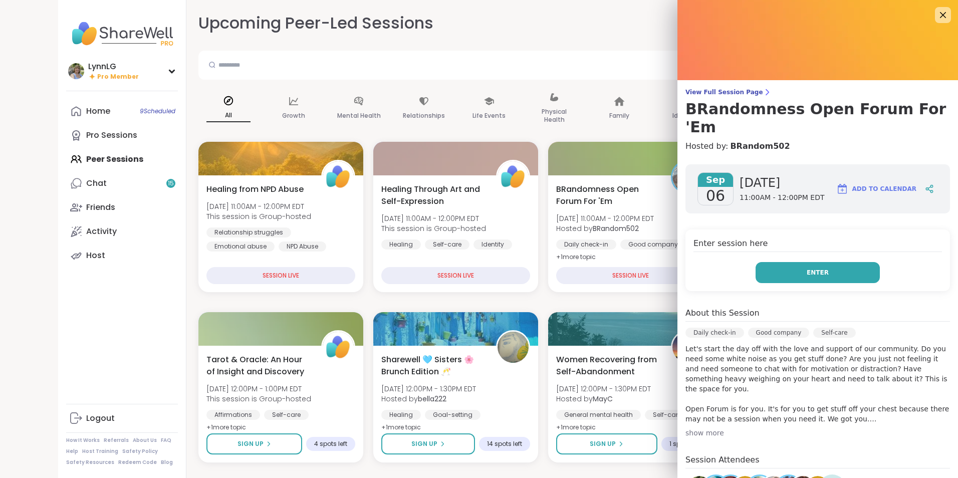
click at [807, 268] on span "Enter" at bounding box center [818, 272] width 22 height 9
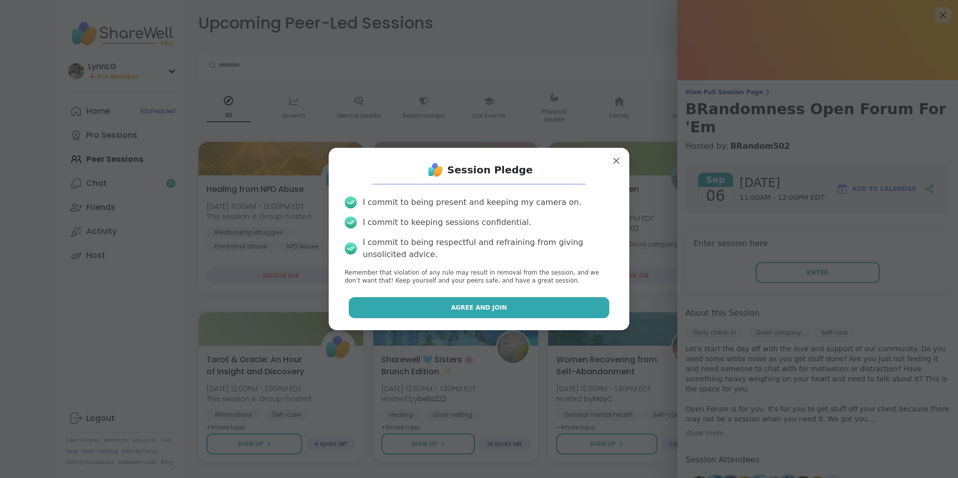
click at [524, 307] on button "Agree and Join" at bounding box center [479, 307] width 261 height 21
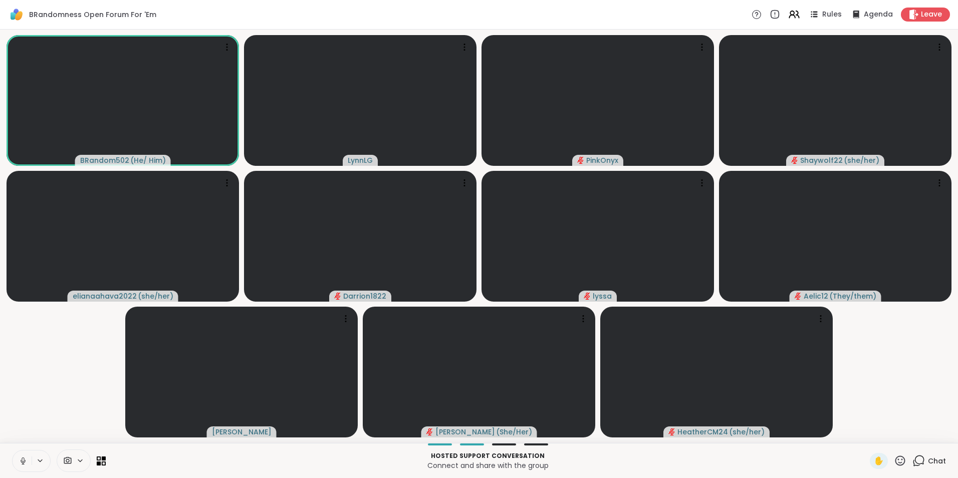
click at [23, 464] on icon at bounding box center [23, 464] width 1 height 2
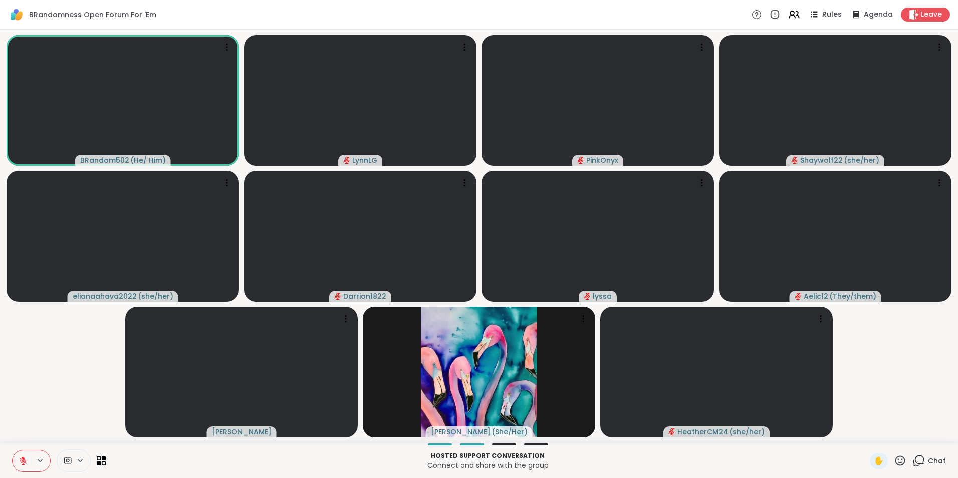
click at [13, 451] on button at bounding box center [22, 461] width 19 height 21
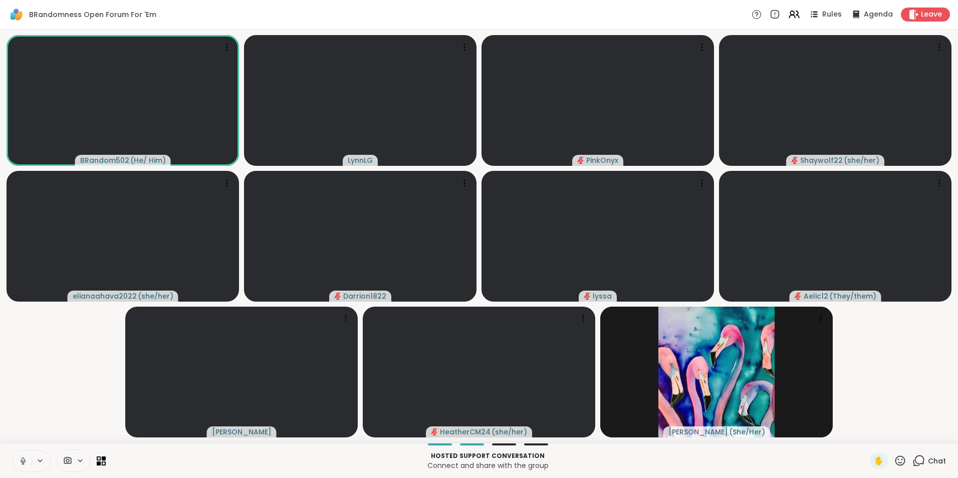
click at [20, 460] on icon at bounding box center [23, 461] width 9 height 9
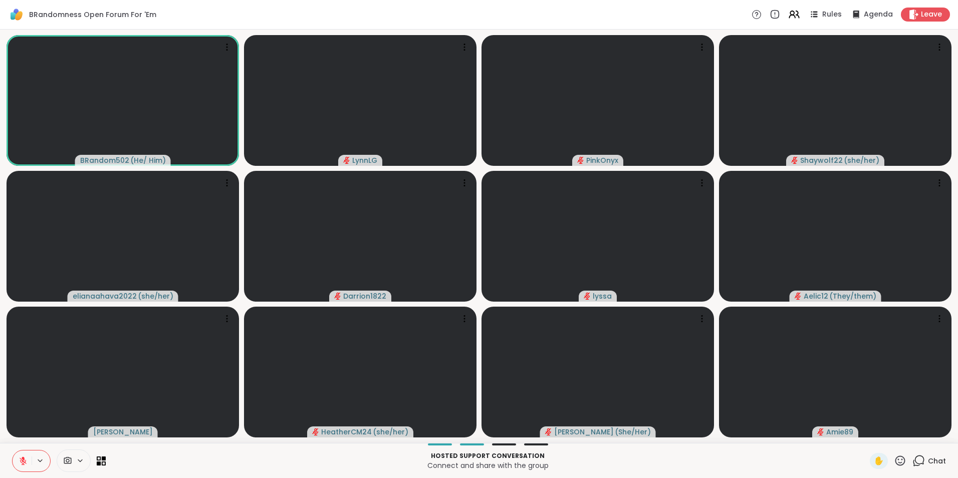
click at [930, 462] on span "Chat" at bounding box center [937, 461] width 18 height 10
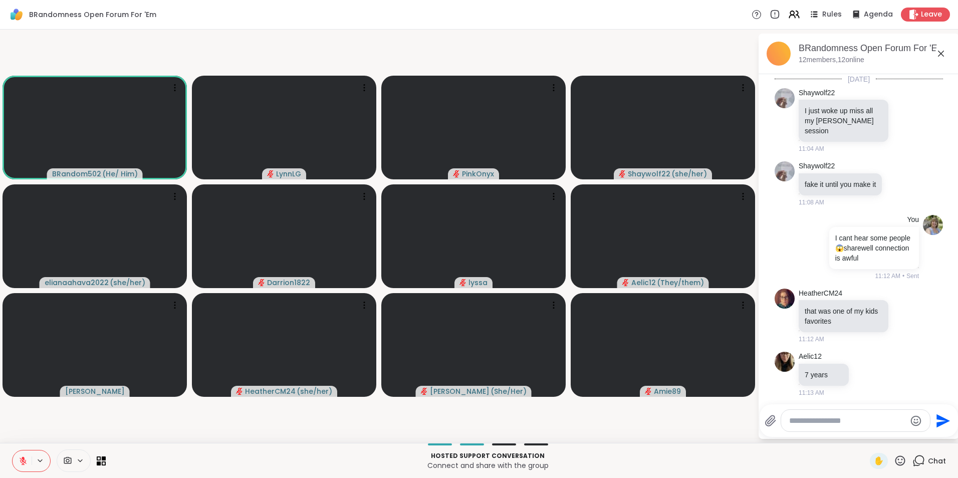
scroll to position [2649, 0]
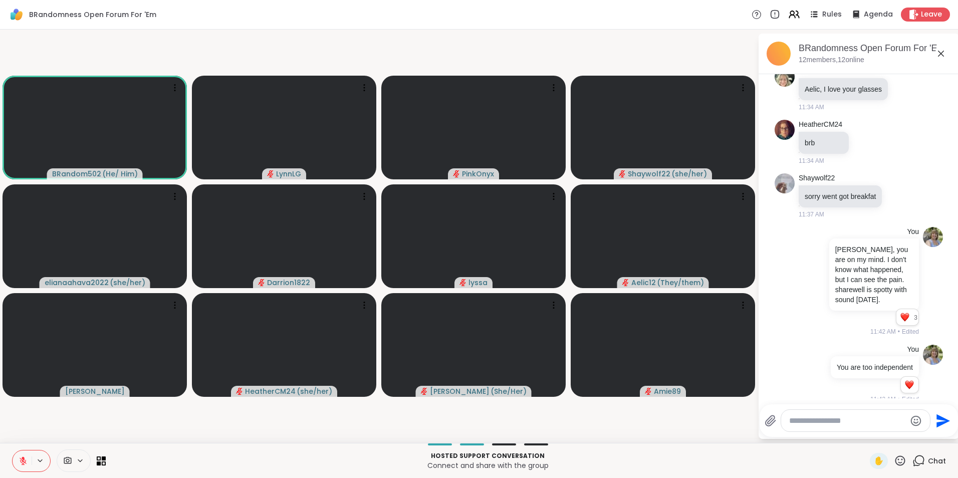
click at [864, 420] on textarea "Type your message" at bounding box center [847, 421] width 117 height 10
click at [851, 424] on textarea "Type your message" at bounding box center [847, 421] width 117 height 10
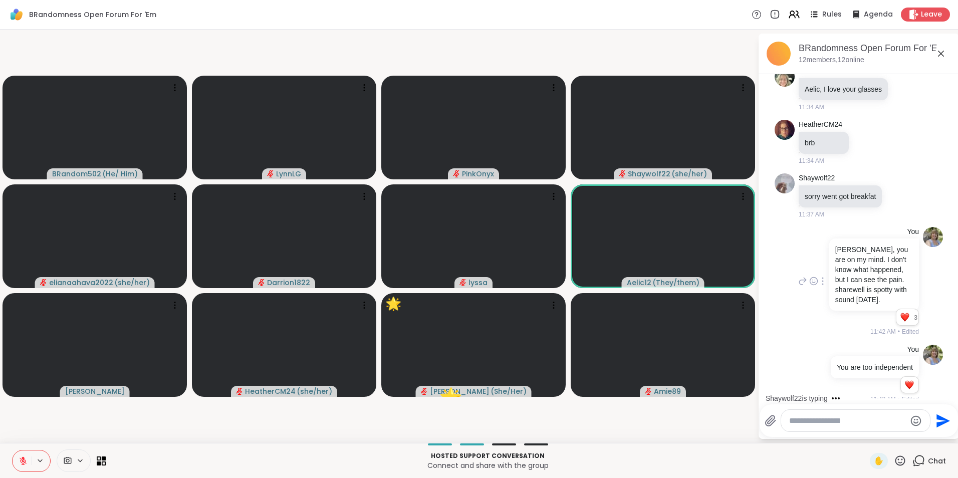
scroll to position [2733, 0]
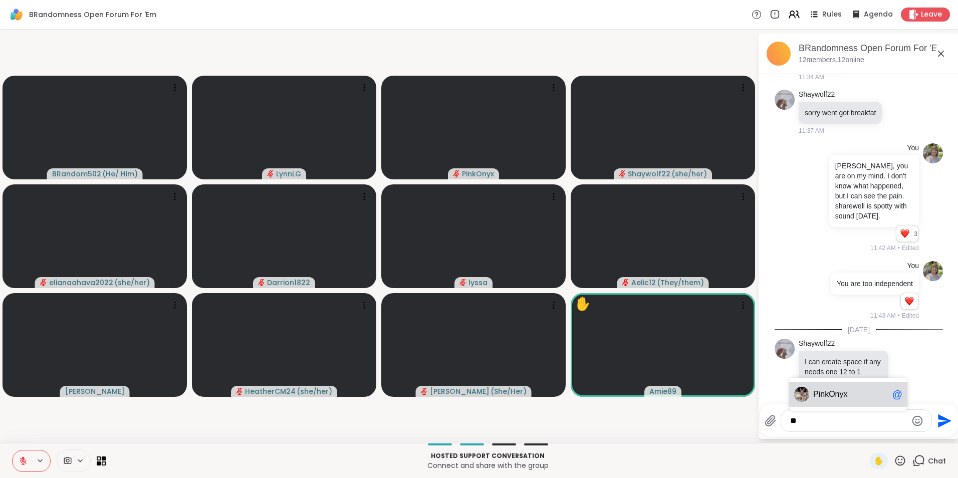
click at [837, 396] on span "inkOnyx" at bounding box center [833, 394] width 29 height 10
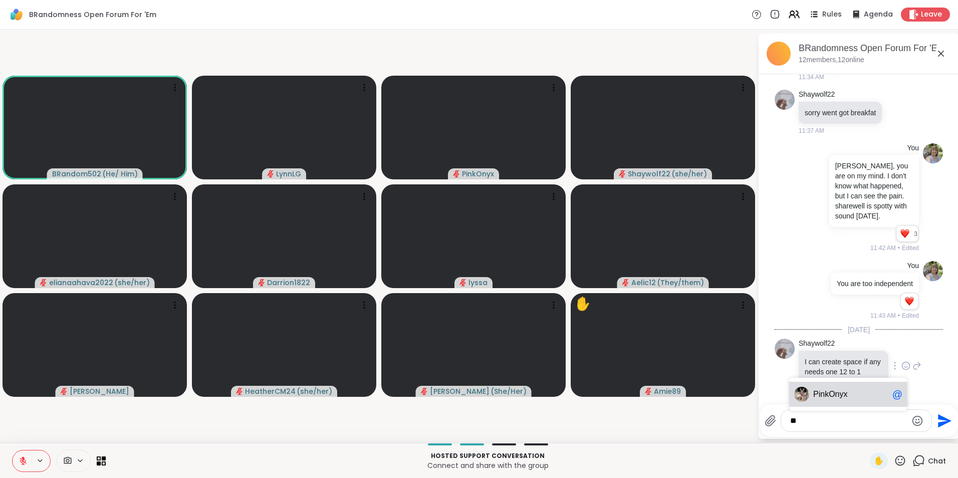
type textarea "*"
click at [923, 11] on span "Leave" at bounding box center [932, 15] width 22 height 11
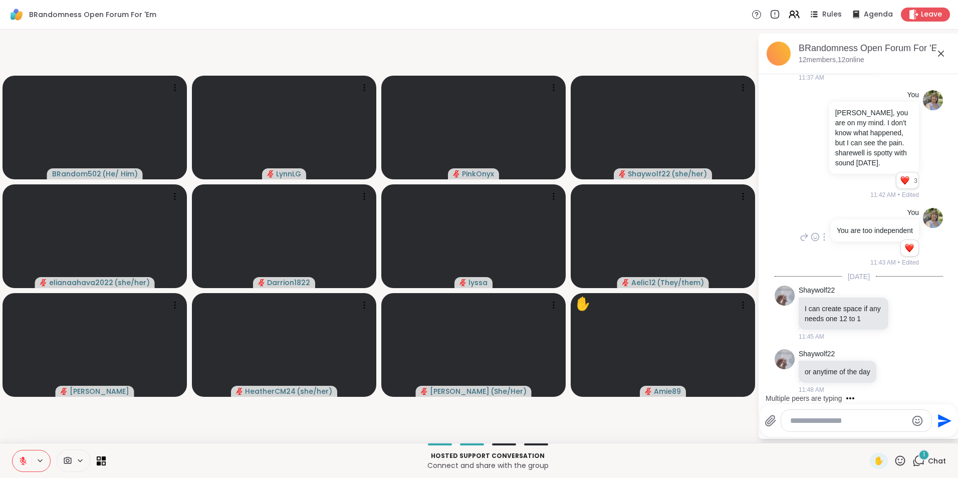
scroll to position [2849, 0]
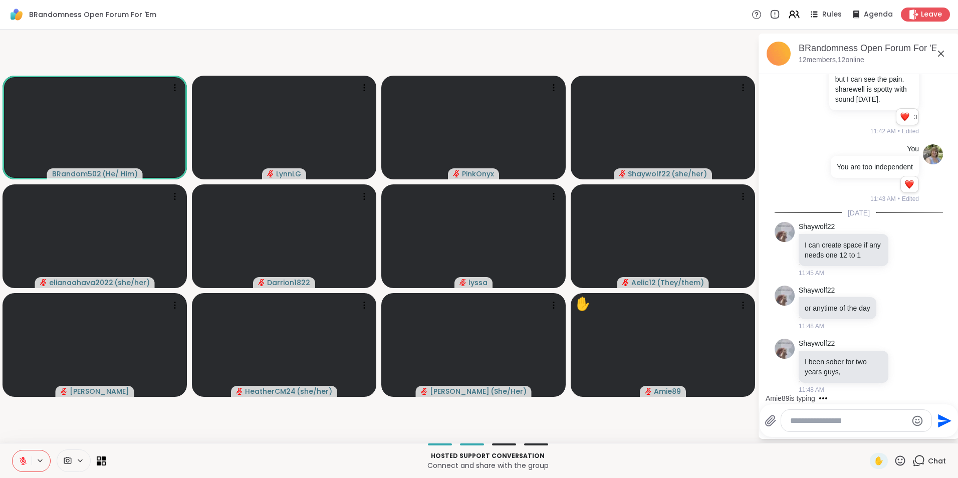
click at [896, 463] on icon at bounding box center [901, 461] width 10 height 10
click at [933, 438] on span "🎉" at bounding box center [937, 435] width 10 height 12
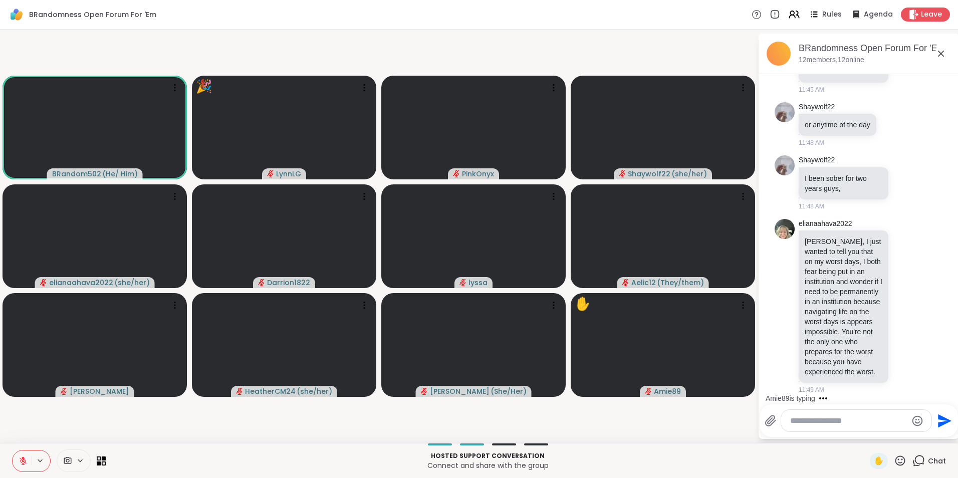
click at [894, 459] on icon at bounding box center [900, 461] width 13 height 13
click at [866, 433] on span "❤️" at bounding box center [871, 435] width 10 height 12
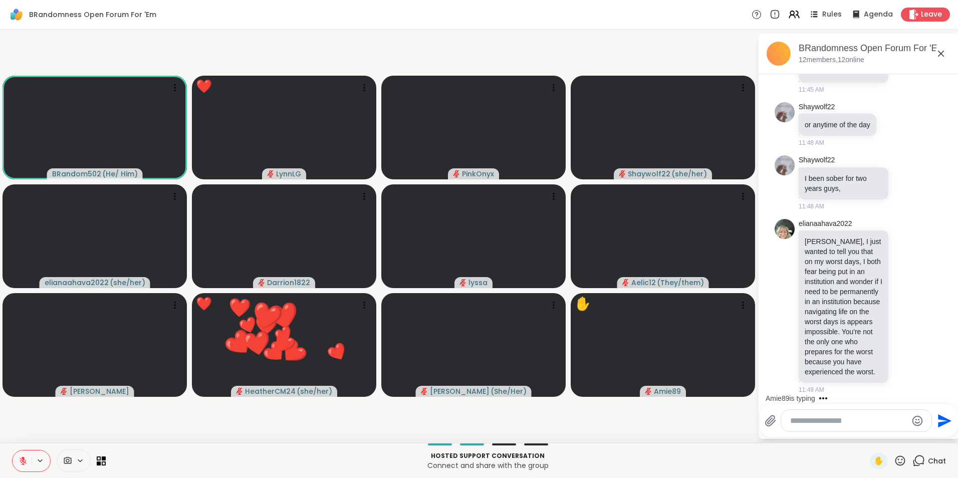
click at [894, 460] on icon at bounding box center [900, 461] width 13 height 13
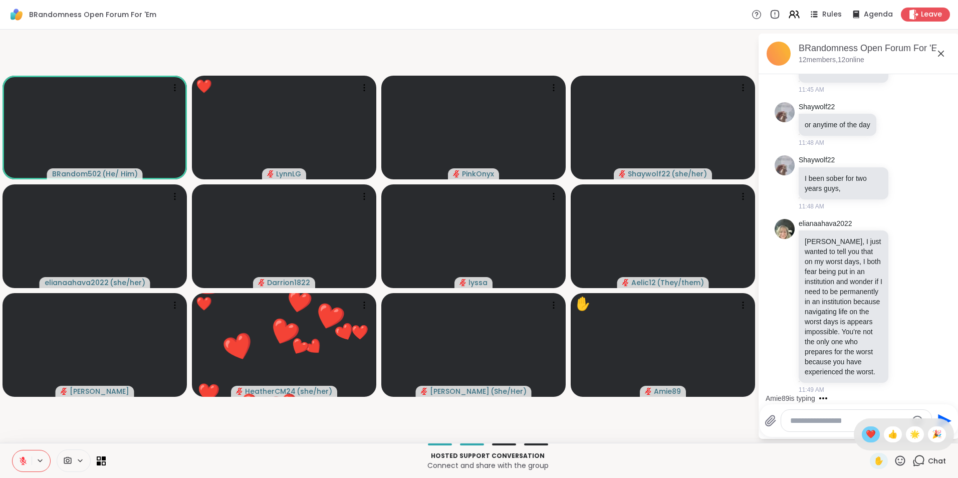
click at [866, 436] on span "❤️" at bounding box center [871, 435] width 10 height 12
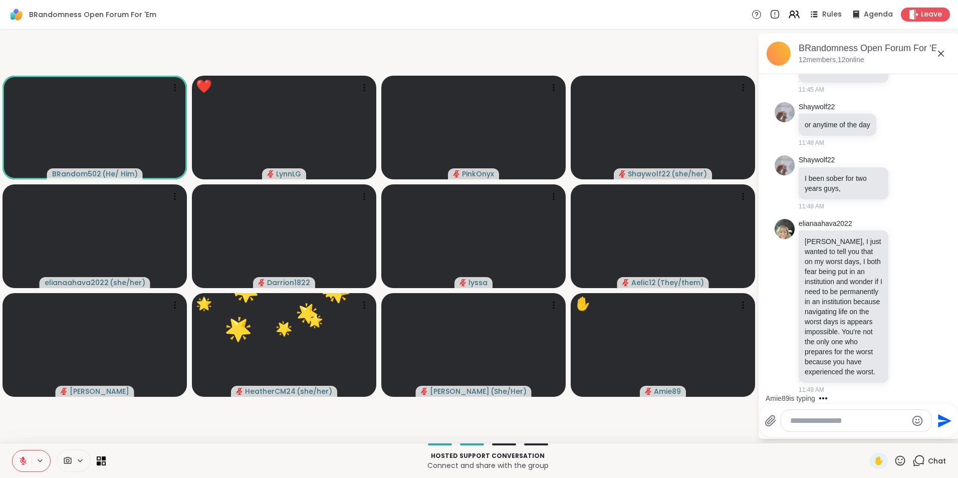
click at [864, 435] on div "Send" at bounding box center [859, 420] width 198 height 33
click at [896, 457] on icon at bounding box center [901, 461] width 10 height 10
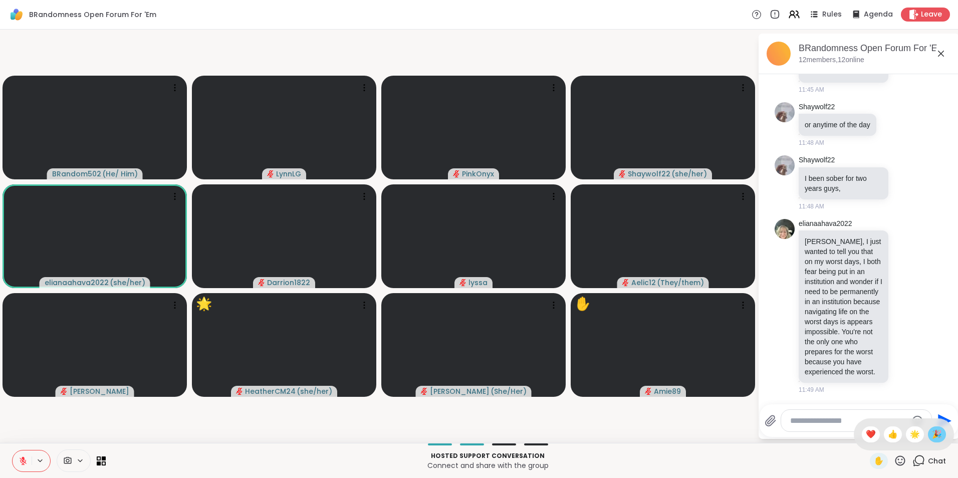
click at [932, 431] on span "🎉" at bounding box center [937, 435] width 10 height 12
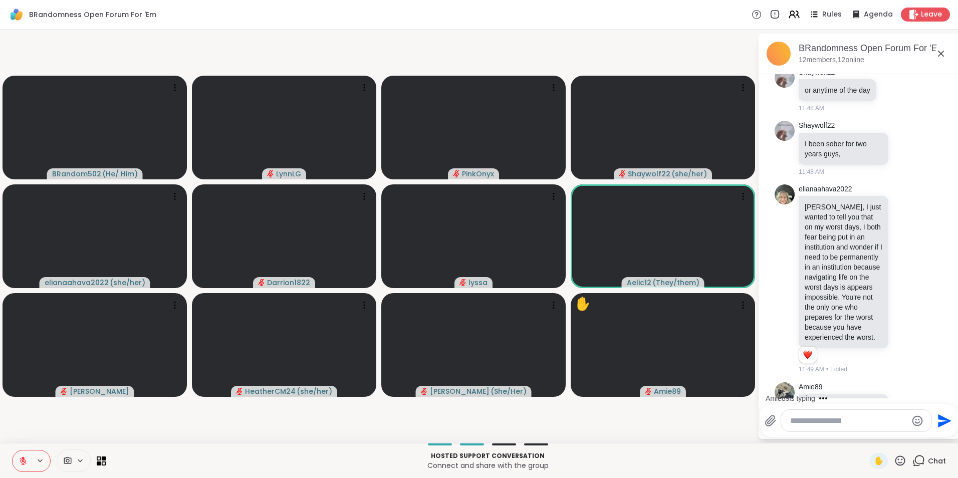
scroll to position [3181, 0]
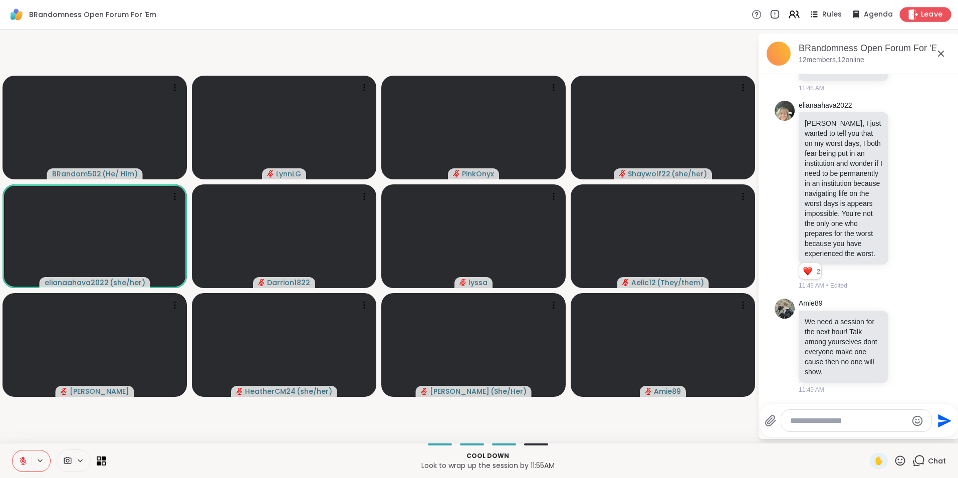
click at [921, 14] on span "Leave" at bounding box center [932, 15] width 22 height 11
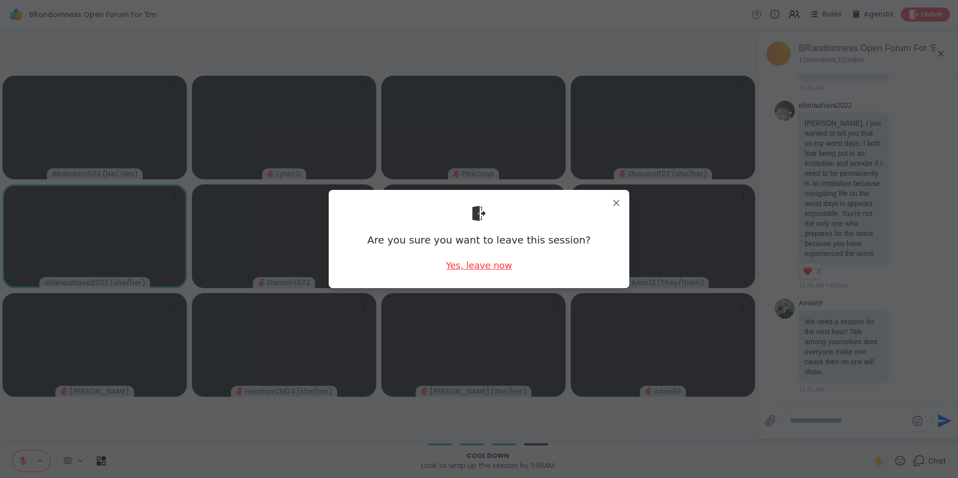
click at [471, 266] on div "Yes, leave now" at bounding box center [479, 265] width 66 height 13
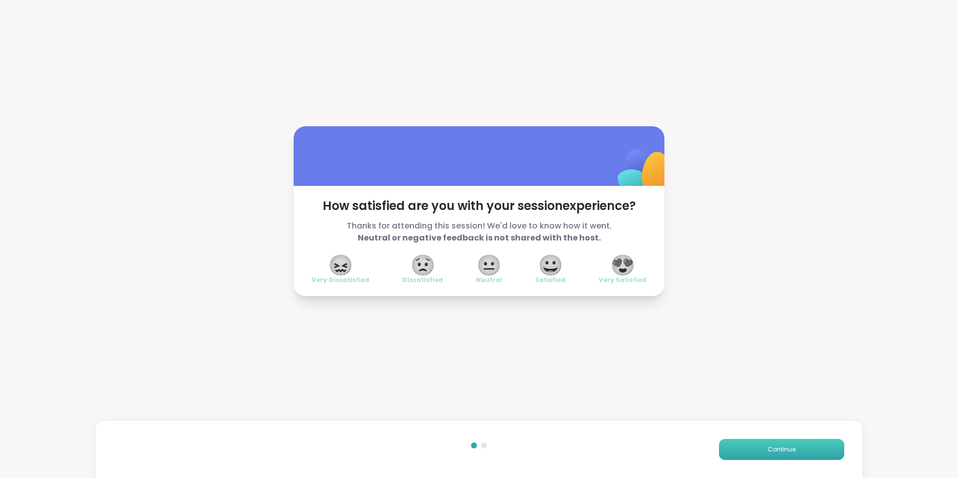
click at [768, 447] on span "Continue" at bounding box center [782, 449] width 28 height 9
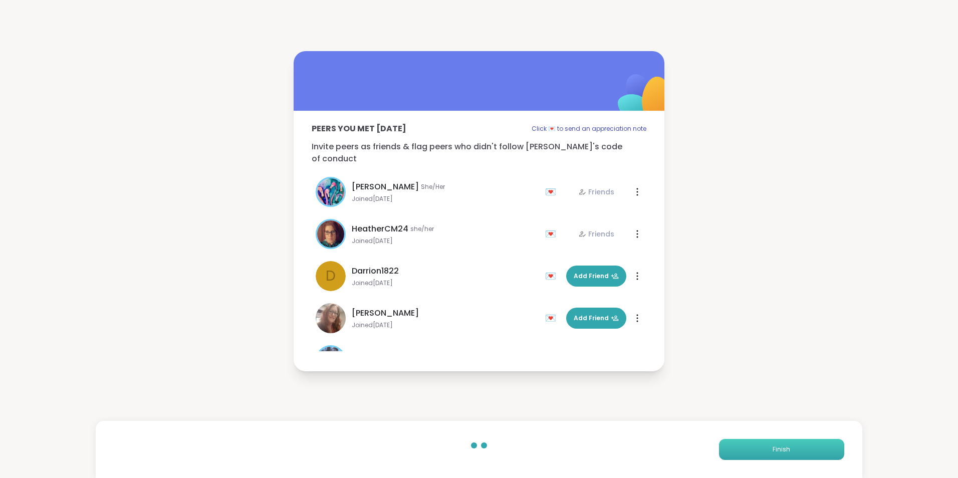
click at [775, 446] on span "Finish" at bounding box center [782, 449] width 18 height 9
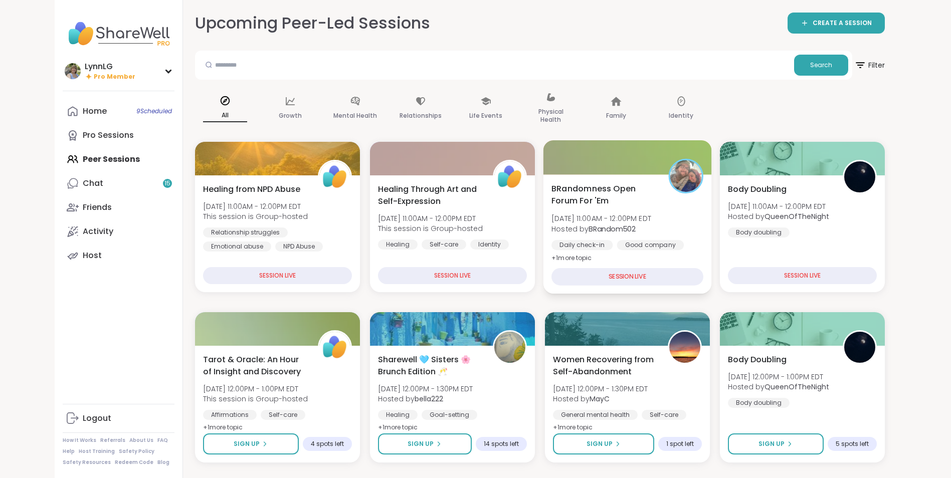
click at [684, 233] on div "BRandomness Open Forum For 'Em Sat, Sep 06 | 11:00AM - 12:00PM EDT Hosted by BR…" at bounding box center [627, 223] width 152 height 82
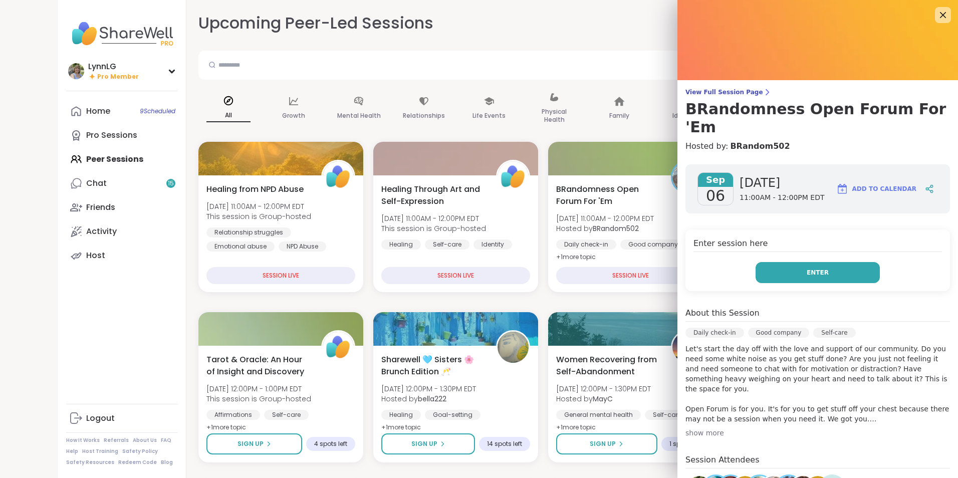
click at [808, 268] on span "Enter" at bounding box center [818, 272] width 22 height 9
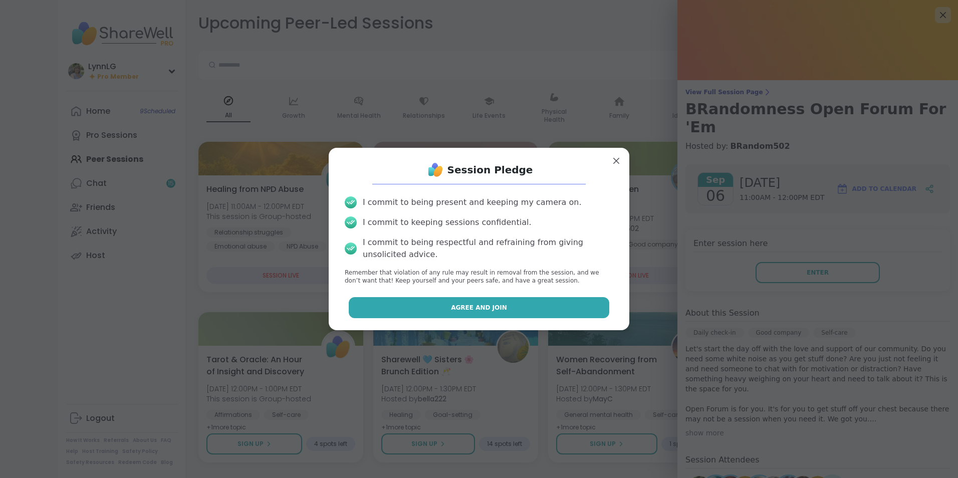
click at [480, 304] on span "Agree and Join" at bounding box center [479, 307] width 56 height 9
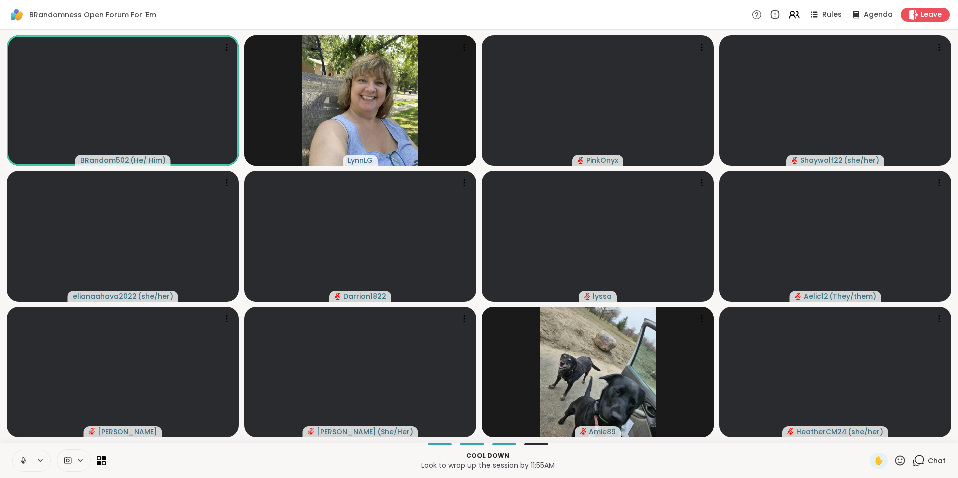
click at [25, 460] on icon at bounding box center [23, 461] width 9 height 9
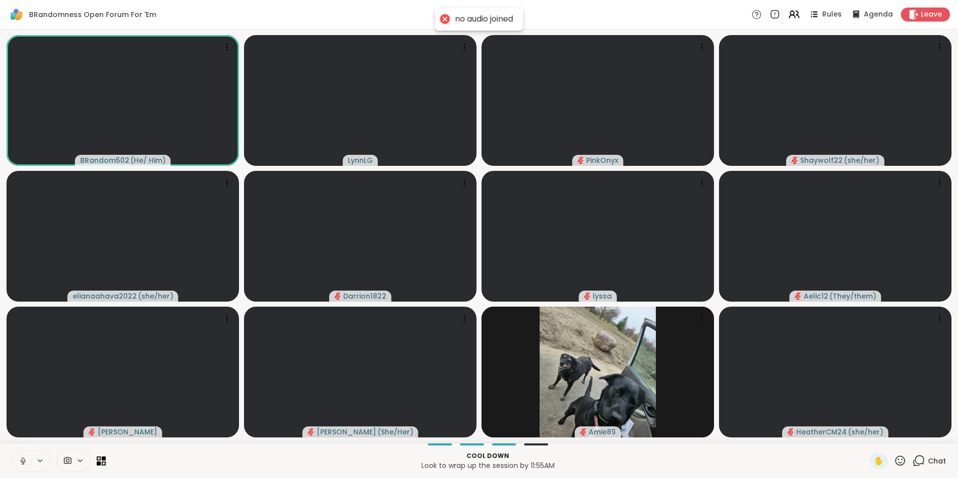
click at [21, 463] on icon at bounding box center [23, 461] width 9 height 9
click at [929, 458] on span "Chat" at bounding box center [937, 461] width 18 height 10
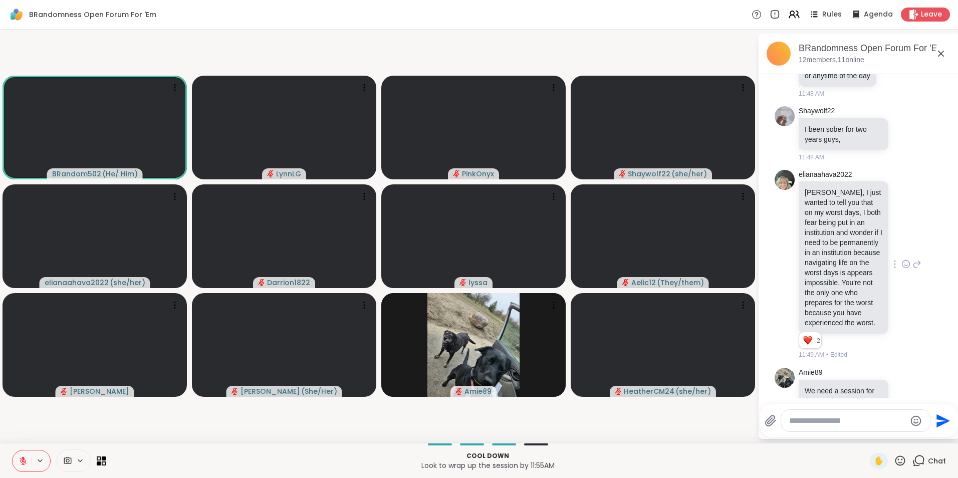
scroll to position [3071, 0]
click at [26, 464] on icon at bounding box center [23, 461] width 7 height 7
click at [22, 464] on icon at bounding box center [23, 461] width 9 height 9
click at [827, 423] on textarea "Type your message" at bounding box center [847, 421] width 117 height 10
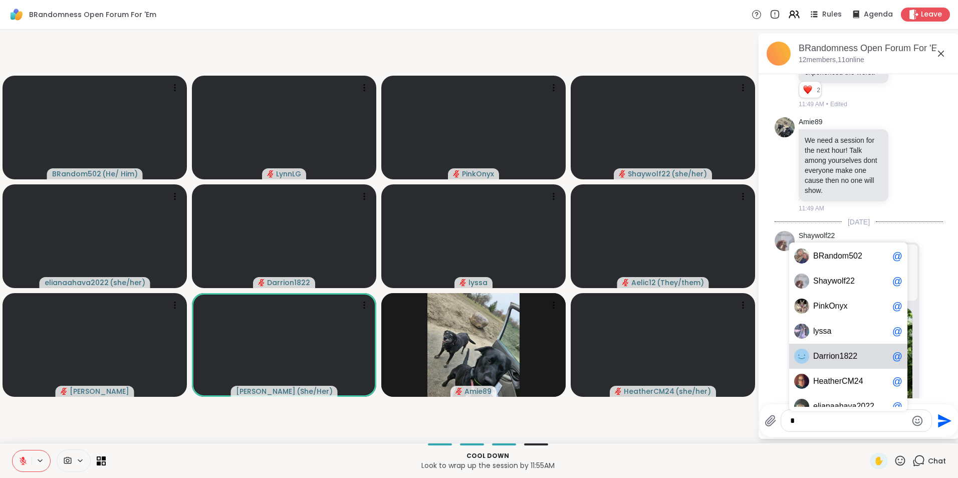
scroll to position [0, 0]
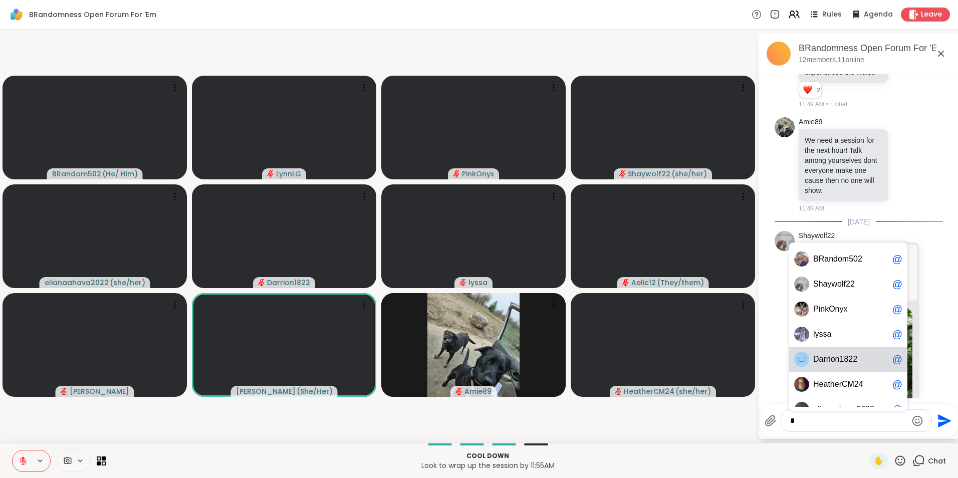
click at [261, 434] on video-player-container "BRandom502 ( He/ Him ) LynnLG PinkOnyx Shaywolf22 ( she/her ) elianaahava2022 (…" at bounding box center [379, 236] width 746 height 405
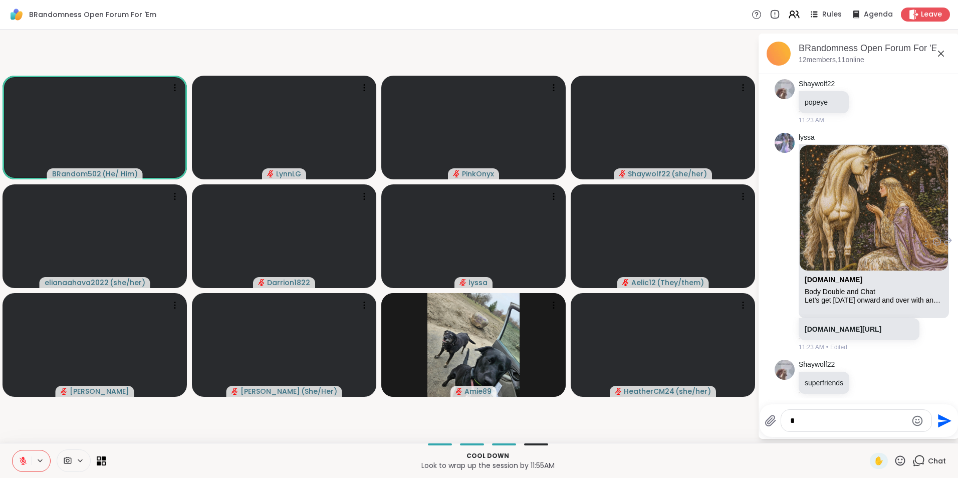
scroll to position [2185, 0]
click at [808, 424] on textarea "*" at bounding box center [848, 421] width 117 height 10
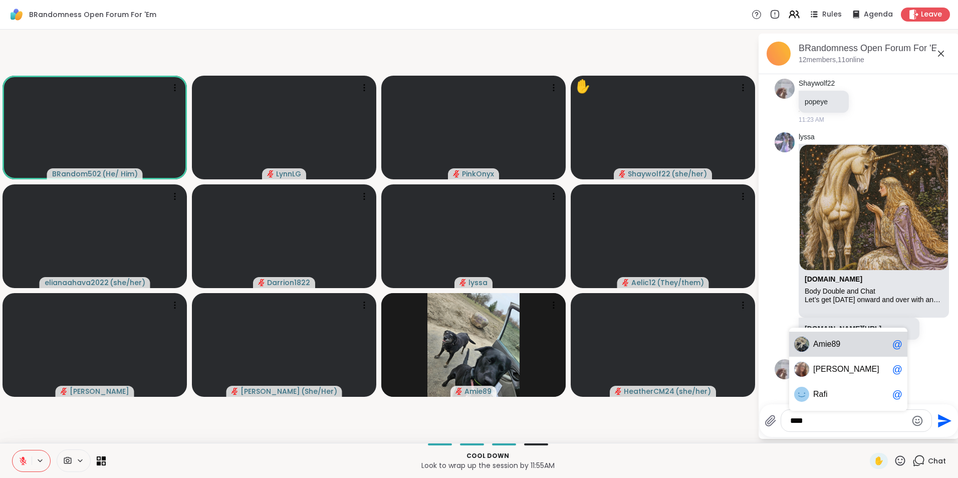
click at [838, 341] on span "e89" at bounding box center [834, 344] width 14 height 10
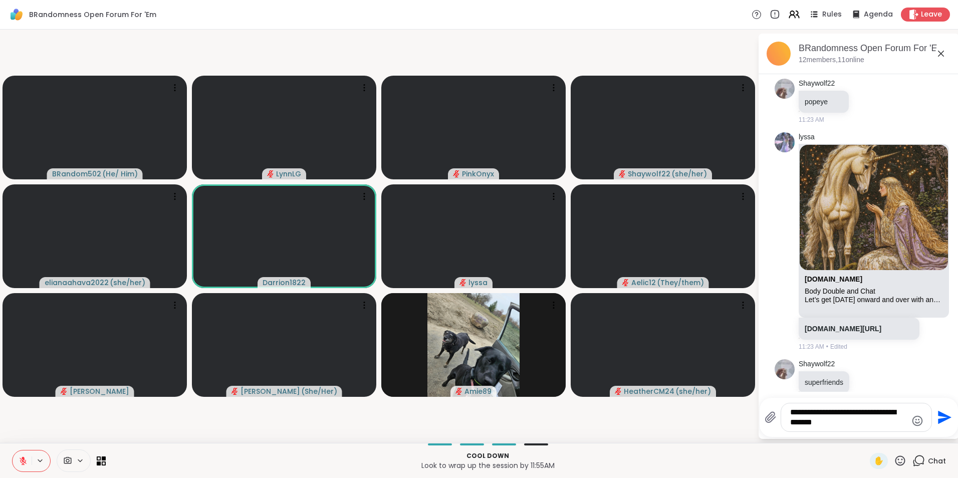
type textarea "**********"
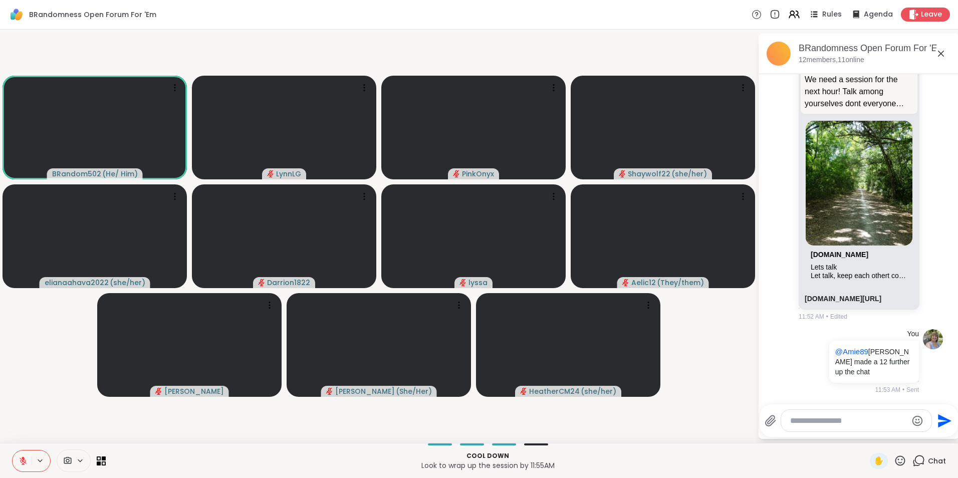
click at [19, 463] on icon at bounding box center [23, 461] width 9 height 9
click at [20, 466] on button at bounding box center [22, 461] width 19 height 21
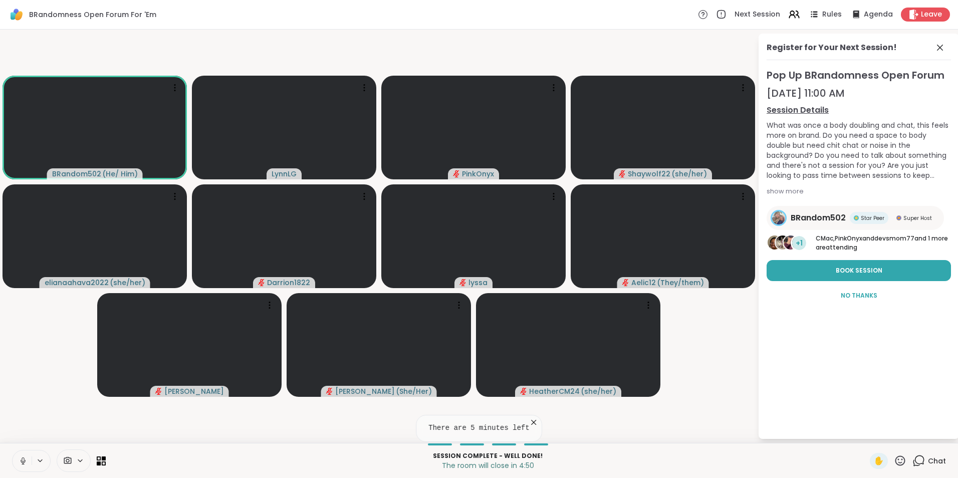
click at [21, 464] on icon at bounding box center [23, 461] width 9 height 9
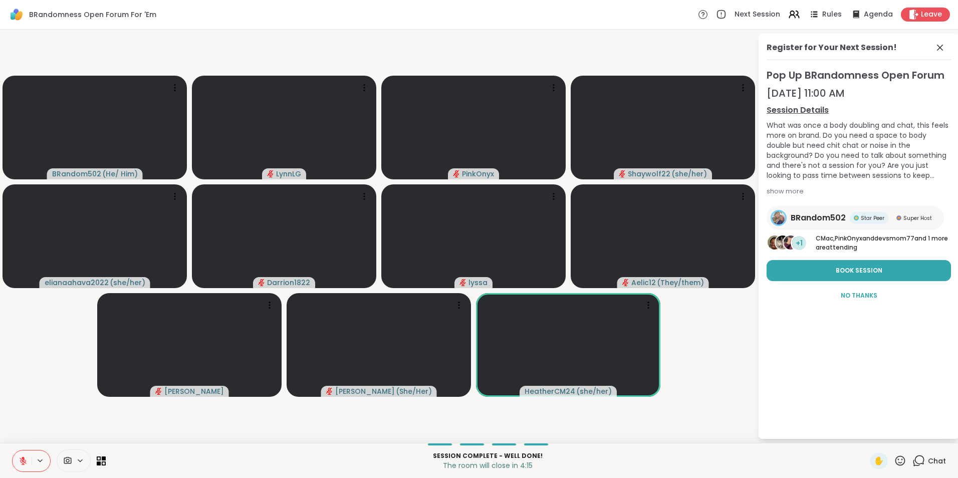
click at [721, 338] on video-player-container "BRandom502 ( He/ Him ) LynnLG PinkOnyx Shaywolf22 ( she/her ) elianaahava2022 (…" at bounding box center [379, 236] width 746 height 405
click at [708, 391] on video-player-container "BRandom502 ( He/ Him ) LynnLG PinkOnyx Shaywolf22 ( she/her ) elianaahava2022 (…" at bounding box center [379, 236] width 746 height 405
click at [934, 458] on span "Chat" at bounding box center [937, 461] width 18 height 10
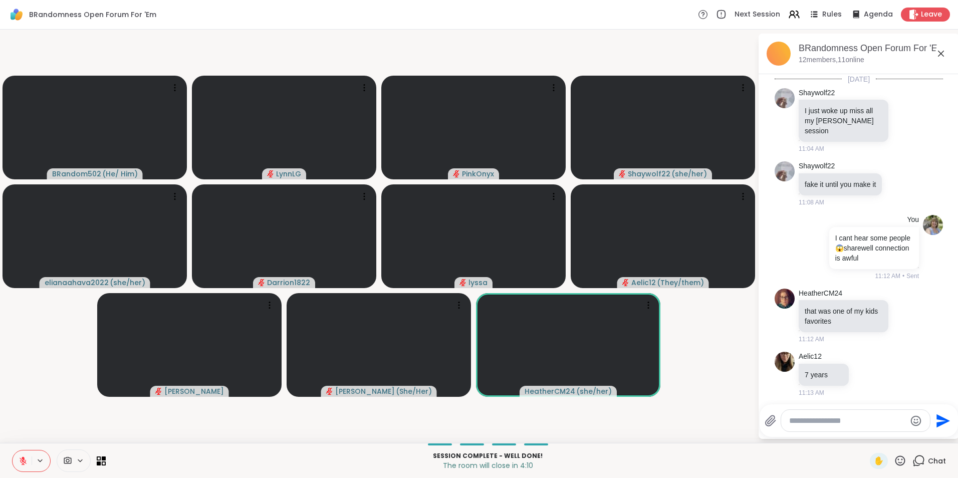
scroll to position [3549, 0]
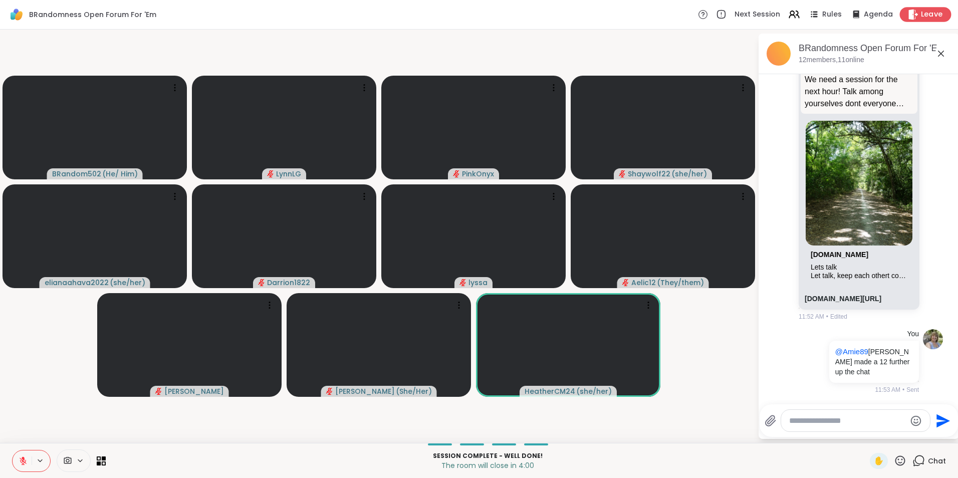
click at [928, 16] on span "Leave" at bounding box center [932, 15] width 22 height 11
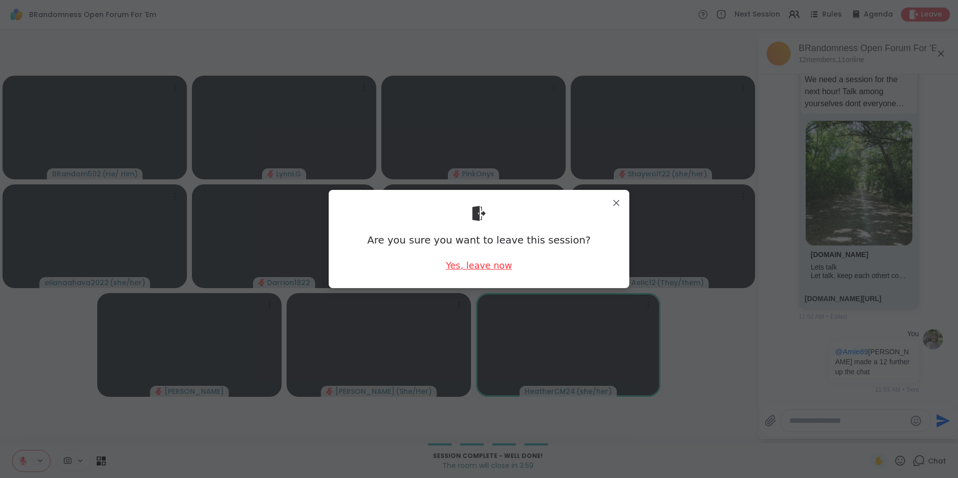
click at [470, 263] on div "Yes, leave now" at bounding box center [479, 265] width 66 height 13
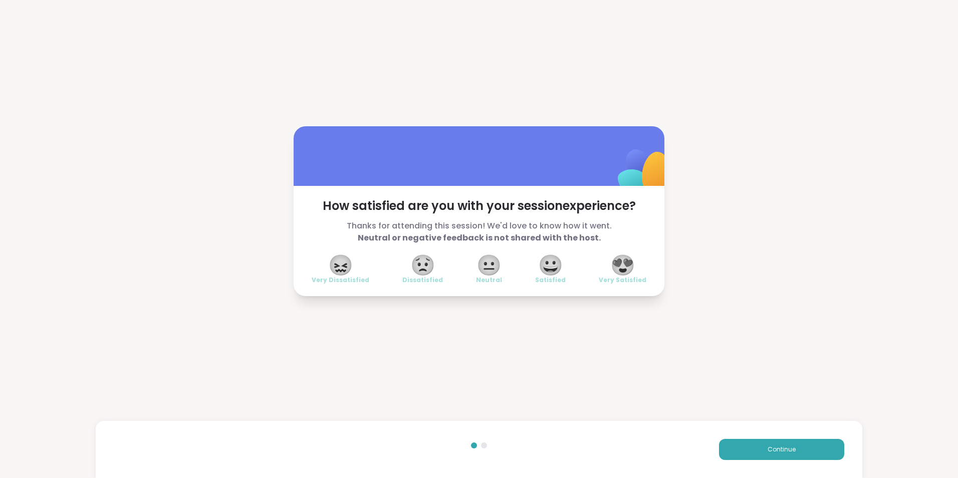
click at [629, 266] on span "😍" at bounding box center [622, 265] width 25 height 18
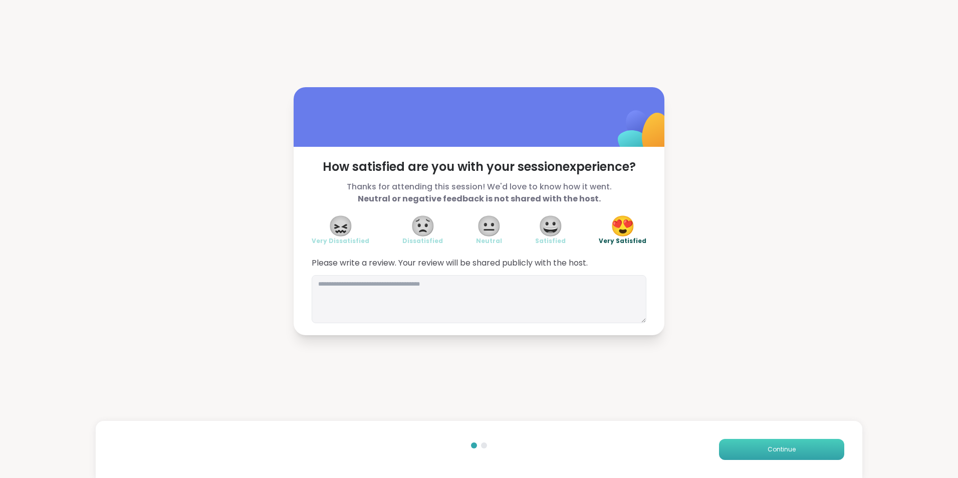
click at [778, 448] on span "Continue" at bounding box center [782, 449] width 28 height 9
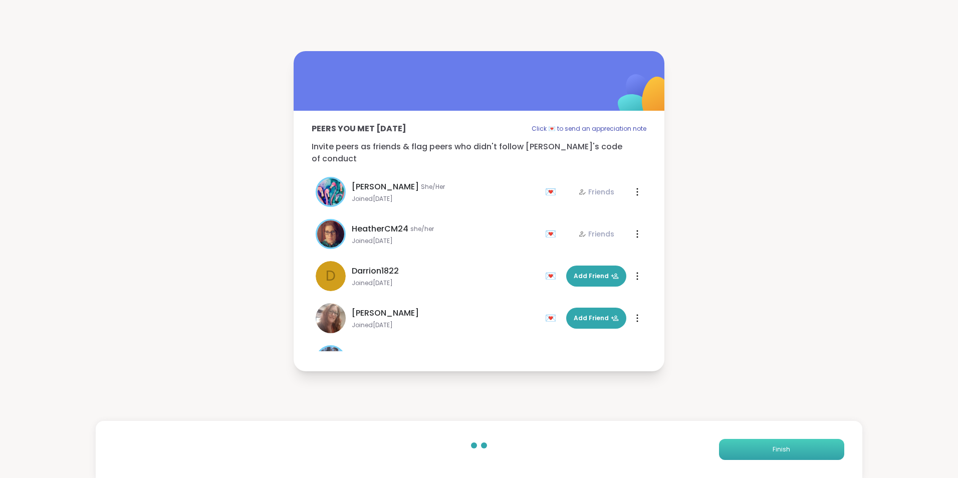
click at [778, 448] on span "Finish" at bounding box center [782, 449] width 18 height 9
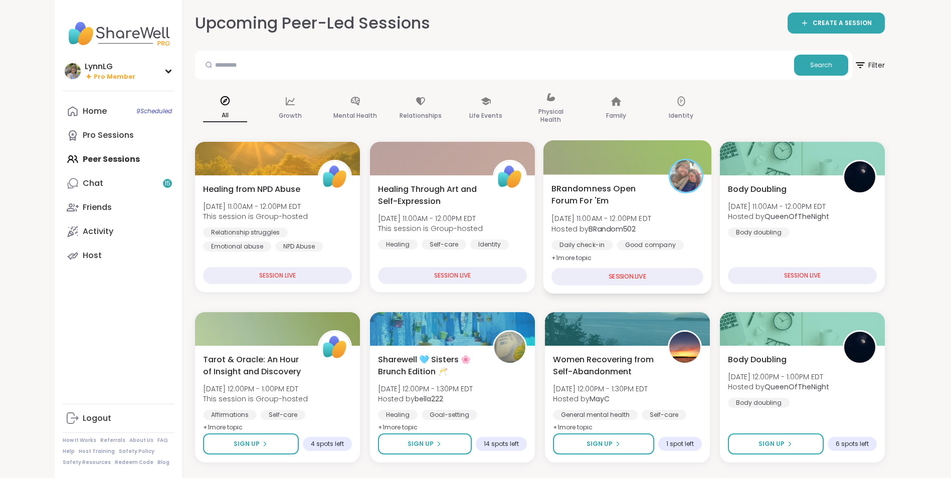
click at [683, 213] on div "BRandomness Open Forum For 'Em Sat, Sep 06 | 11:00AM - 12:00PM EDT Hosted by BR…" at bounding box center [627, 223] width 152 height 82
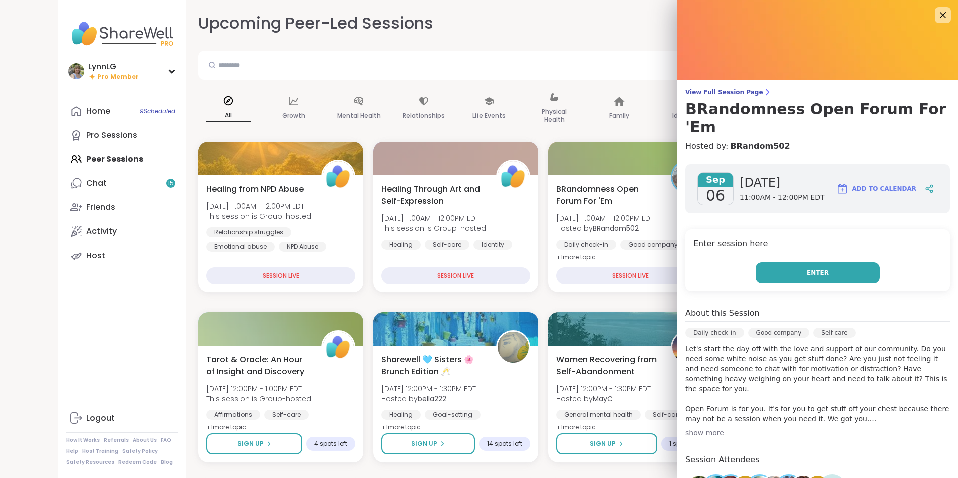
click at [812, 262] on button "Enter" at bounding box center [818, 272] width 124 height 21
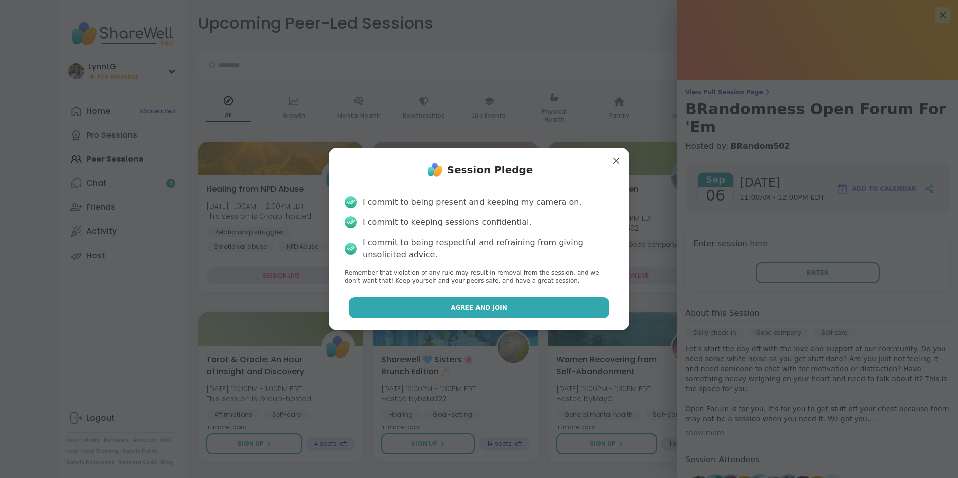
click at [520, 301] on button "Agree and Join" at bounding box center [479, 307] width 261 height 21
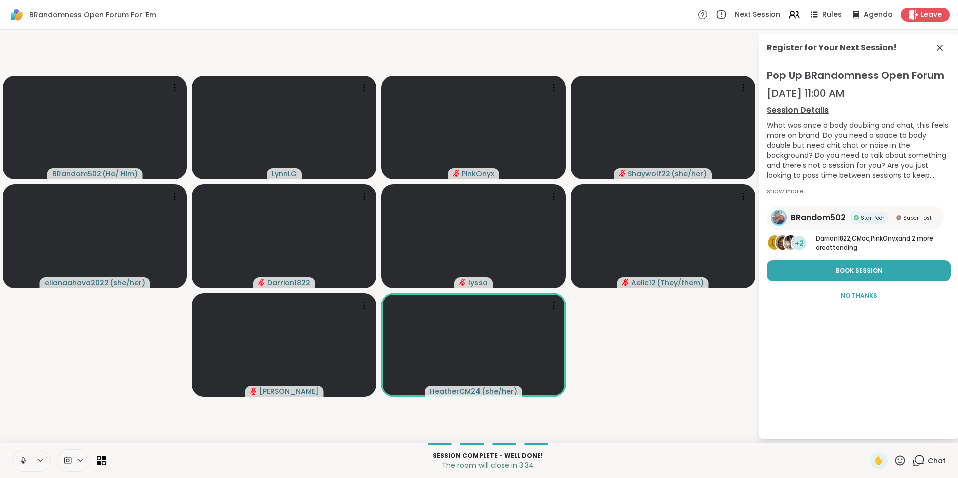
click at [27, 461] on icon at bounding box center [23, 461] width 9 height 9
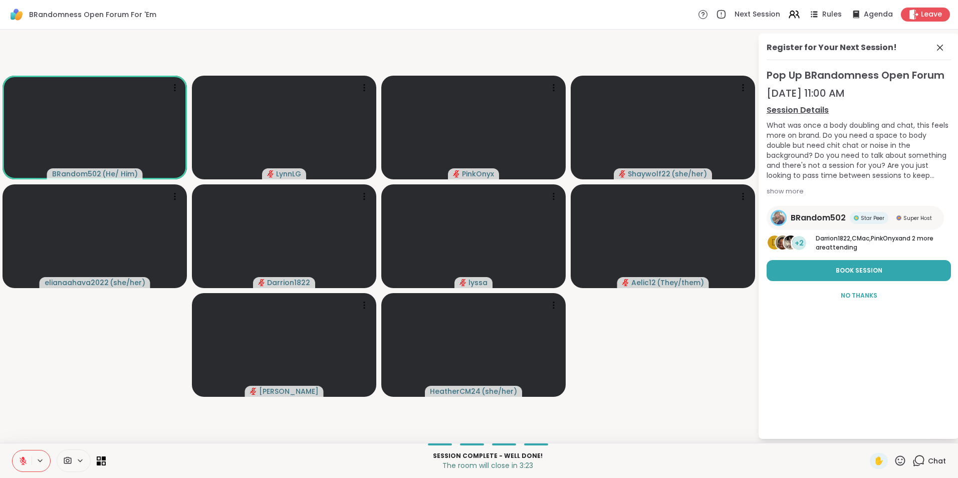
click at [929, 463] on span "Chat" at bounding box center [937, 461] width 18 height 10
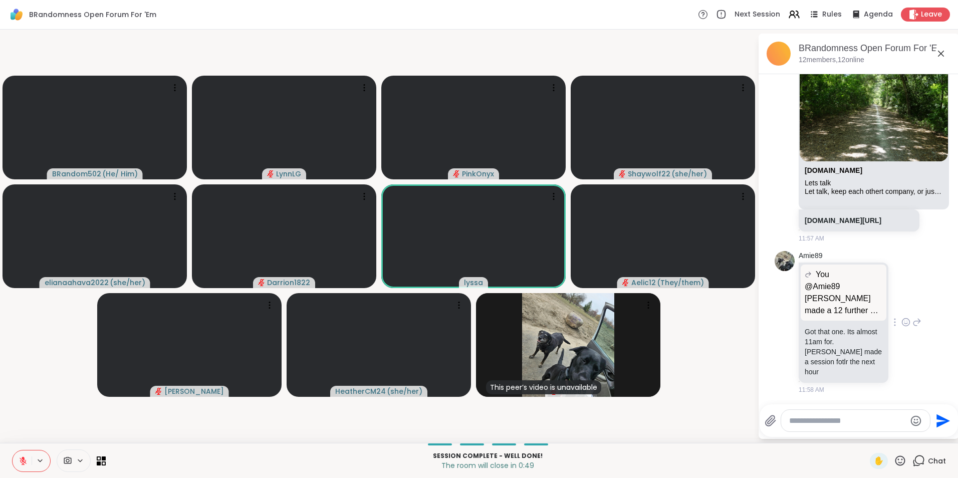
scroll to position [3977, 0]
click at [903, 326] on icon at bounding box center [907, 322] width 8 height 8
click at [880, 311] on div "Select Reaction: Thumbs up" at bounding box center [884, 306] width 9 height 9
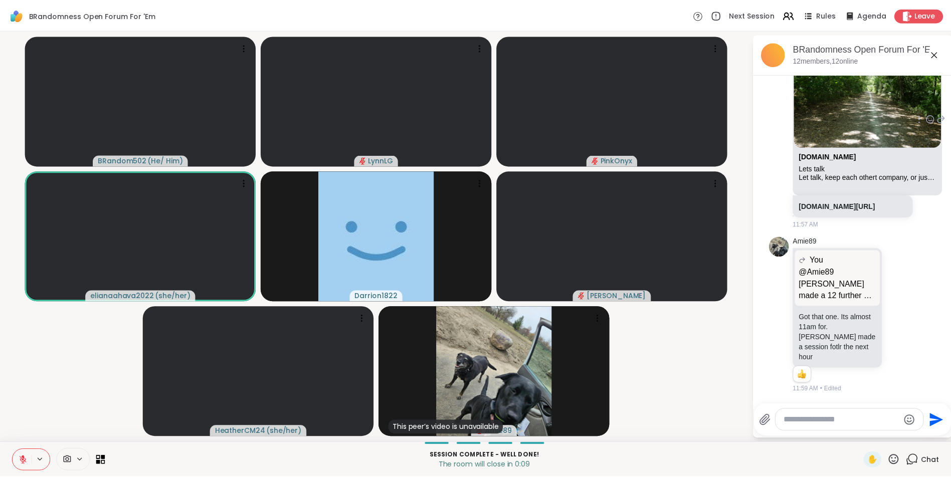
scroll to position [3991, 0]
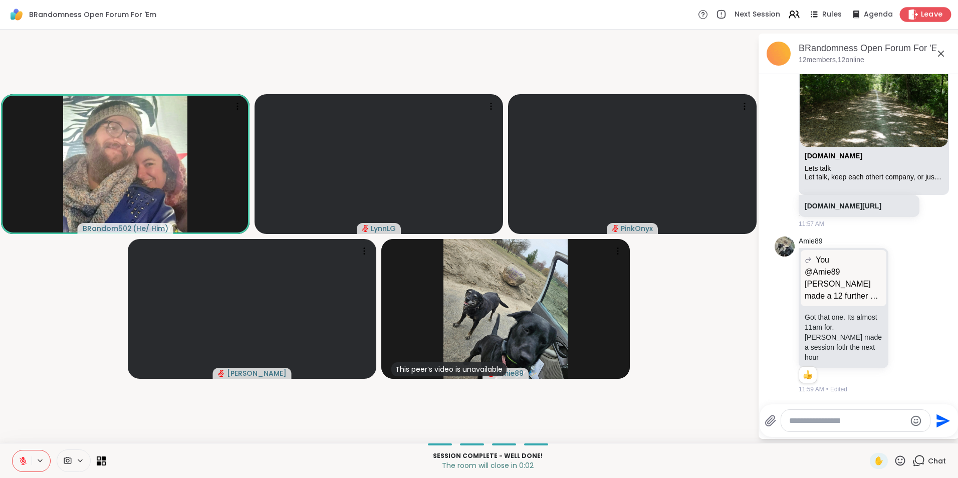
click at [921, 13] on span "Leave" at bounding box center [932, 15] width 22 height 11
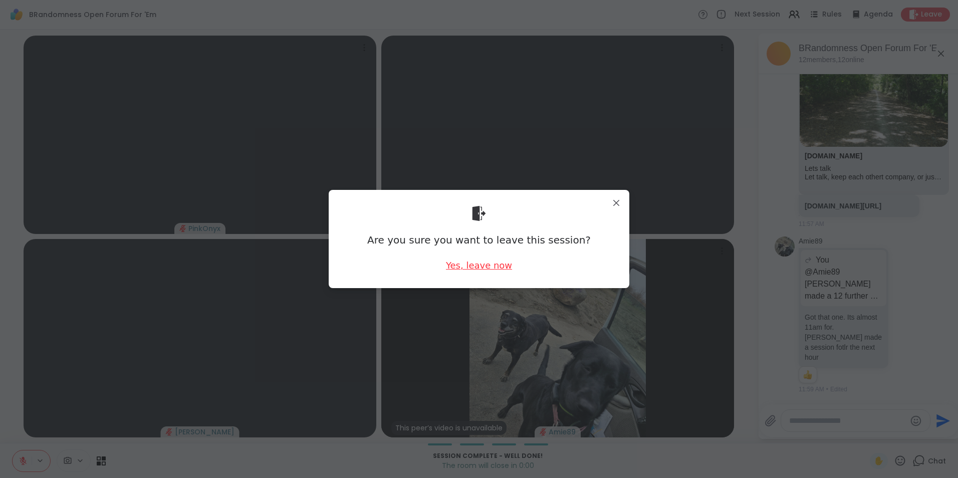
click at [472, 264] on div "Yes, leave now" at bounding box center [479, 265] width 66 height 13
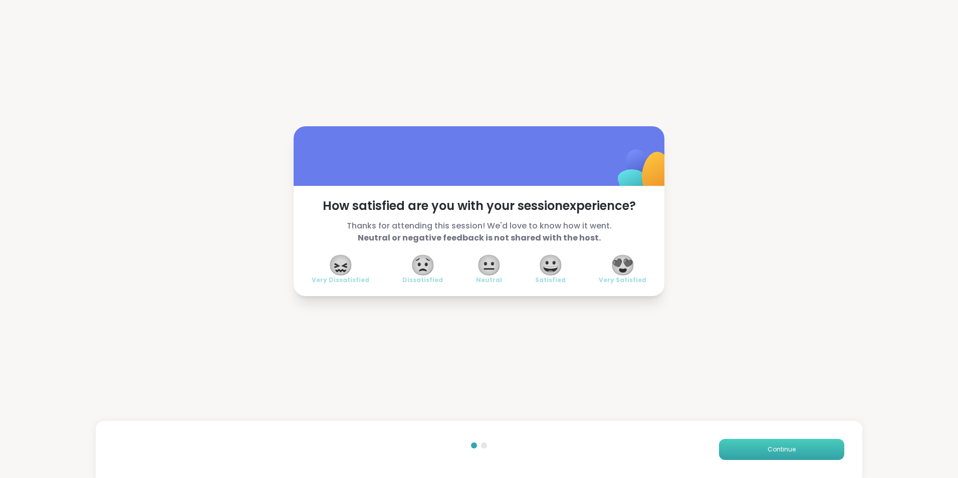
click at [745, 445] on button "Continue" at bounding box center [781, 449] width 125 height 21
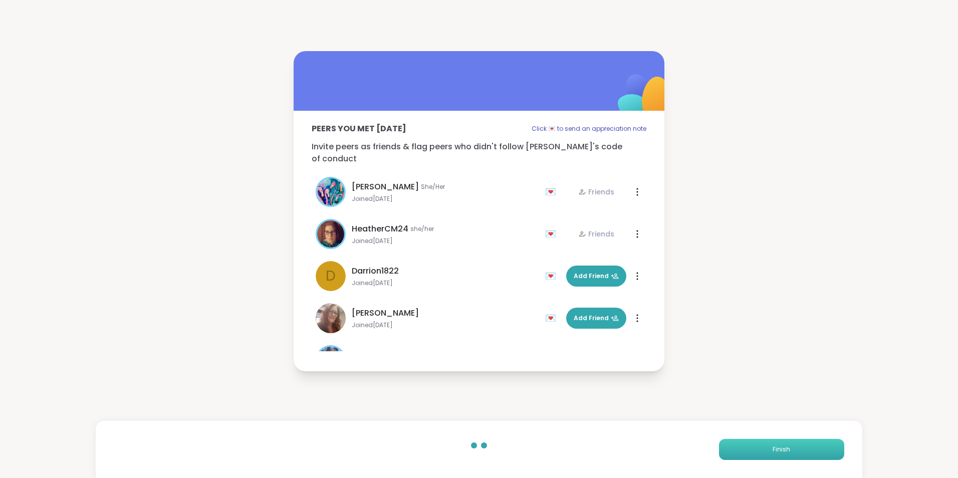
click at [745, 445] on button "Finish" at bounding box center [781, 449] width 125 height 21
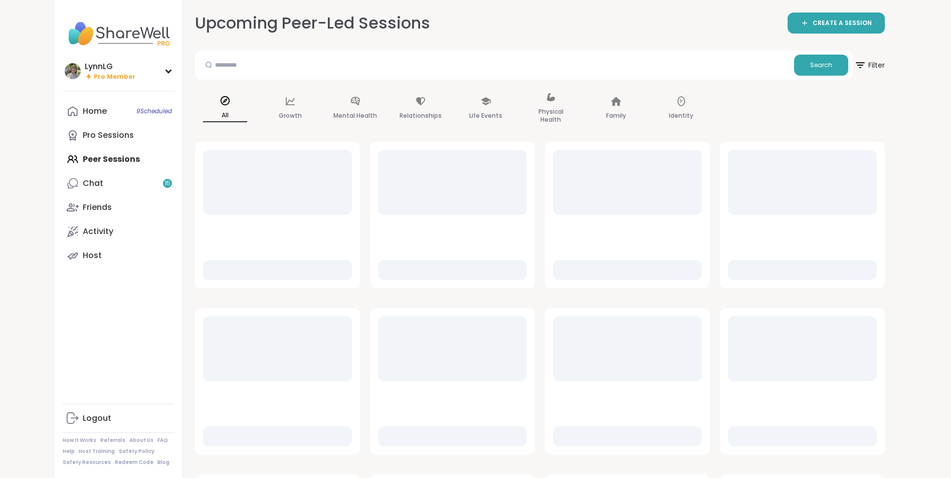
click at [107, 157] on div "Home 9 Scheduled Pro Sessions Peer Sessions Chat 15 Friends Activity Host" at bounding box center [119, 183] width 112 height 168
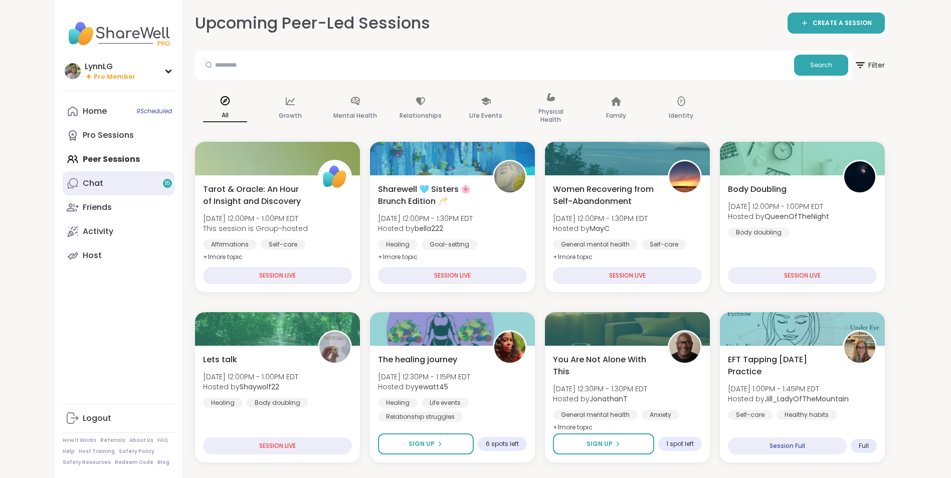
click at [100, 186] on div "Chat 15" at bounding box center [93, 183] width 21 height 11
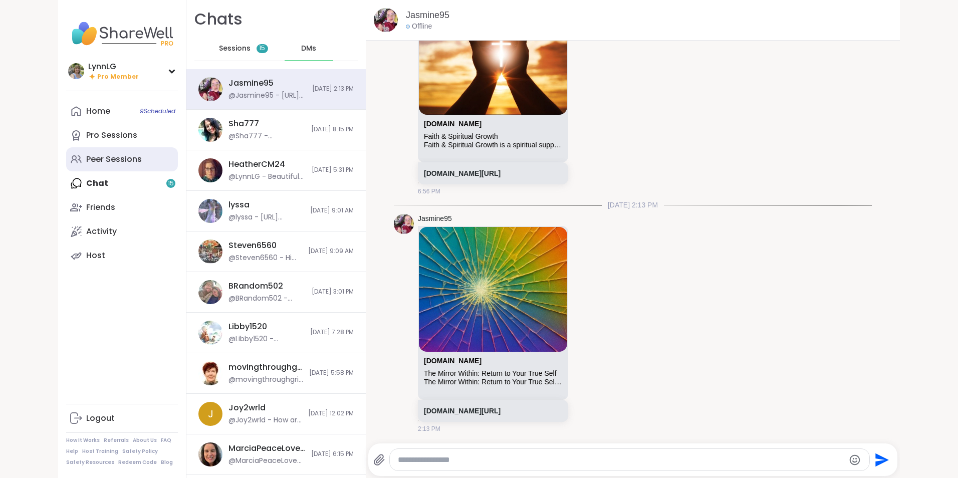
click at [109, 162] on div "Peer Sessions" at bounding box center [114, 159] width 56 height 11
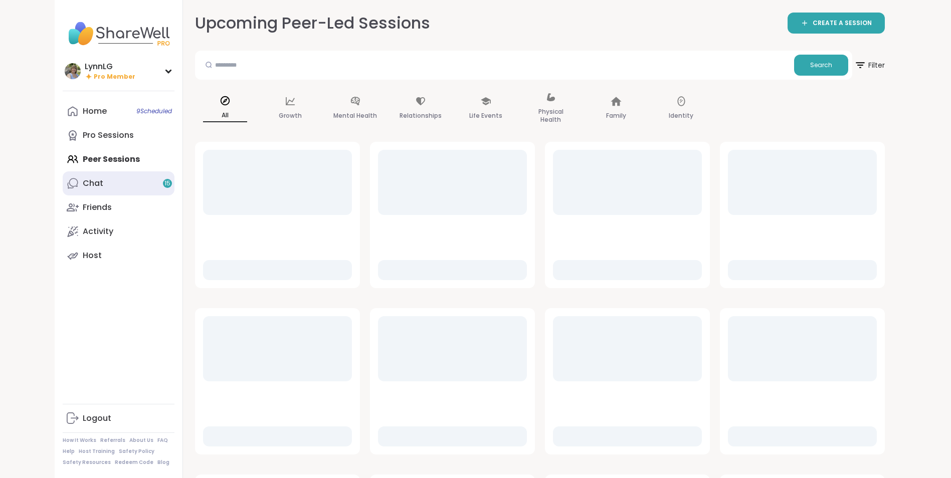
click at [102, 183] on div "Chat 15" at bounding box center [93, 183] width 21 height 11
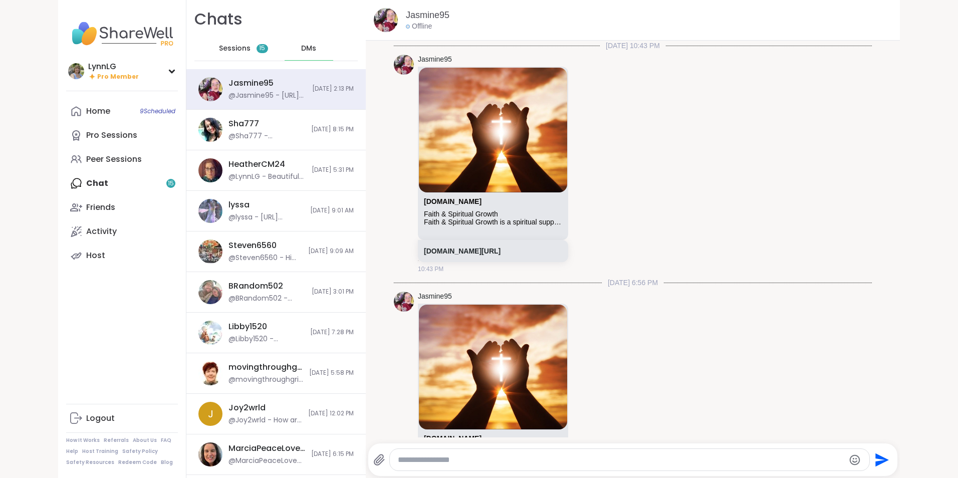
scroll to position [315, 0]
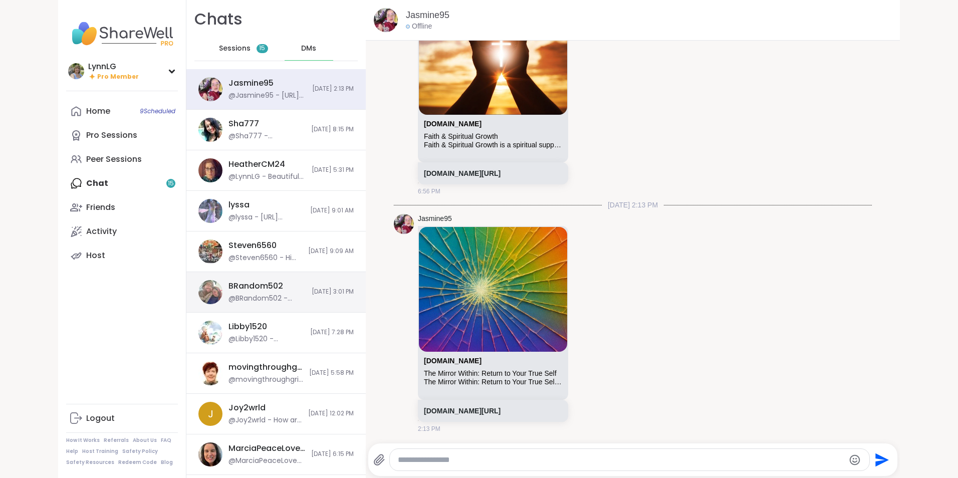
click at [284, 298] on div "BRandom502 @BRandom502 - https://sharewellnow.com/session/59fde009-4cc9-4e63-b1…" at bounding box center [275, 292] width 179 height 41
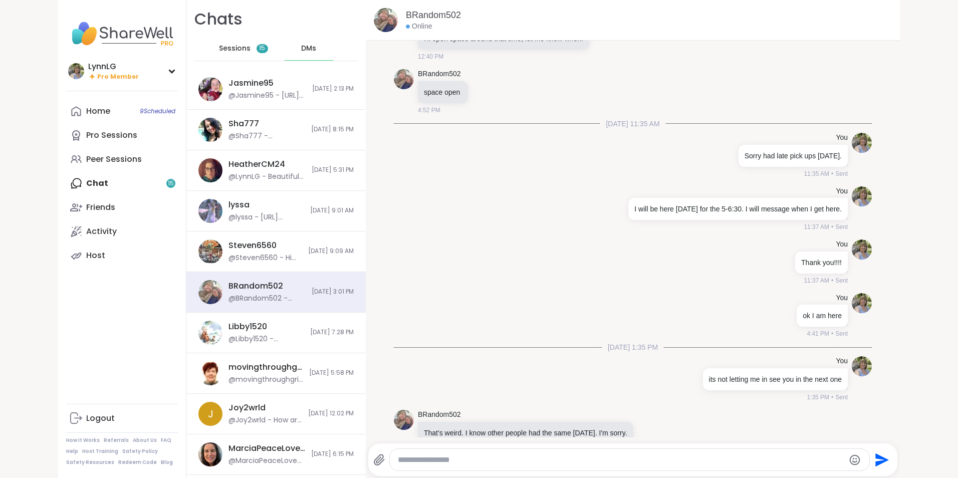
scroll to position [228, 0]
click at [235, 45] on span "Sessions" at bounding box center [235, 49] width 32 height 10
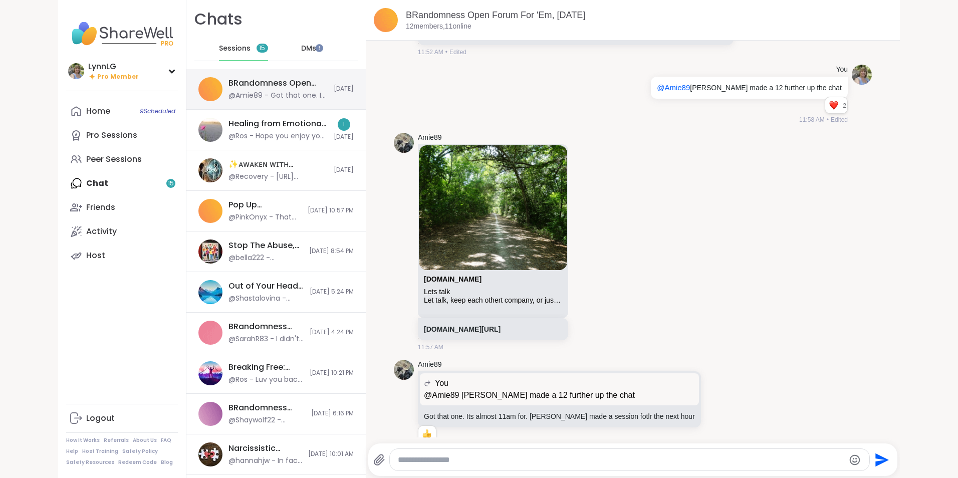
click at [297, 75] on div "BRandomness Open Forum For 'Em, Sep 06 @Amie89 - Got that one. Its almost 11am …" at bounding box center [275, 89] width 179 height 41
click at [261, 103] on div "BRandomness Open Forum For 'Em, Sep 06 @Amie89 - Got that one. Its almost 11am …" at bounding box center [275, 89] width 179 height 41
click at [268, 69] on div "Chats Sessions 15 DMs BRandomness Open Forum For 'Em, Sep 06 @Amie89 - Got that…" at bounding box center [275, 239] width 179 height 478
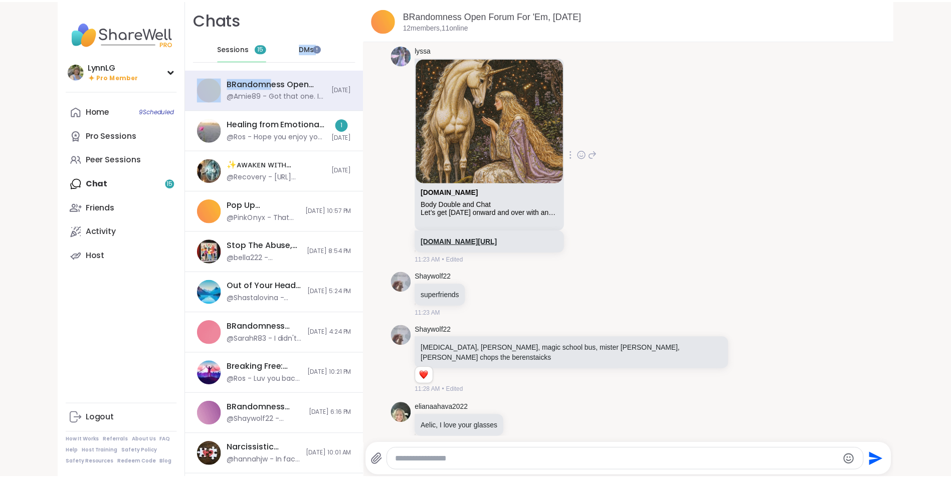
scroll to position [1954, 0]
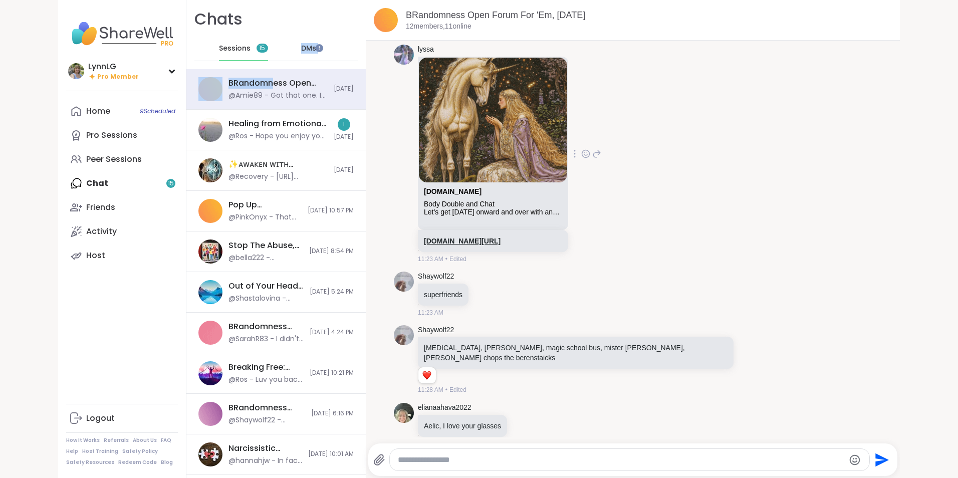
click at [476, 237] on link "[DOMAIN_NAME][URL]" at bounding box center [462, 241] width 77 height 8
click at [115, 161] on div "Peer Sessions" at bounding box center [114, 159] width 56 height 11
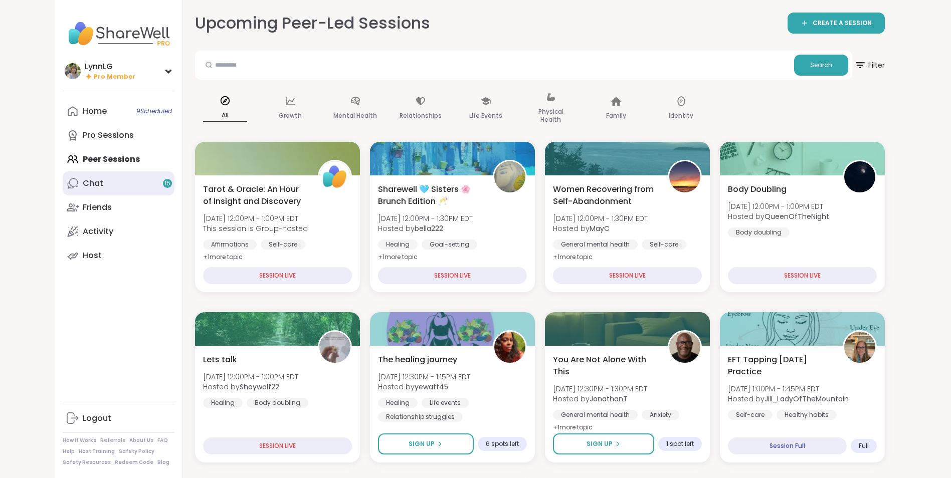
click at [99, 183] on div "Chat 15" at bounding box center [93, 183] width 21 height 11
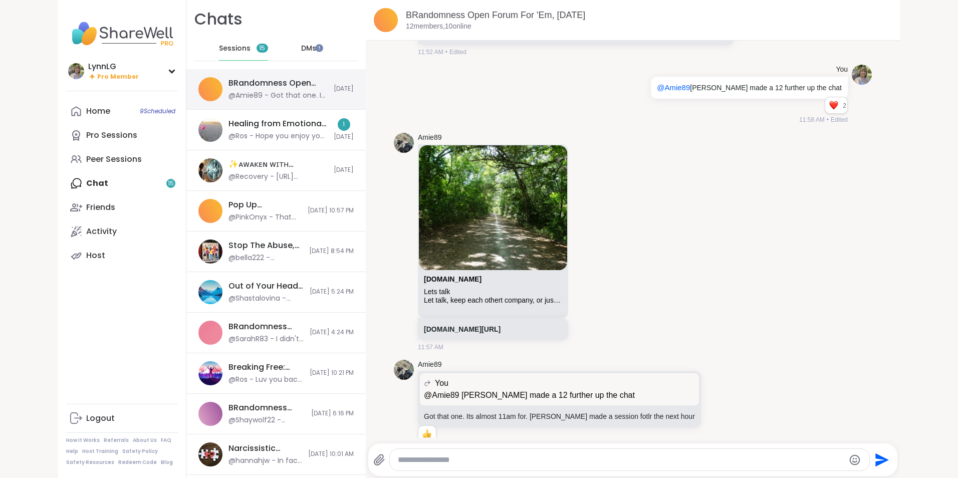
click at [309, 74] on div "BRandomness Open Forum For 'Em, Sep 06 @Amie89 - Got that one. Its almost 11am …" at bounding box center [275, 89] width 179 height 41
click at [474, 325] on link "[DOMAIN_NAME][URL]" at bounding box center [462, 329] width 77 height 8
click at [47, 50] on div "LynnLG Pro Member LynnLG Pro Member Profile Membership Settings Help Home 9 Sch…" at bounding box center [479, 239] width 958 height 478
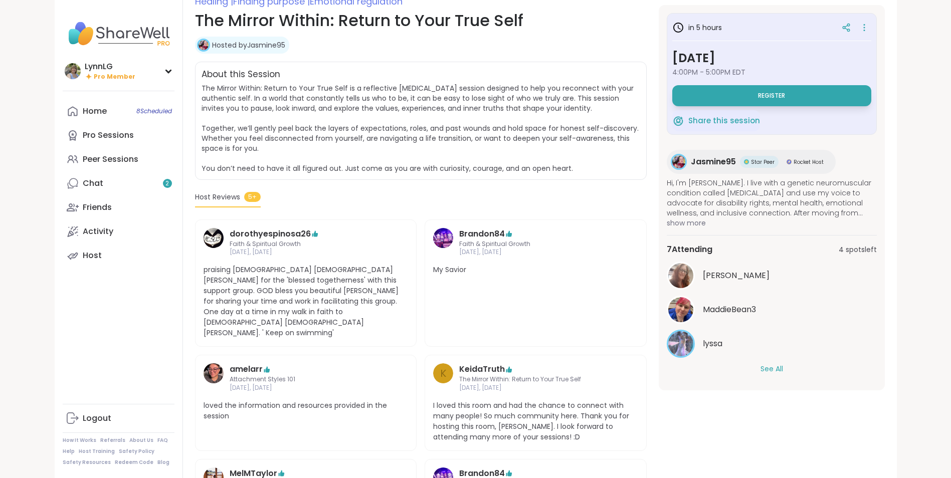
scroll to position [150, 0]
click at [759, 364] on div "See All" at bounding box center [772, 369] width 210 height 11
click at [778, 369] on button "See All" at bounding box center [771, 369] width 23 height 11
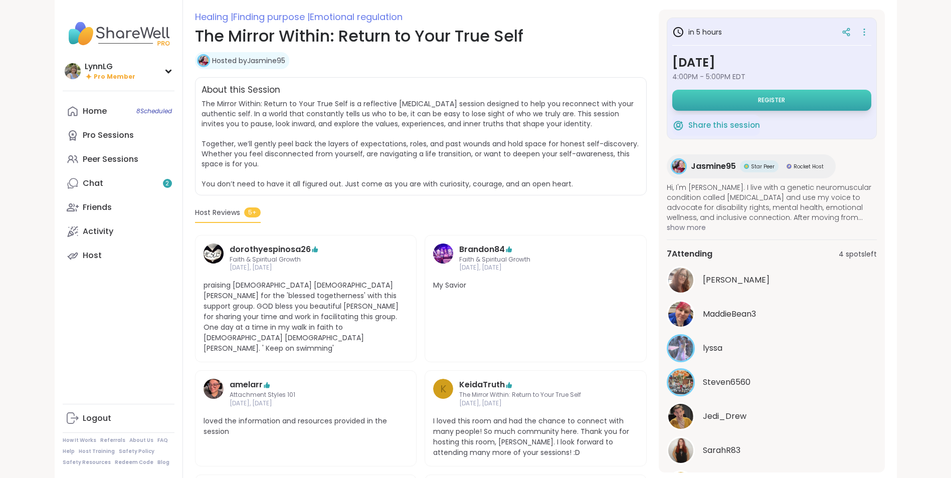
scroll to position [133, 0]
click at [762, 94] on button "Register" at bounding box center [771, 100] width 199 height 21
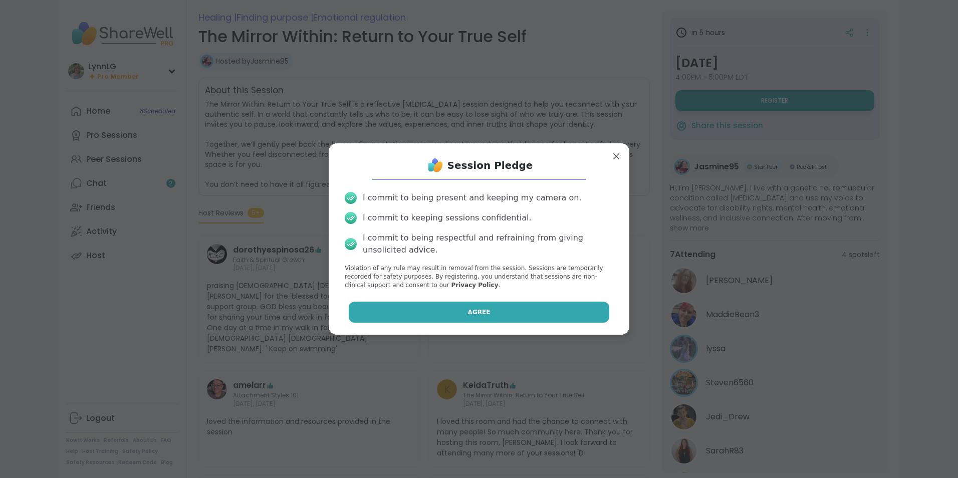
click at [478, 312] on span "Agree" at bounding box center [479, 312] width 23 height 9
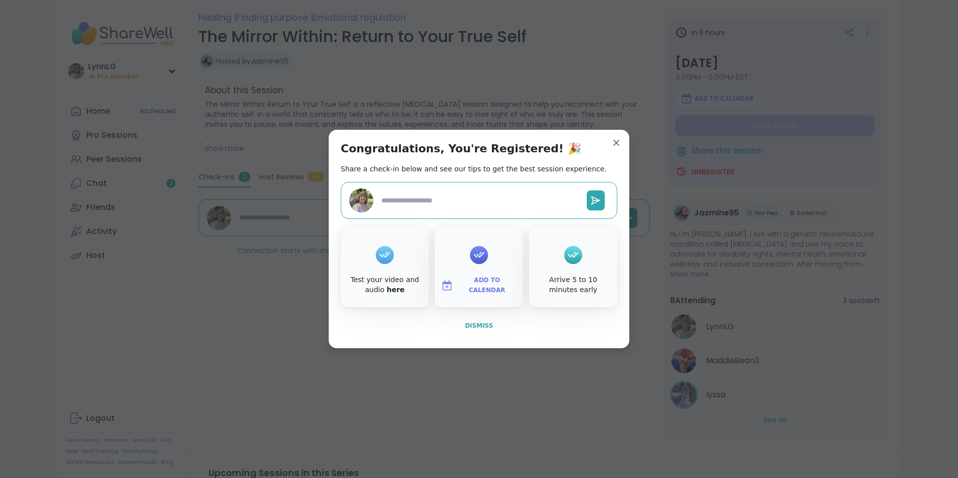
click at [473, 324] on span "Dismiss" at bounding box center [479, 325] width 28 height 7
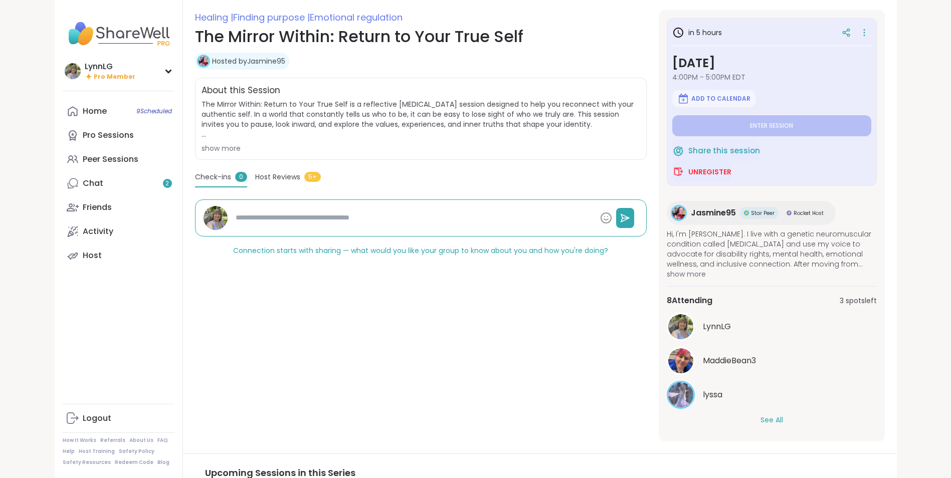
type textarea "*"
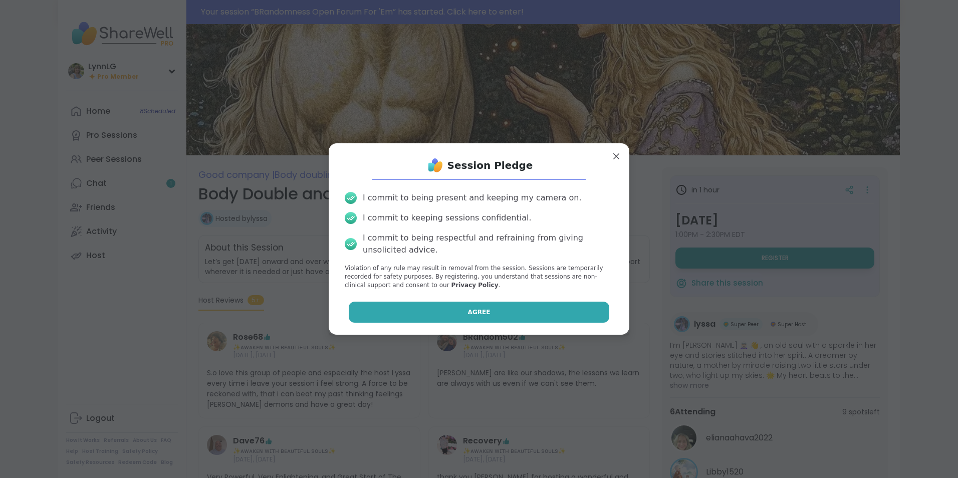
click at [488, 310] on button "Agree" at bounding box center [479, 312] width 261 height 21
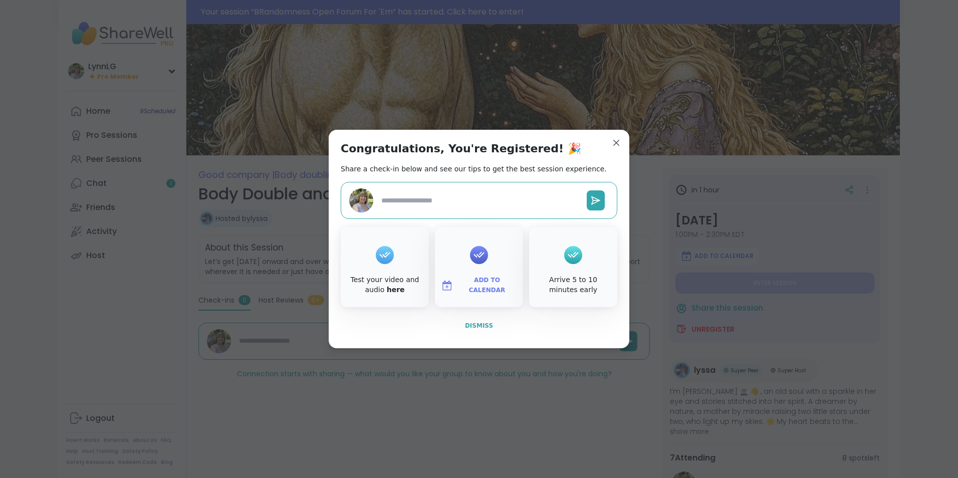
click at [478, 330] on button "Dismiss" at bounding box center [479, 325] width 277 height 21
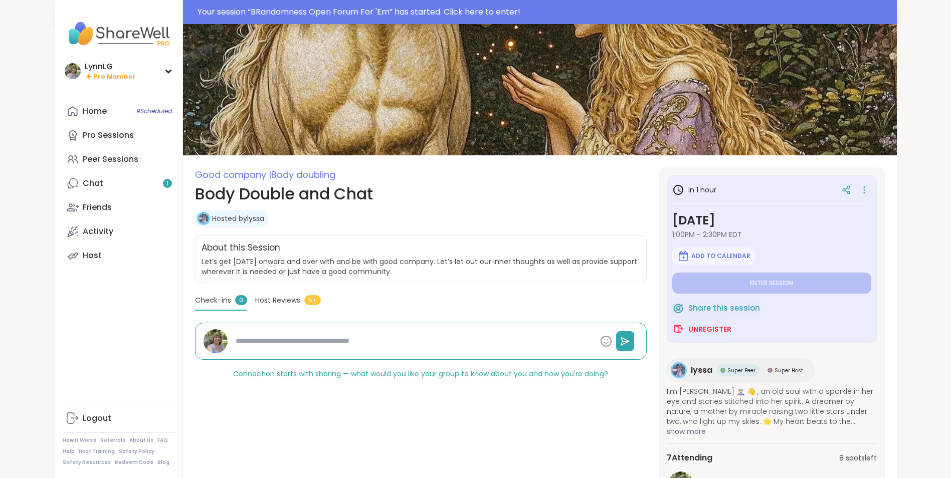
type textarea "*"
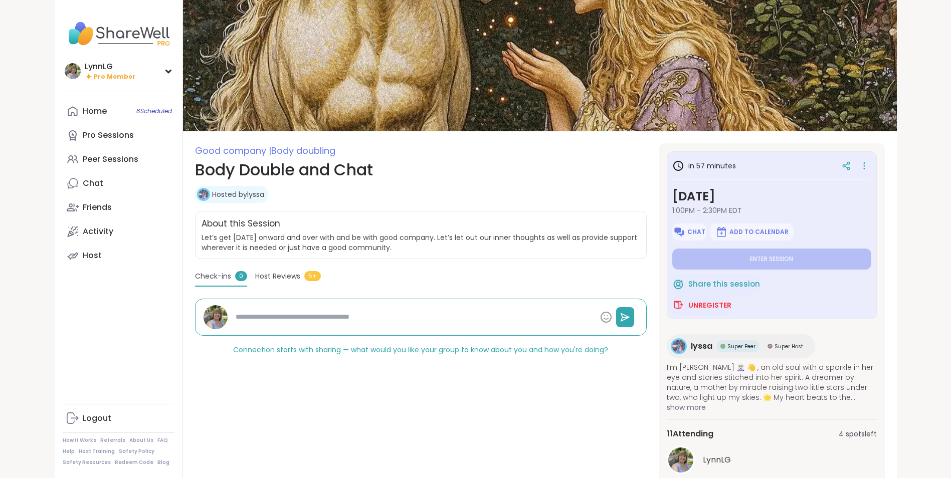
type textarea "*"
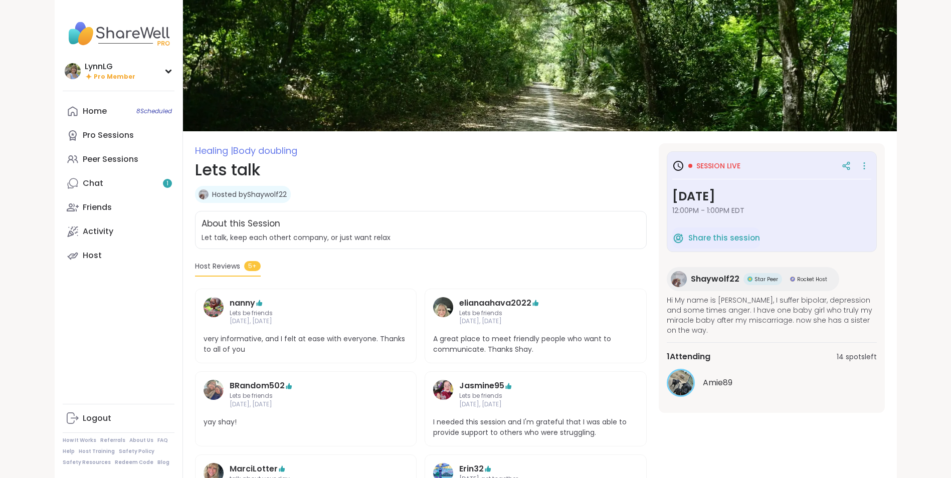
click at [600, 197] on div "Hosted by Shaywolf22" at bounding box center [421, 194] width 452 height 17
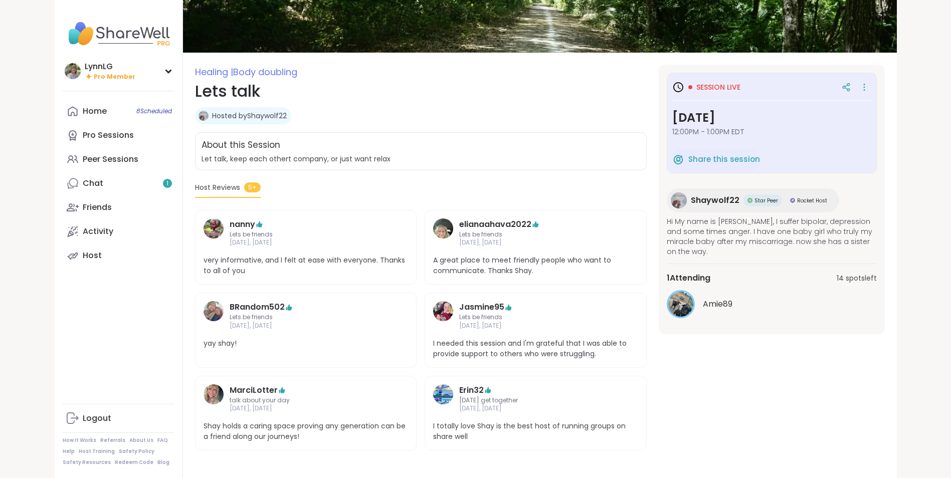
scroll to position [79, 0]
click at [96, 368] on div "LynnLG Pro Member Profile Membership Settings Help Home 8 Scheduled Pro Session…" at bounding box center [119, 239] width 128 height 478
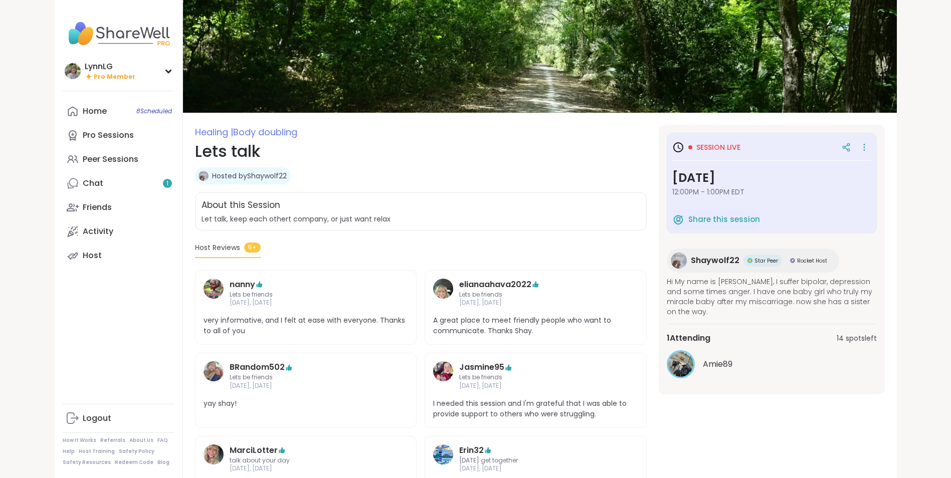
scroll to position [0, 0]
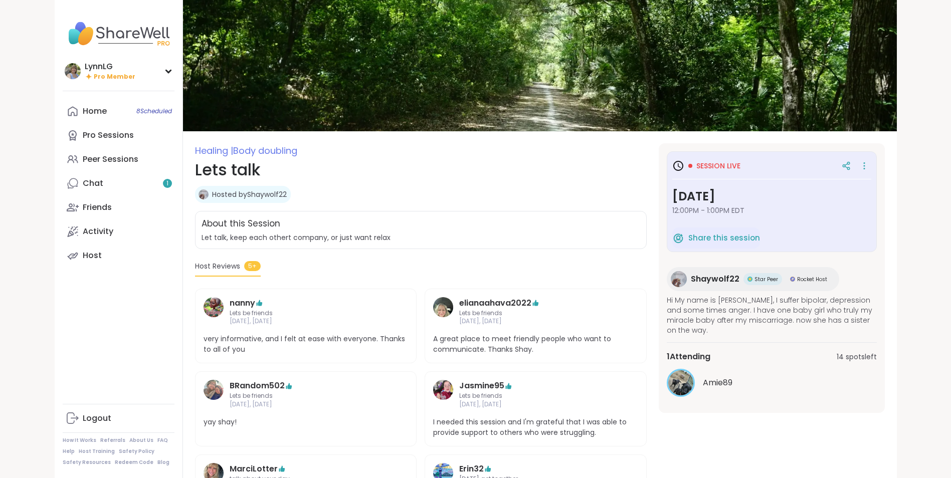
click at [740, 162] on div "Session live" at bounding box center [771, 166] width 199 height 18
click at [682, 170] on icon at bounding box center [678, 166] width 12 height 12
drag, startPoint x: 681, startPoint y: 163, endPoint x: 695, endPoint y: 164, distance: 14.5
click at [681, 163] on icon at bounding box center [678, 166] width 12 height 12
click at [706, 163] on span "Session live" at bounding box center [718, 166] width 44 height 10
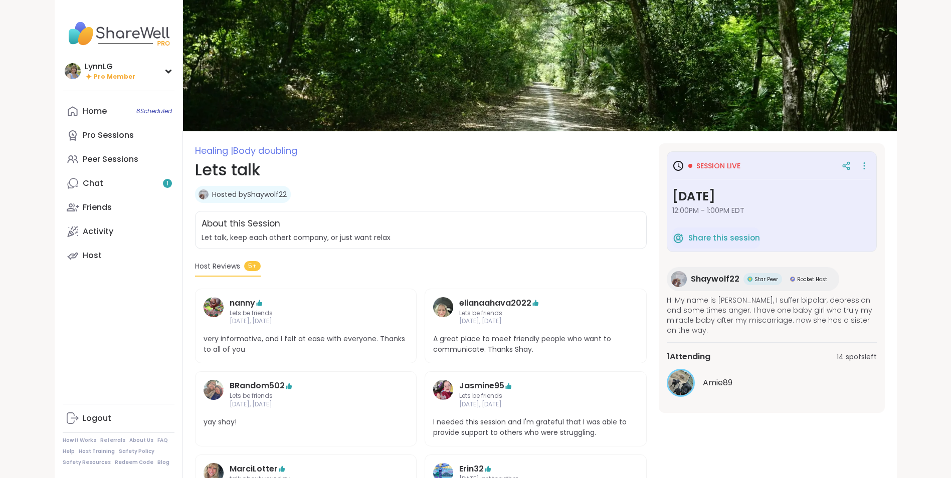
click at [706, 199] on h3 "[DATE]" at bounding box center [771, 196] width 199 height 18
click at [106, 156] on div "Peer Sessions" at bounding box center [111, 159] width 56 height 11
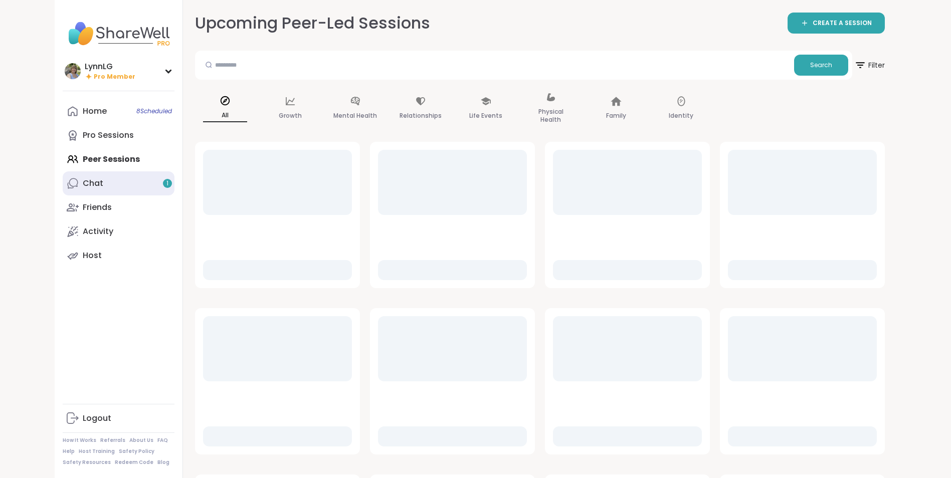
click at [97, 181] on div "Chat 1" at bounding box center [93, 183] width 21 height 11
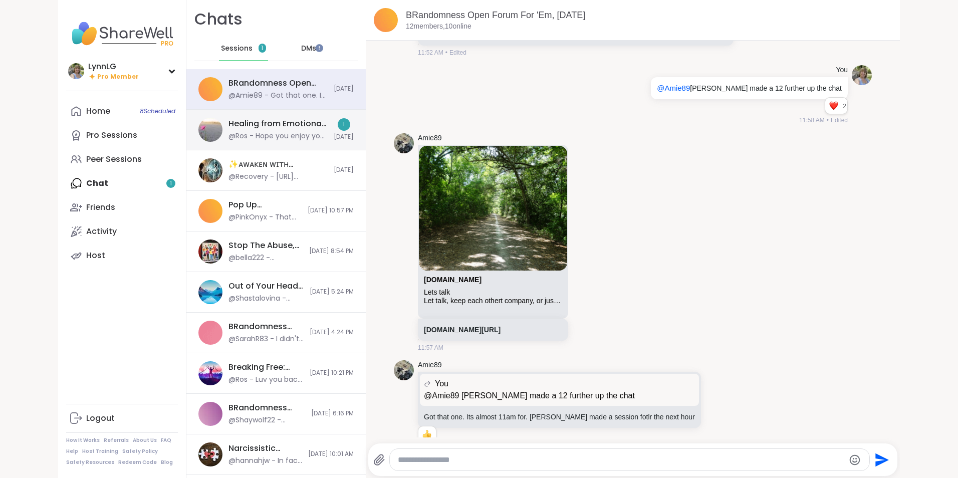
click at [271, 124] on div "Healing from Emotional Abuse, [DATE]" at bounding box center [278, 123] width 99 height 11
click at [235, 45] on span "Sessions" at bounding box center [244, 49] width 32 height 10
click at [232, 46] on span "Sessions" at bounding box center [244, 49] width 32 height 10
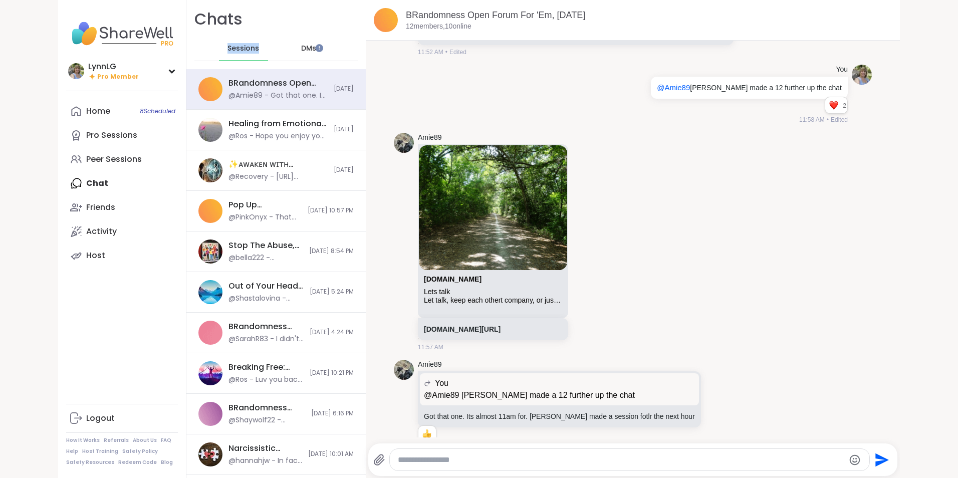
copy span "Sessions"
click at [221, 46] on div "Sessions" at bounding box center [243, 49] width 49 height 24
click at [256, 16] on div "Chats Sessions DMs" at bounding box center [275, 34] width 179 height 69
click at [238, 44] on span "Sessions" at bounding box center [244, 49] width 32 height 10
click at [301, 45] on span "DMs" at bounding box center [308, 49] width 15 height 10
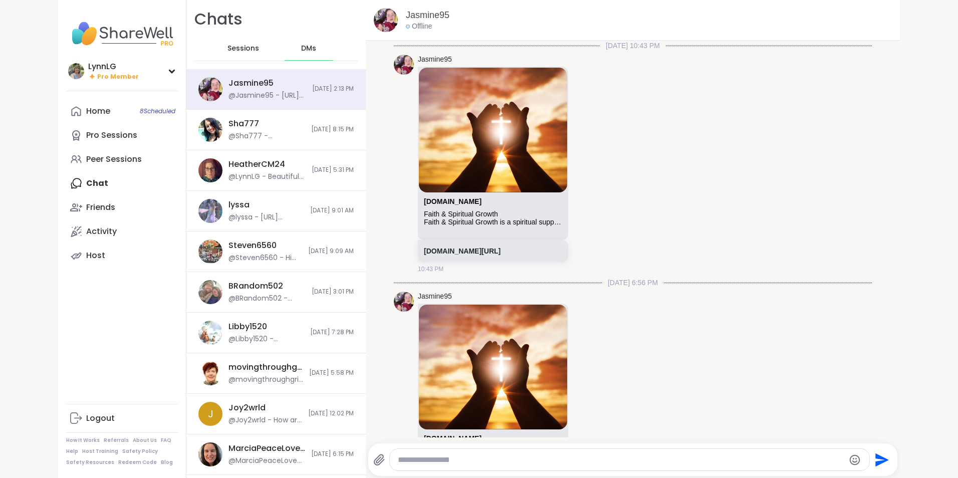
scroll to position [315, 0]
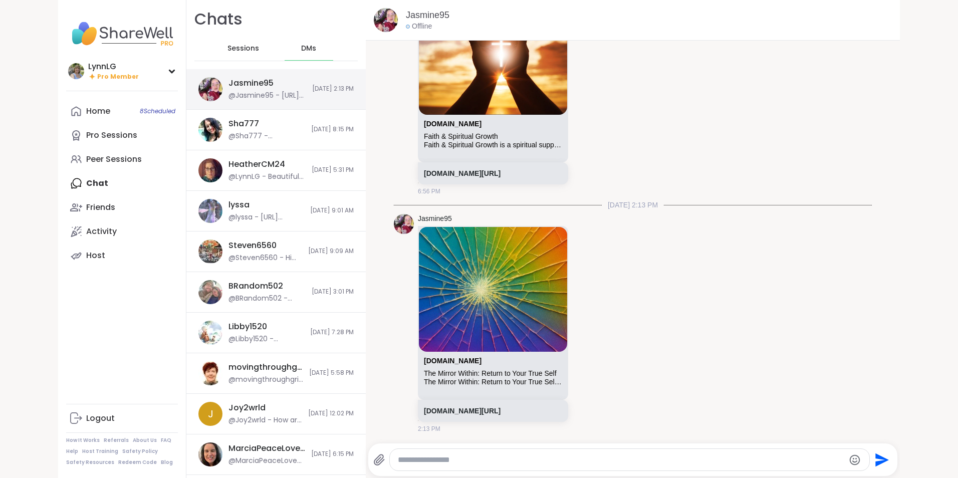
click at [286, 77] on div "Jasmine95 @Jasmine95 - [URL][DOMAIN_NAME] [DATE] 2:13 PM" at bounding box center [275, 89] width 179 height 41
click at [283, 78] on div "Jasmine95 @Jasmine95 - [URL][DOMAIN_NAME]" at bounding box center [268, 89] width 78 height 23
click at [298, 263] on div "Steven6560 @Steven6560 - Hi [PERSON_NAME], this is my number if you ever want t…" at bounding box center [275, 252] width 179 height 41
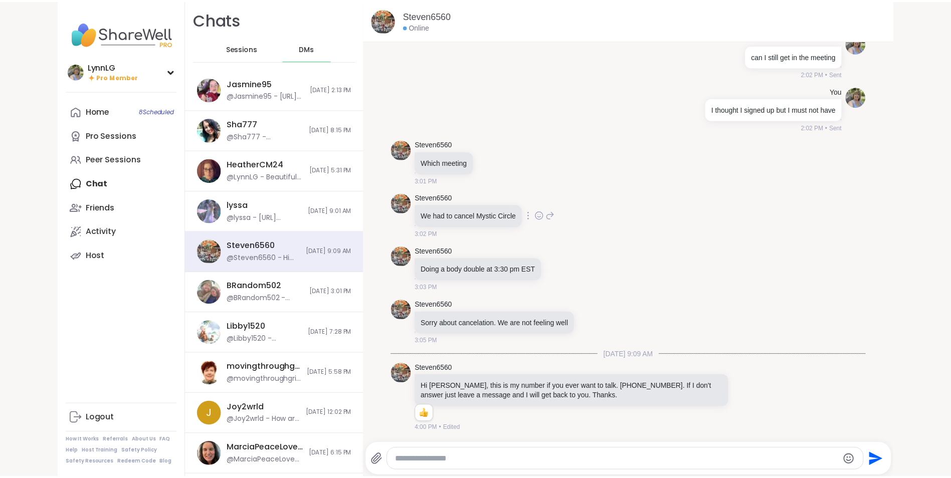
scroll to position [0, 0]
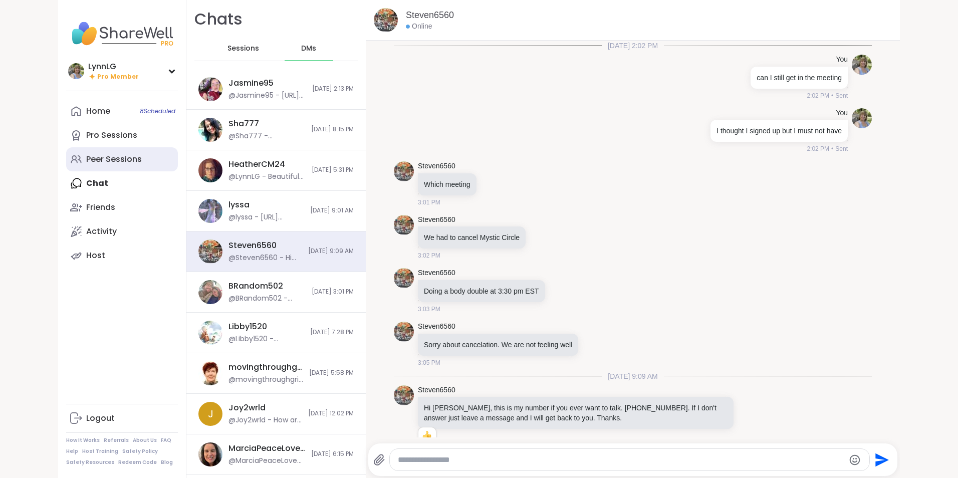
click at [114, 162] on div "Peer Sessions" at bounding box center [114, 159] width 56 height 11
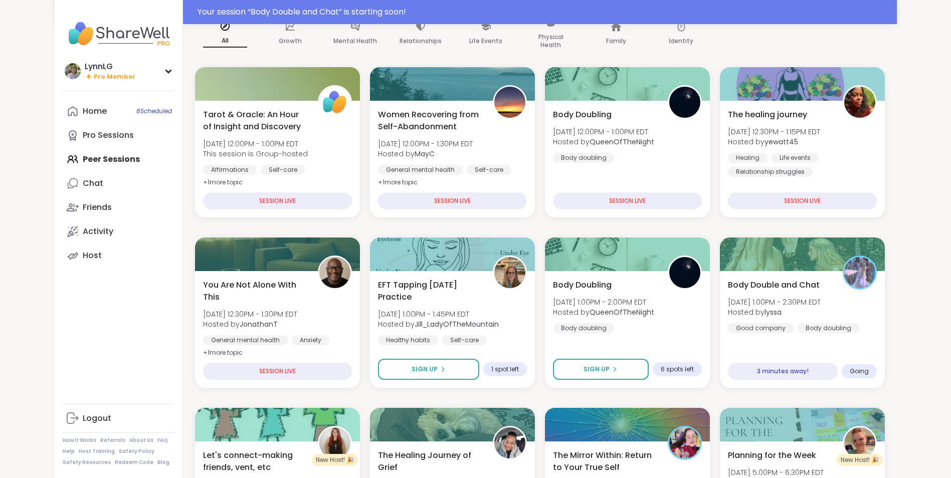
scroll to position [99, 0]
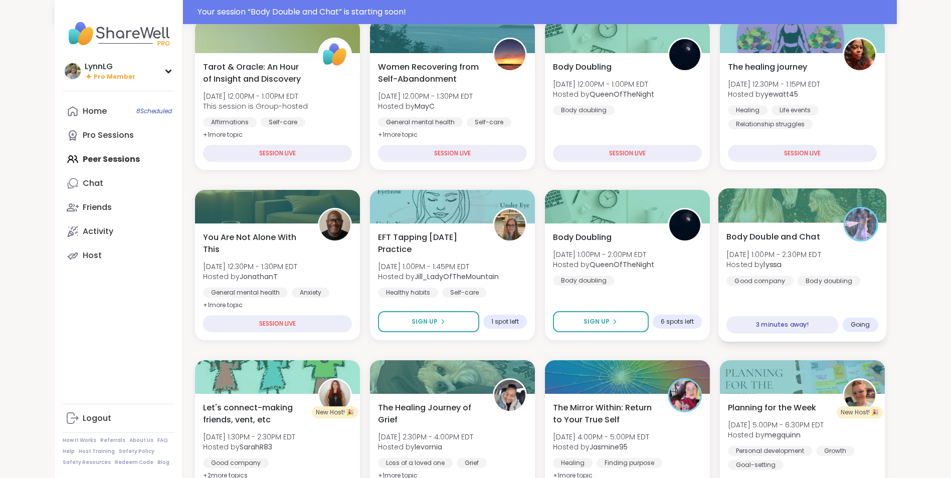
click at [833, 289] on div "Body Double and Chat [DATE] 1:00PM - 2:30PM EDT Hosted by lyssa Good company Bo…" at bounding box center [802, 282] width 168 height 119
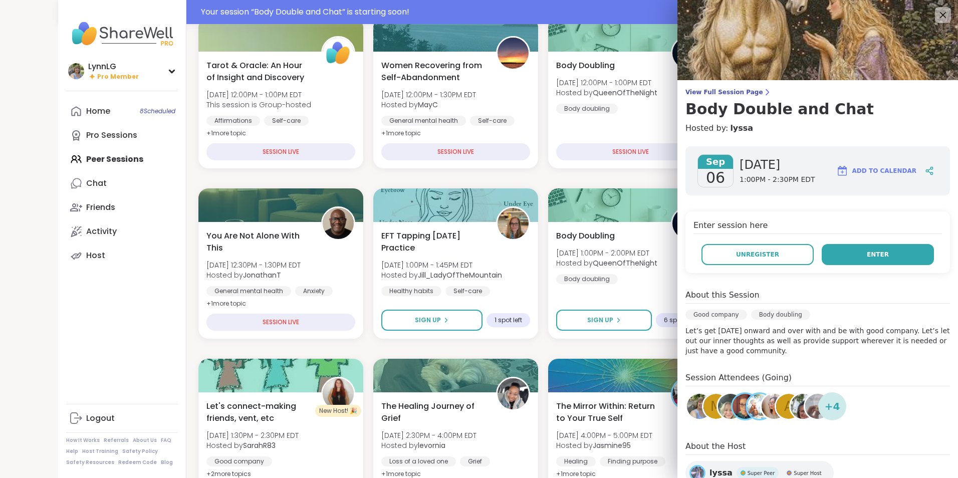
click at [845, 248] on button "Enter" at bounding box center [878, 254] width 112 height 21
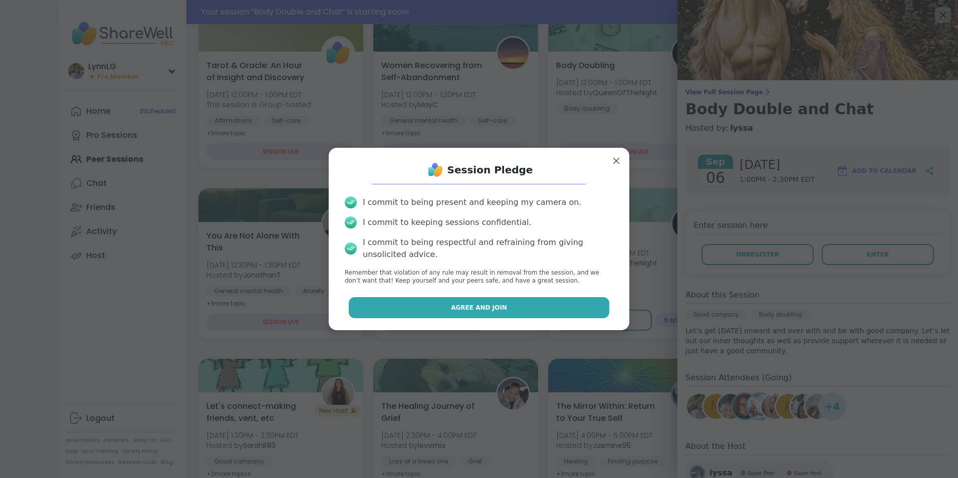
click at [458, 305] on span "Agree and Join" at bounding box center [479, 307] width 56 height 9
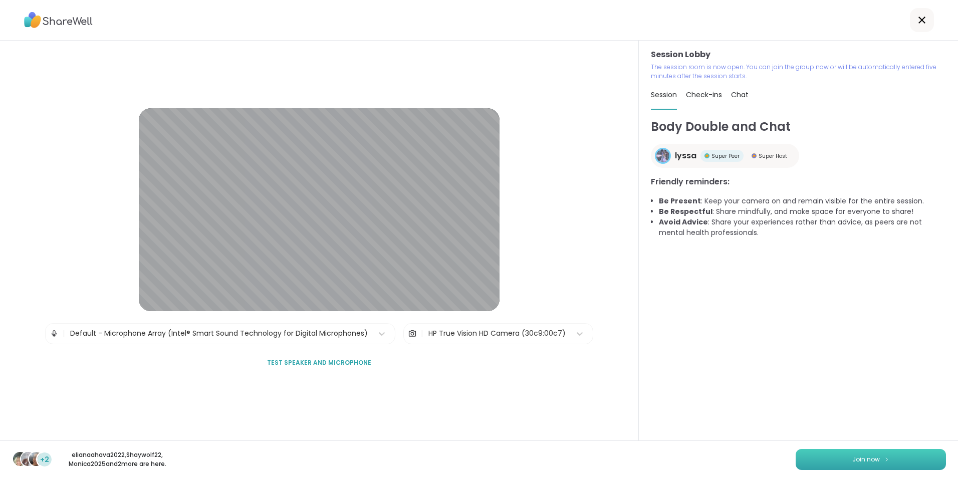
click at [846, 454] on button "Join now" at bounding box center [871, 459] width 150 height 21
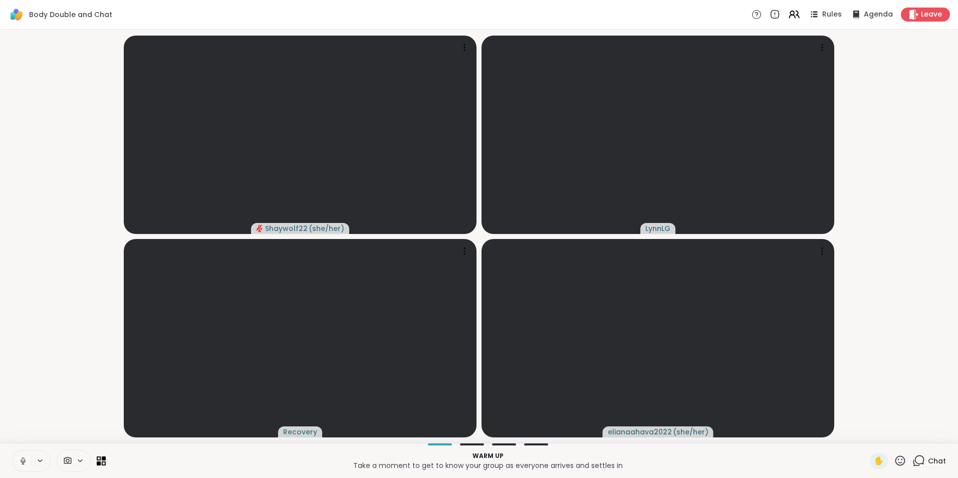
click at [22, 468] on button at bounding box center [22, 461] width 19 height 21
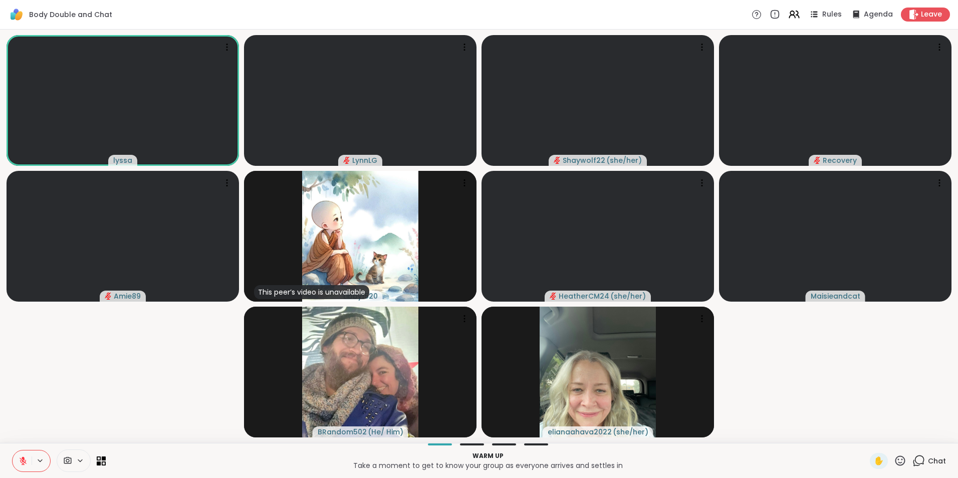
click at [928, 459] on span "Chat" at bounding box center [937, 461] width 18 height 10
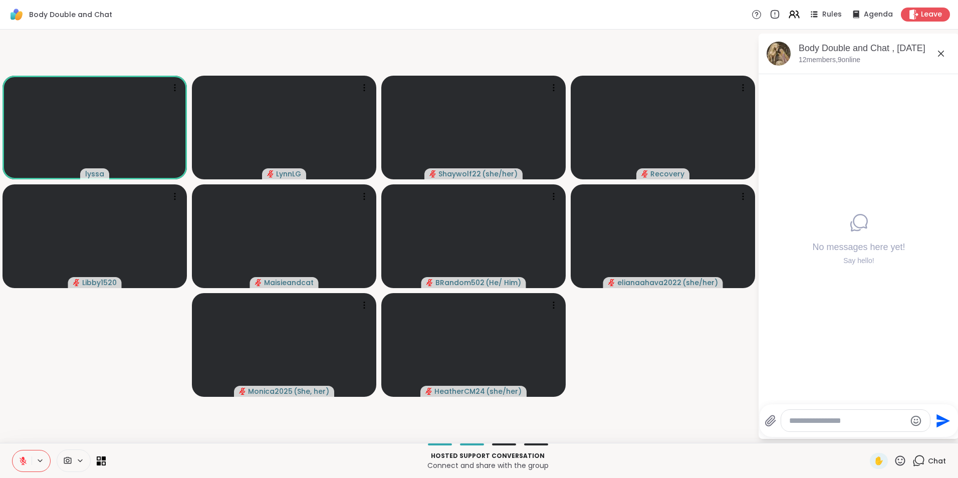
click at [27, 467] on button at bounding box center [22, 461] width 19 height 21
drag, startPoint x: 25, startPoint y: 461, endPoint x: 57, endPoint y: 386, distance: 81.5
click at [57, 386] on div "Body Double and Chat Rules Agenda Leave [PERSON_NAME] Shaywolf22 ( she/her ) Re…" at bounding box center [479, 239] width 958 height 478
click at [25, 464] on icon at bounding box center [23, 461] width 9 height 9
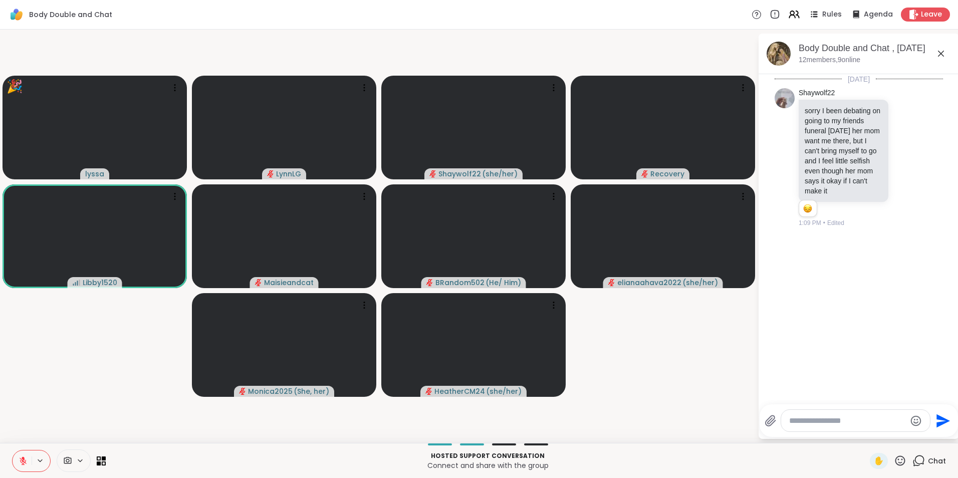
click at [823, 423] on textarea "Type your message" at bounding box center [847, 421] width 117 height 10
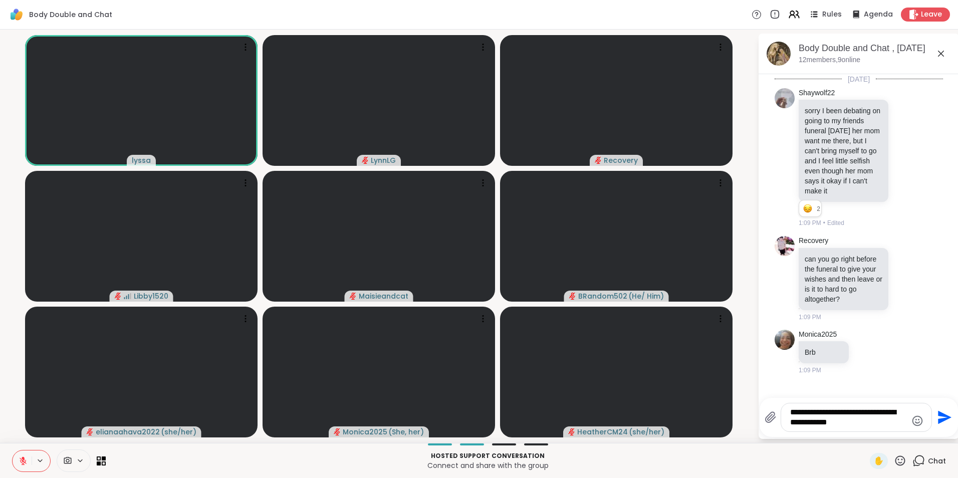
type textarea "**********"
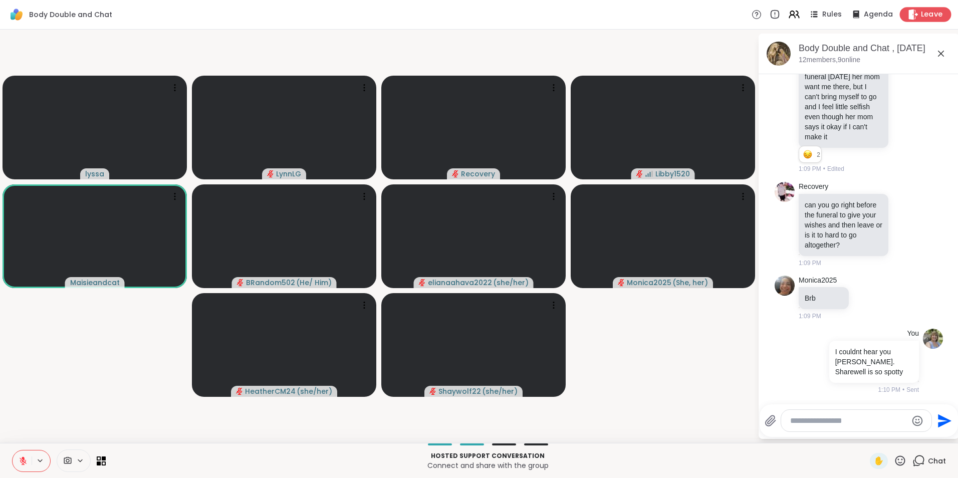
click at [924, 12] on span "Leave" at bounding box center [932, 15] width 22 height 11
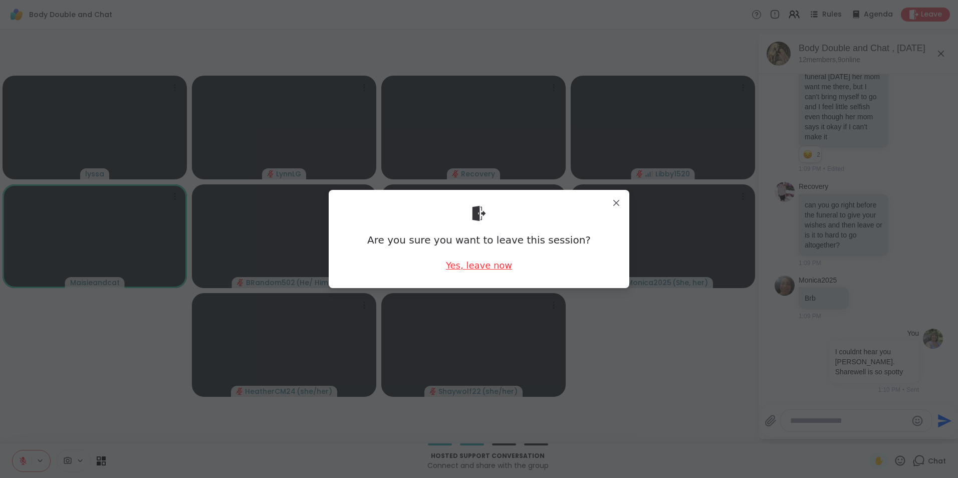
click at [484, 268] on div "Yes, leave now" at bounding box center [479, 265] width 66 height 13
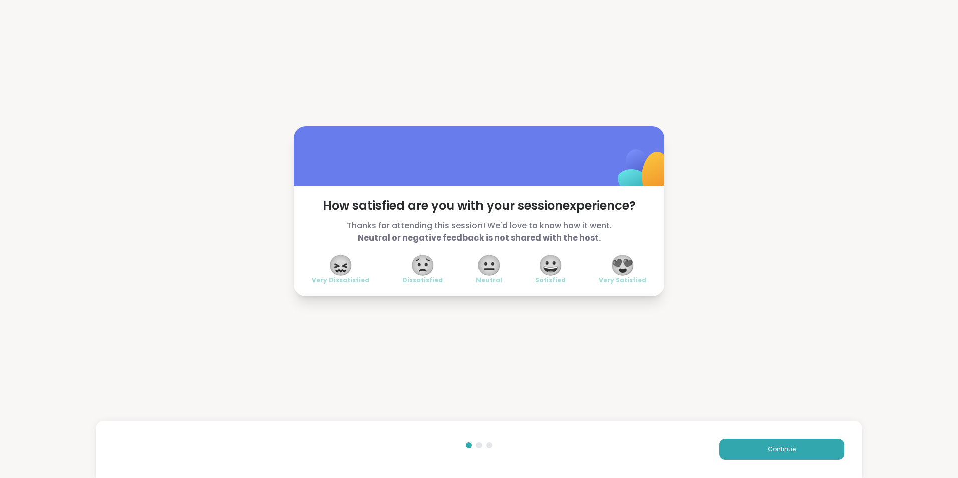
click at [614, 264] on span "😍" at bounding box center [622, 265] width 25 height 18
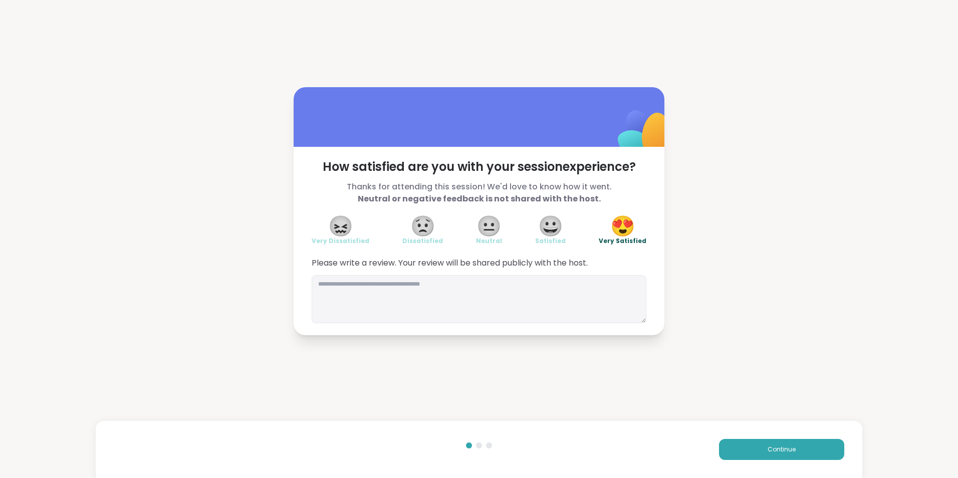
click at [618, 224] on span "😍" at bounding box center [622, 226] width 25 height 18
click at [759, 449] on button "Continue" at bounding box center [781, 449] width 125 height 21
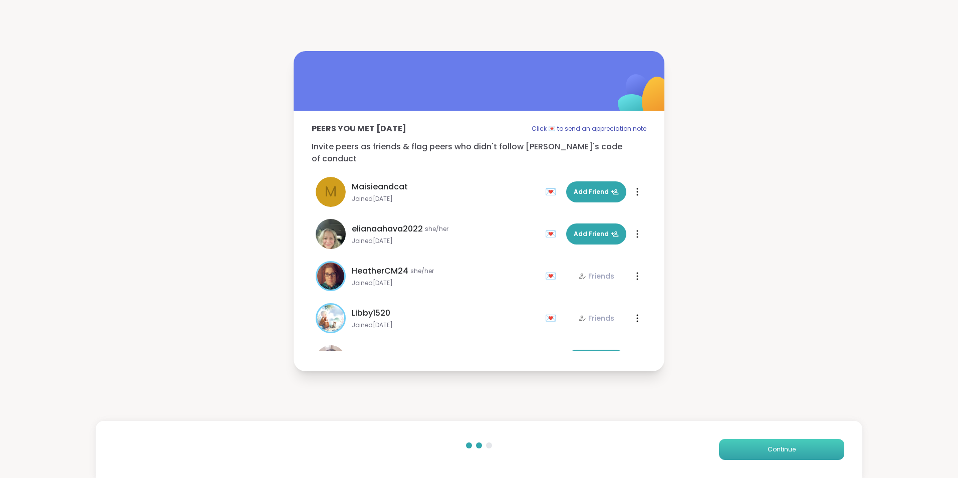
click at [759, 449] on button "Continue" at bounding box center [781, 449] width 125 height 21
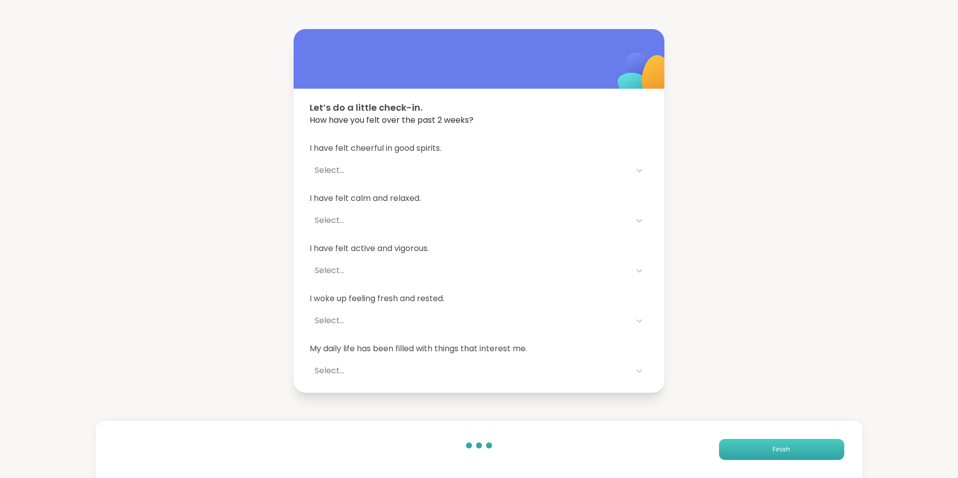
click at [759, 449] on button "Finish" at bounding box center [781, 449] width 125 height 21
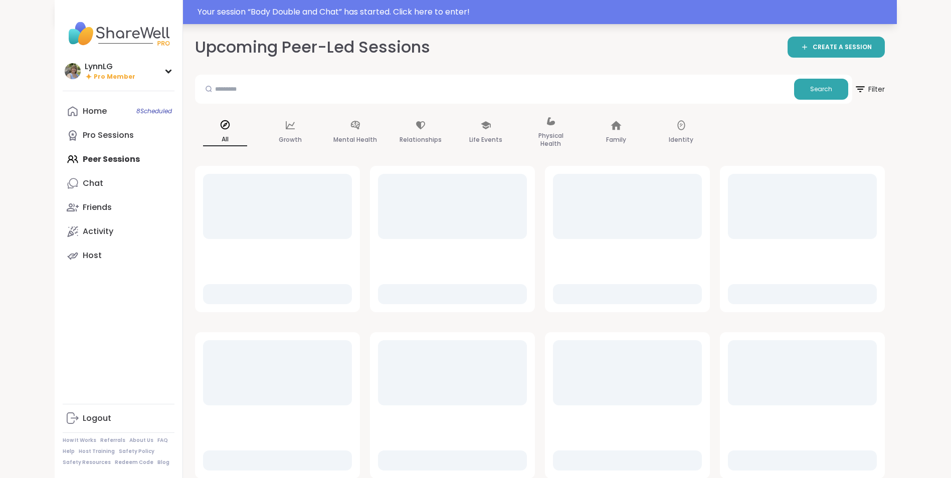
click at [586, 14] on div "Your session “ Body Double and Chat ” has started. Click here to enter!" at bounding box center [543, 12] width 693 height 12
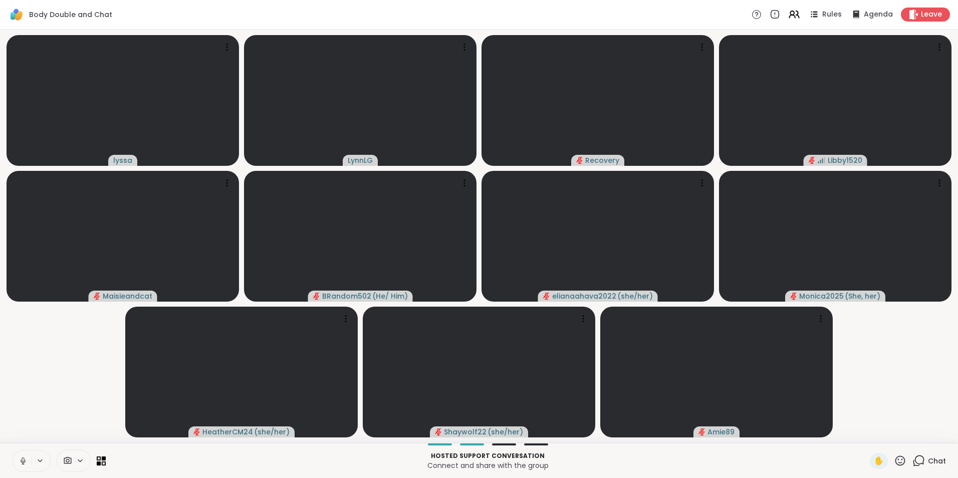
drag, startPoint x: 23, startPoint y: 467, endPoint x: 30, endPoint y: 458, distance: 11.1
click at [23, 468] on button at bounding box center [22, 461] width 19 height 21
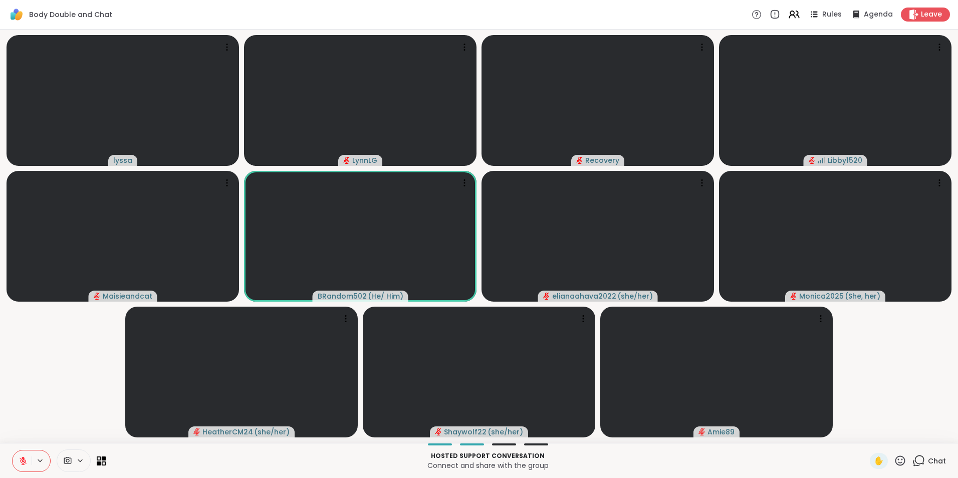
click at [932, 461] on span "Chat" at bounding box center [937, 461] width 18 height 10
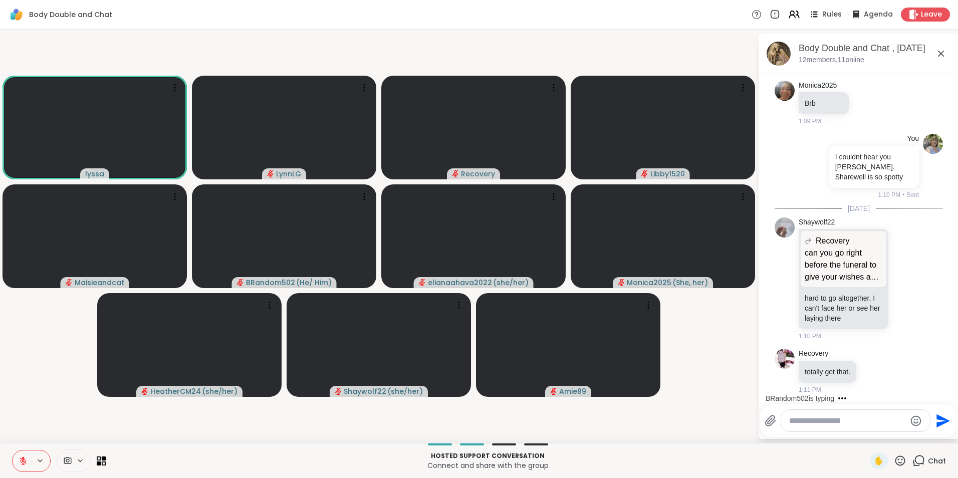
scroll to position [461, 0]
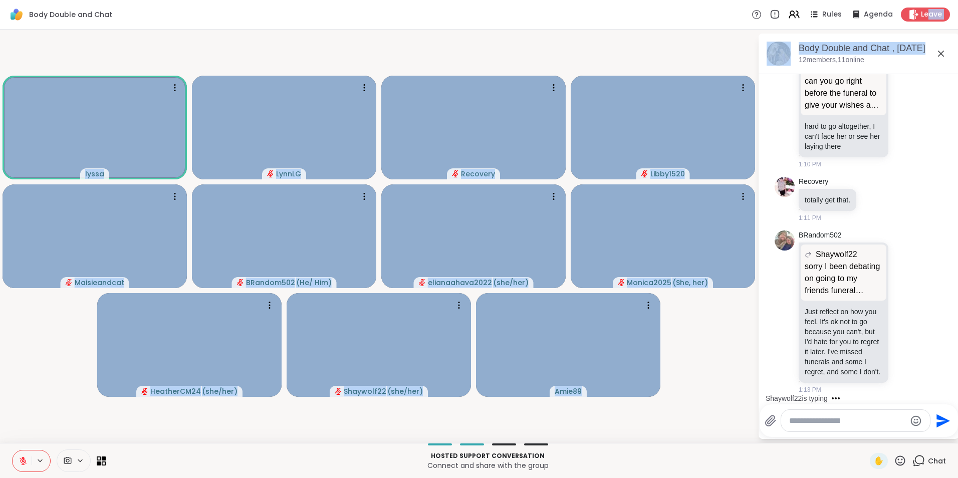
drag, startPoint x: 922, startPoint y: 15, endPoint x: 924, endPoint y: 30, distance: 15.2
click at [924, 30] on div "Body Double and Chat Rules Agenda Leave [PERSON_NAME] Recovery Libby1520 Maisie…" at bounding box center [479, 239] width 958 height 478
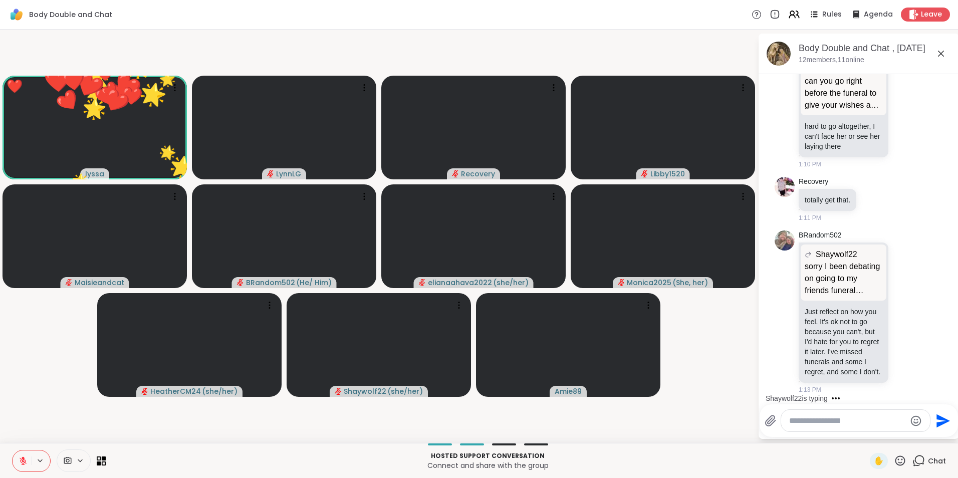
click at [660, 26] on div "Body Double and Chat Rules Agenda Leave" at bounding box center [479, 15] width 958 height 30
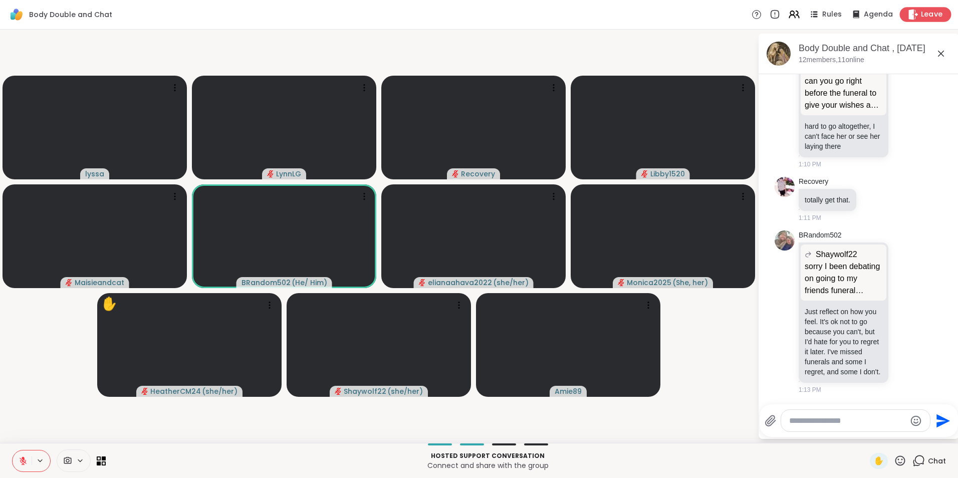
click at [922, 15] on span "Leave" at bounding box center [932, 15] width 22 height 11
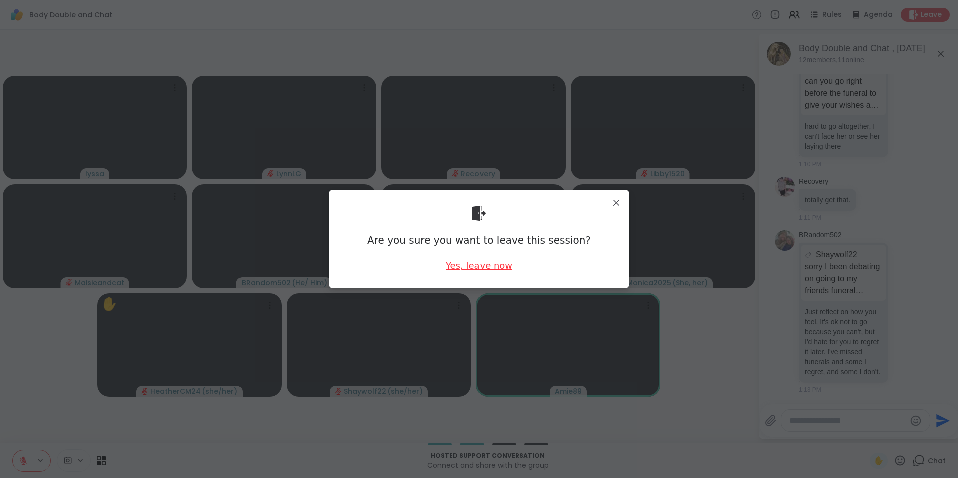
click at [490, 267] on div "Yes, leave now" at bounding box center [479, 265] width 66 height 13
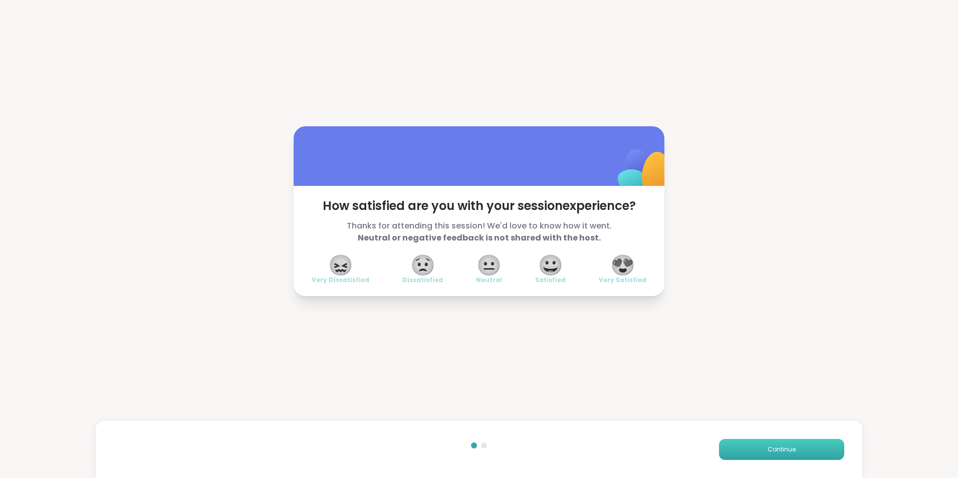
click at [777, 452] on span "Continue" at bounding box center [782, 449] width 28 height 9
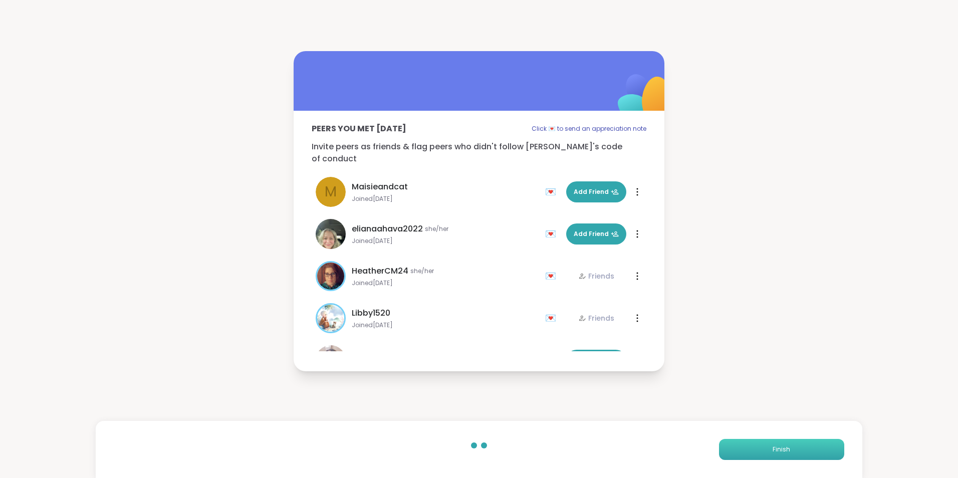
click at [777, 451] on span "Finish" at bounding box center [782, 449] width 18 height 9
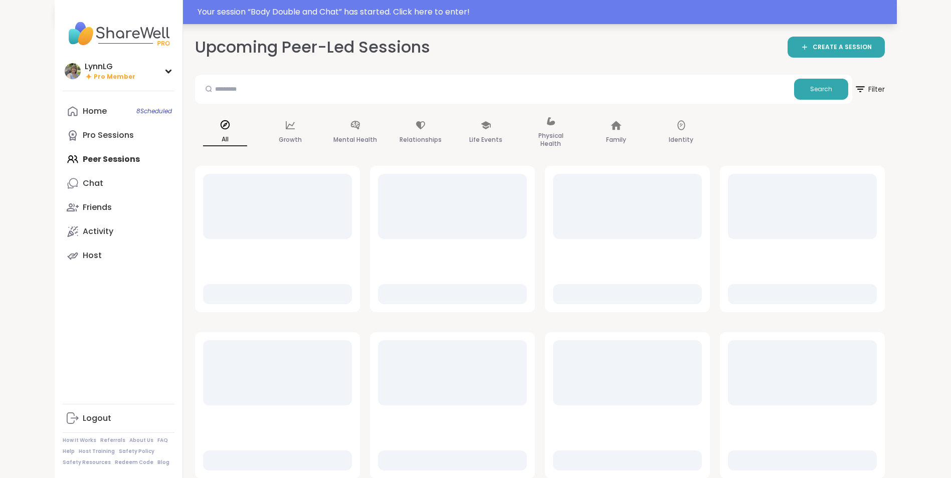
click at [581, 15] on div "Your session “ Body Double and Chat ” has started. Click here to enter!" at bounding box center [543, 12] width 693 height 12
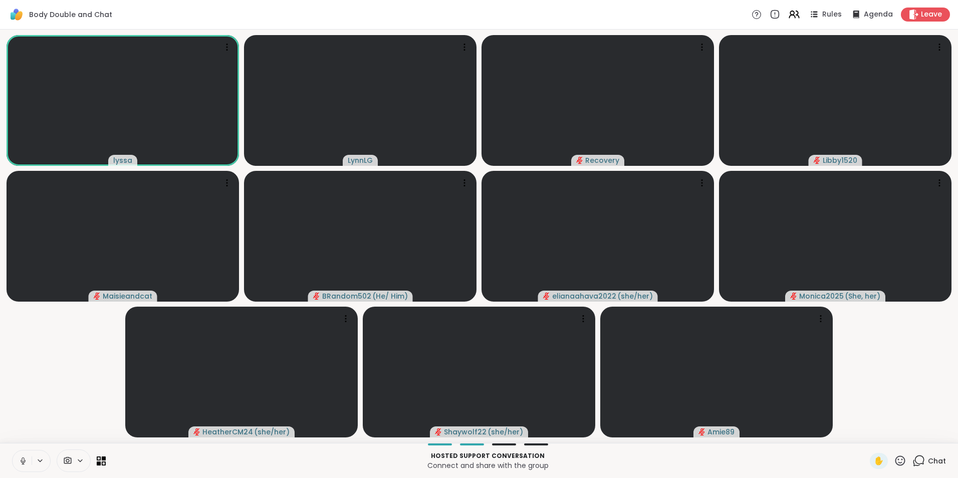
click at [21, 463] on icon at bounding box center [23, 461] width 9 height 9
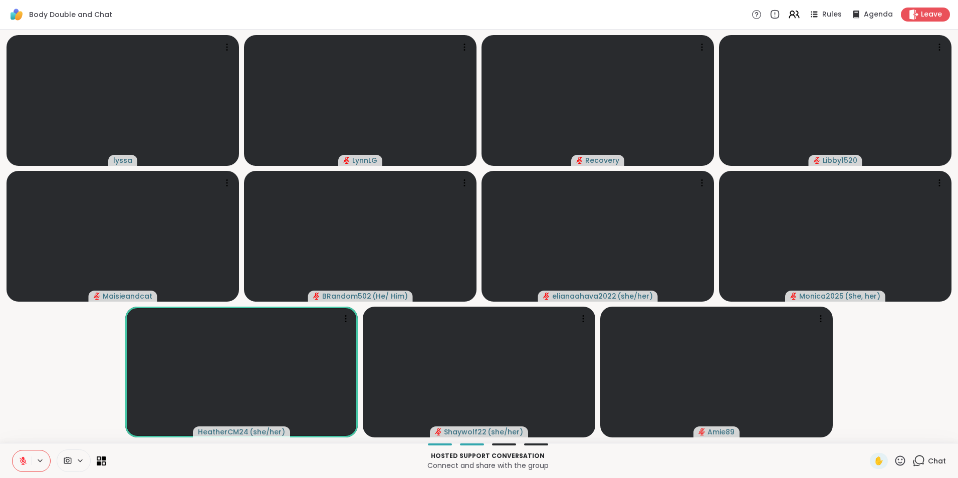
click at [921, 460] on div "Chat" at bounding box center [930, 461] width 34 height 16
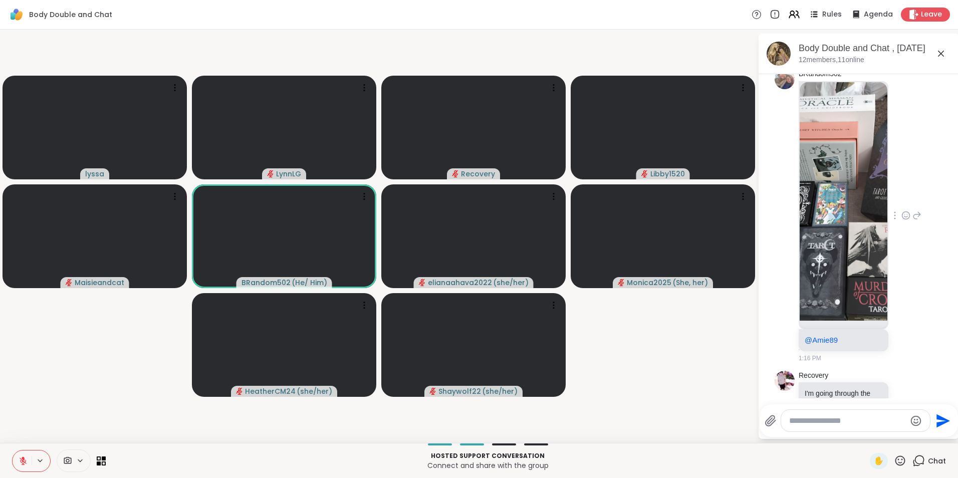
scroll to position [975, 0]
click at [848, 172] on img at bounding box center [844, 202] width 88 height 239
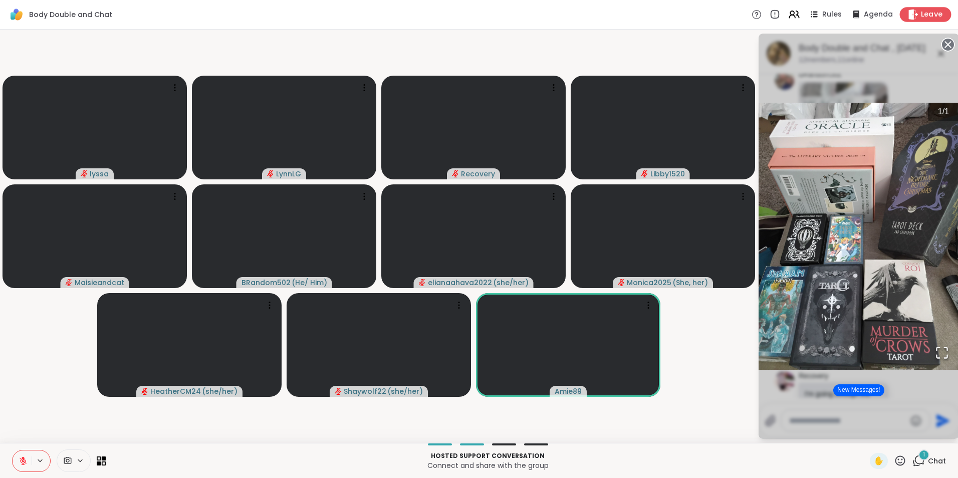
click at [930, 14] on span "Leave" at bounding box center [932, 15] width 22 height 11
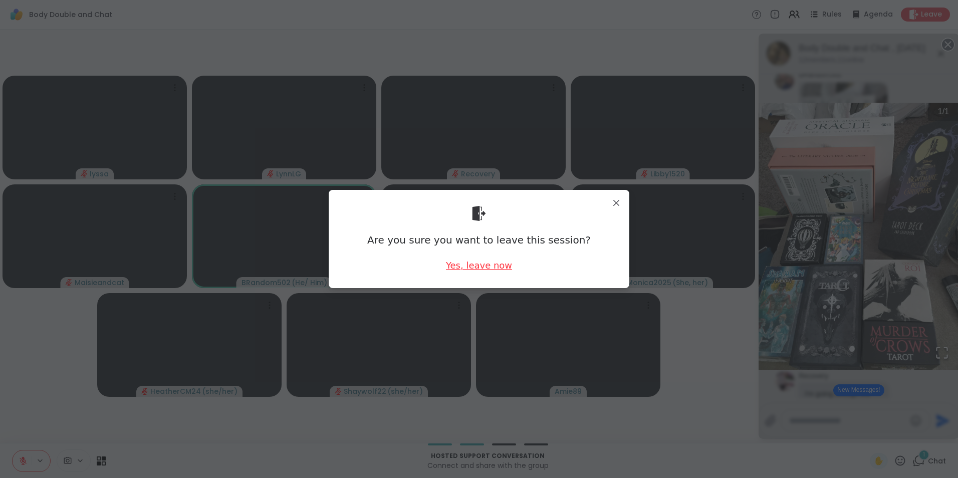
click at [487, 267] on div "Yes, leave now" at bounding box center [479, 265] width 66 height 13
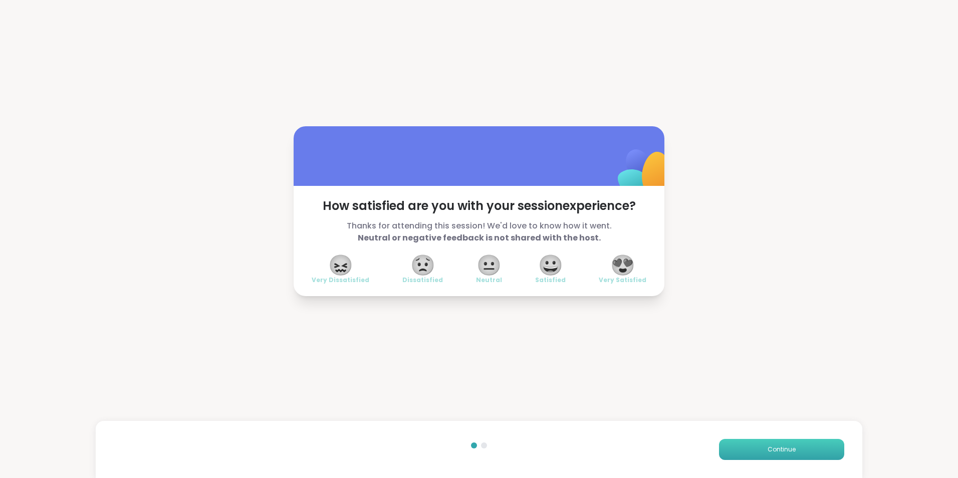
click at [769, 459] on button "Continue" at bounding box center [781, 449] width 125 height 21
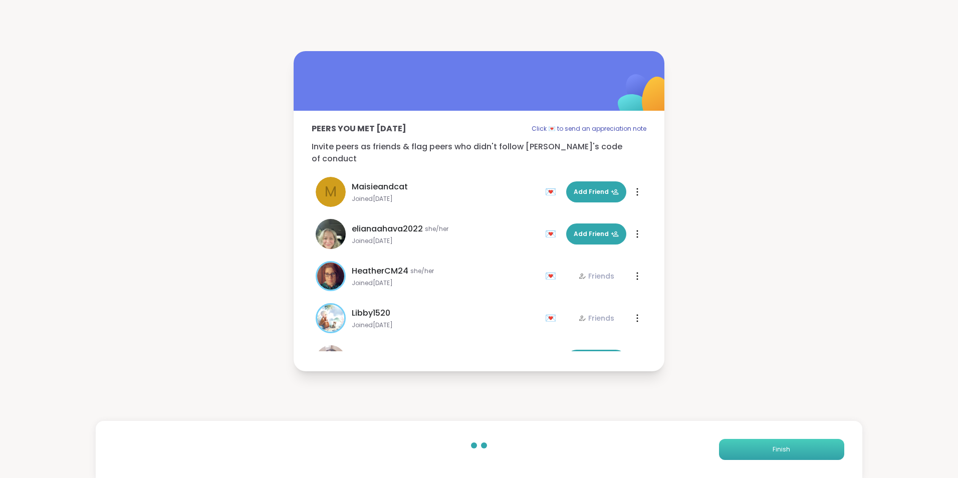
click at [769, 444] on button "Finish" at bounding box center [781, 449] width 125 height 21
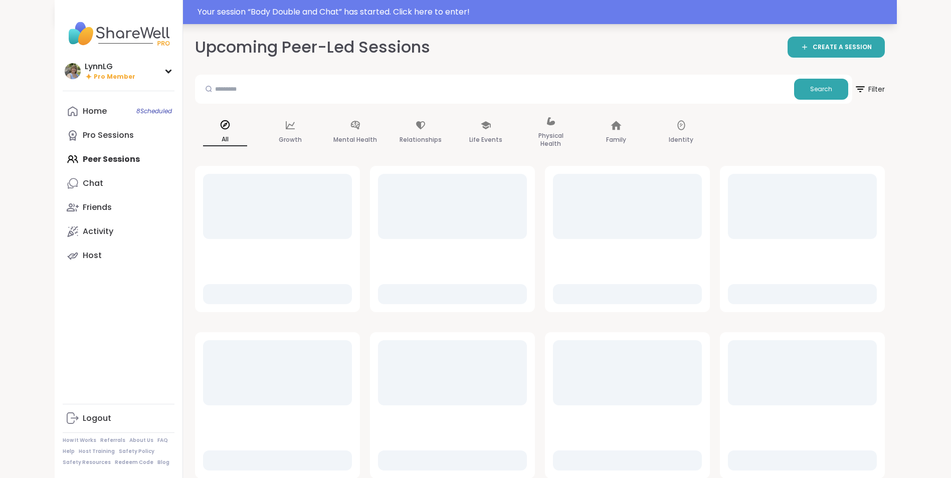
click at [663, 3] on div "Your session “ Body Double and Chat ” has started. Click here to enter!" at bounding box center [476, 12] width 842 height 24
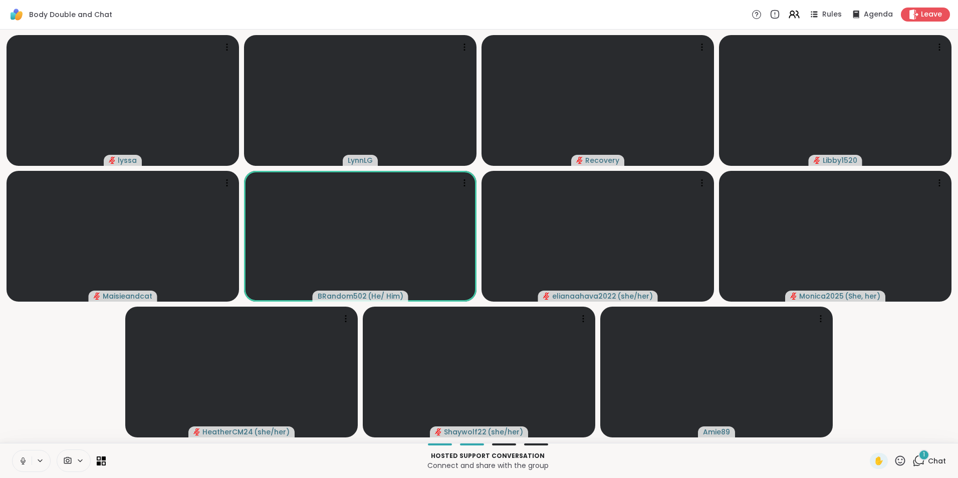
click at [22, 464] on icon at bounding box center [23, 461] width 9 height 9
click at [922, 457] on span "4" at bounding box center [924, 455] width 4 height 9
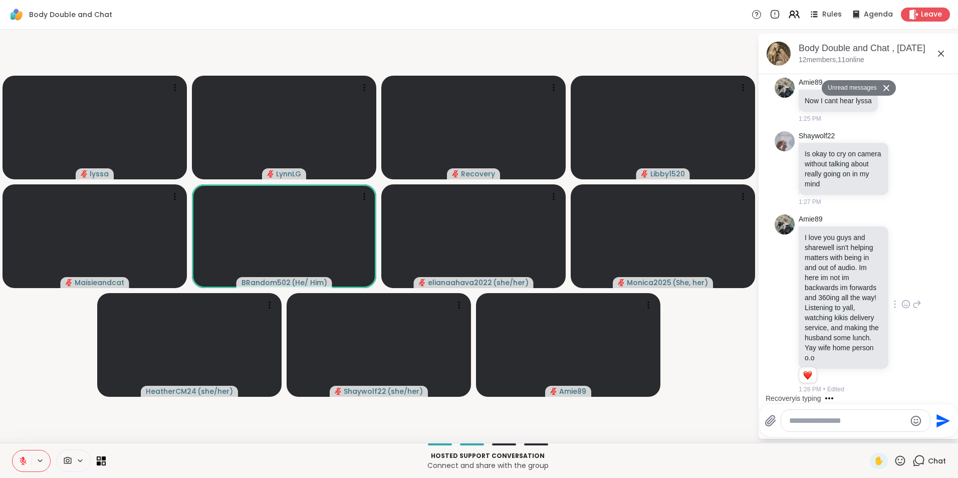
scroll to position [1869, 0]
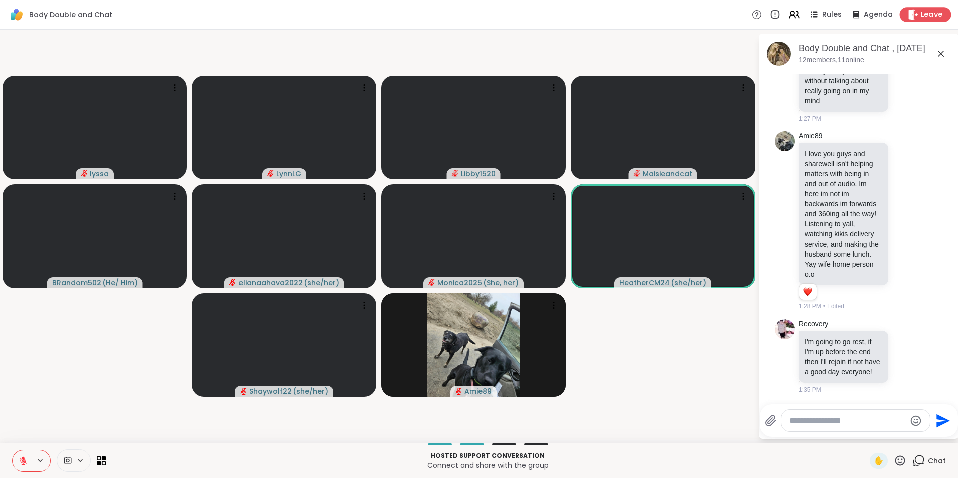
click at [924, 16] on span "Leave" at bounding box center [932, 15] width 22 height 11
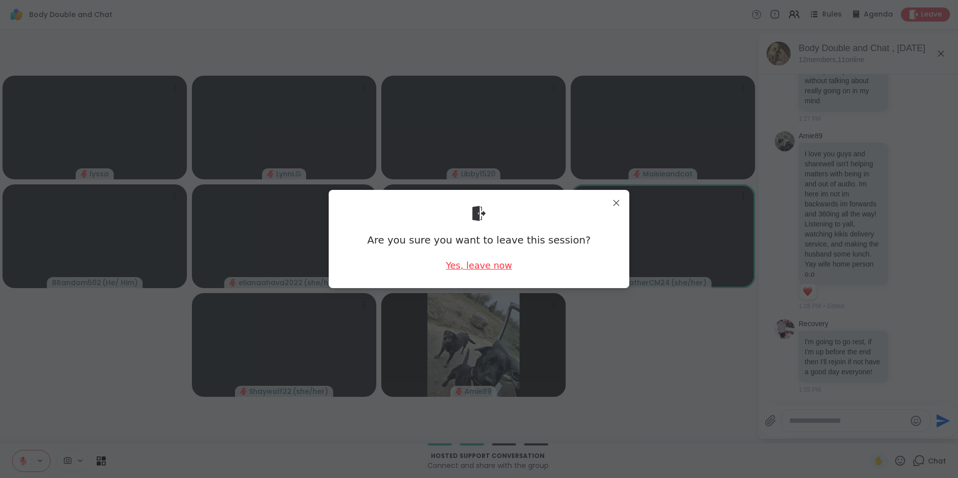
click at [465, 265] on div "Yes, leave now" at bounding box center [479, 265] width 66 height 13
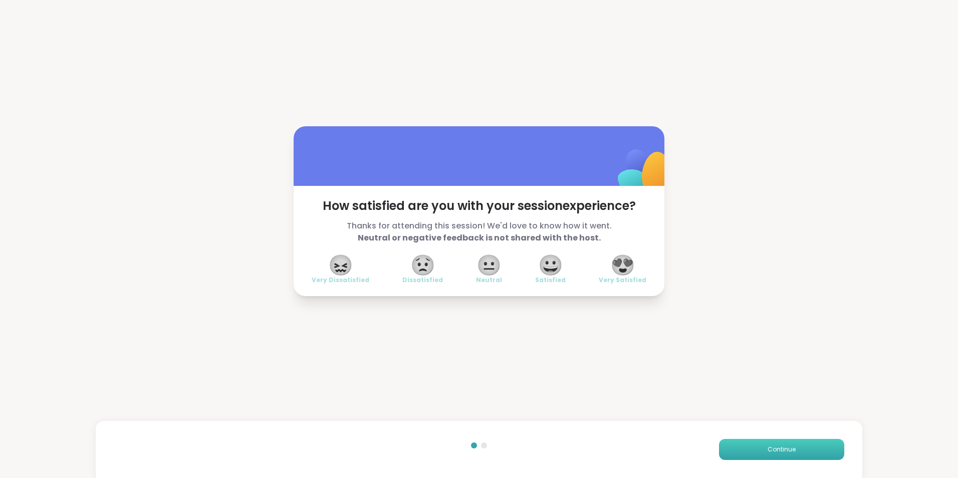
click at [755, 449] on button "Continue" at bounding box center [781, 449] width 125 height 21
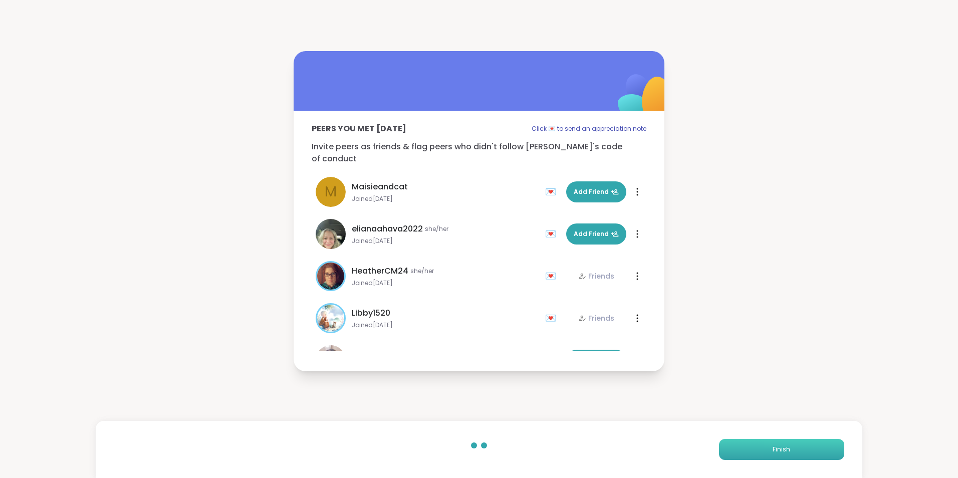
click at [755, 449] on button "Finish" at bounding box center [781, 449] width 125 height 21
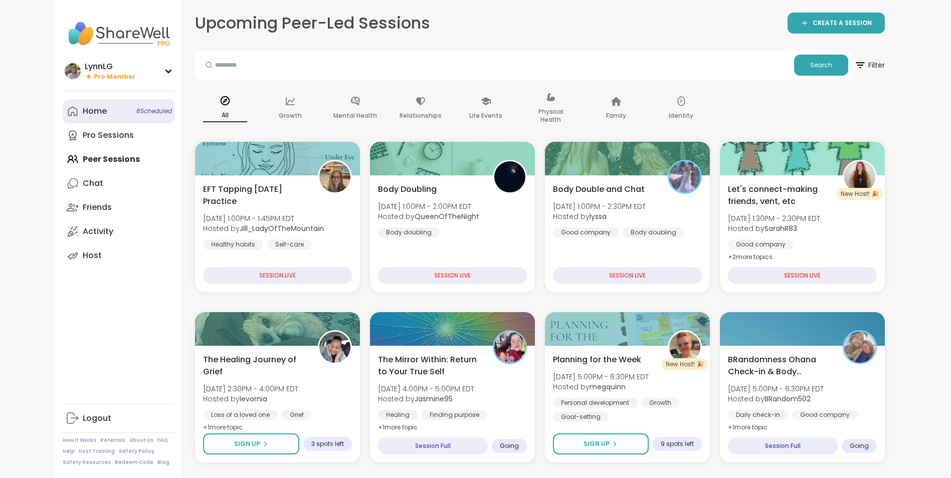
click at [141, 110] on span "8 Scheduled" at bounding box center [154, 111] width 36 height 8
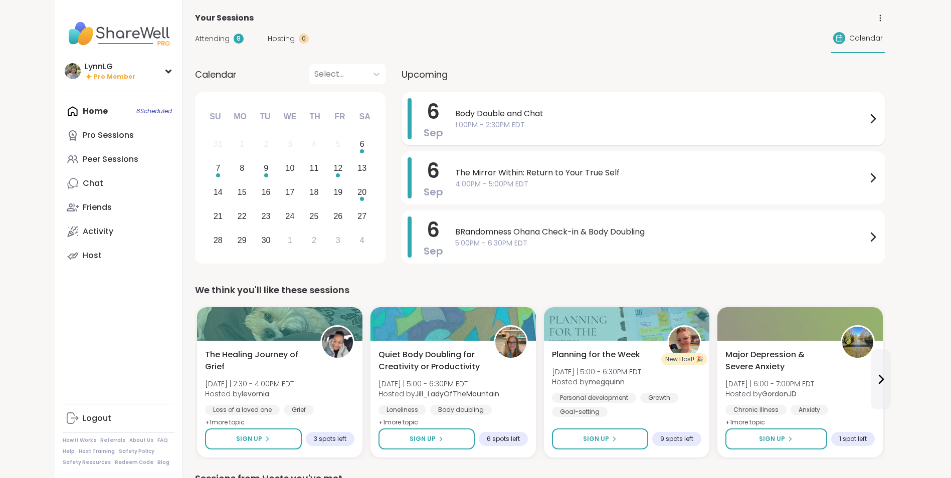
click at [587, 111] on span "Body Double and Chat" at bounding box center [660, 114] width 411 height 12
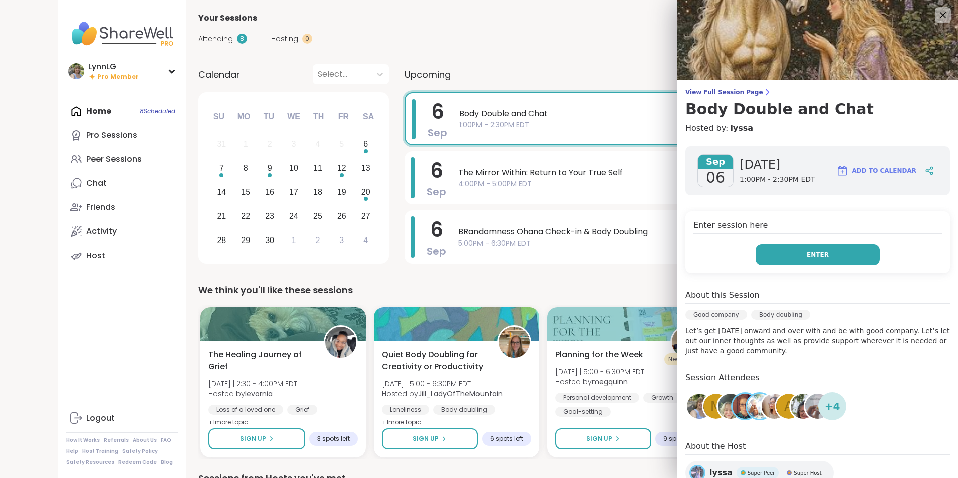
click at [807, 252] on span "Enter" at bounding box center [818, 254] width 22 height 9
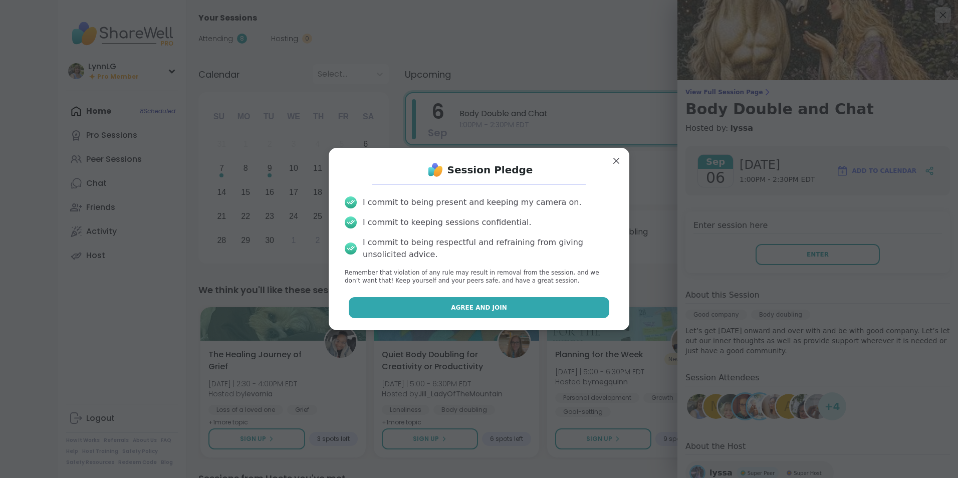
click at [471, 308] on span "Agree and Join" at bounding box center [479, 307] width 56 height 9
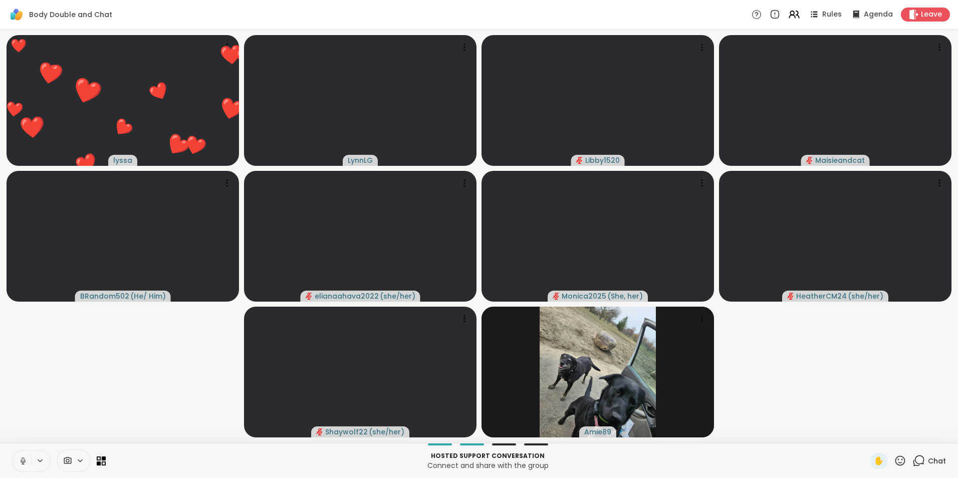
click at [22, 462] on icon at bounding box center [23, 461] width 9 height 9
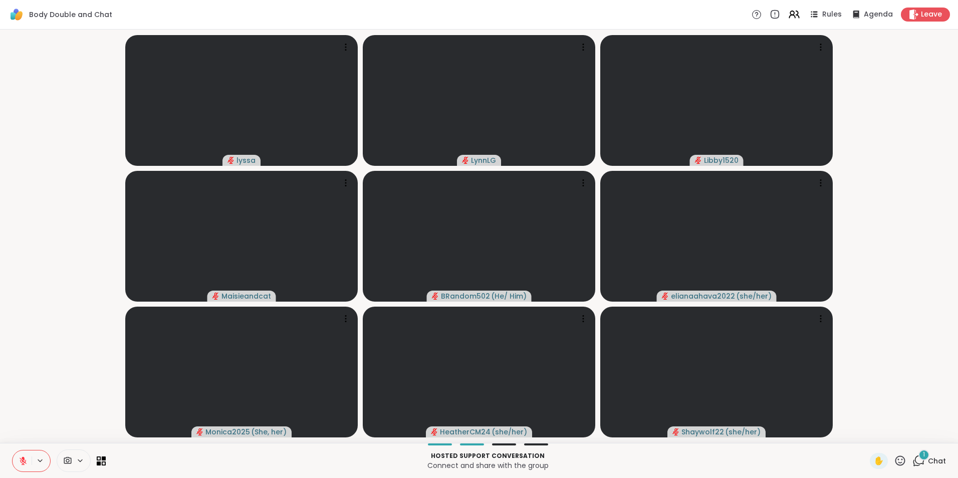
click at [928, 457] on span "Chat" at bounding box center [937, 461] width 18 height 10
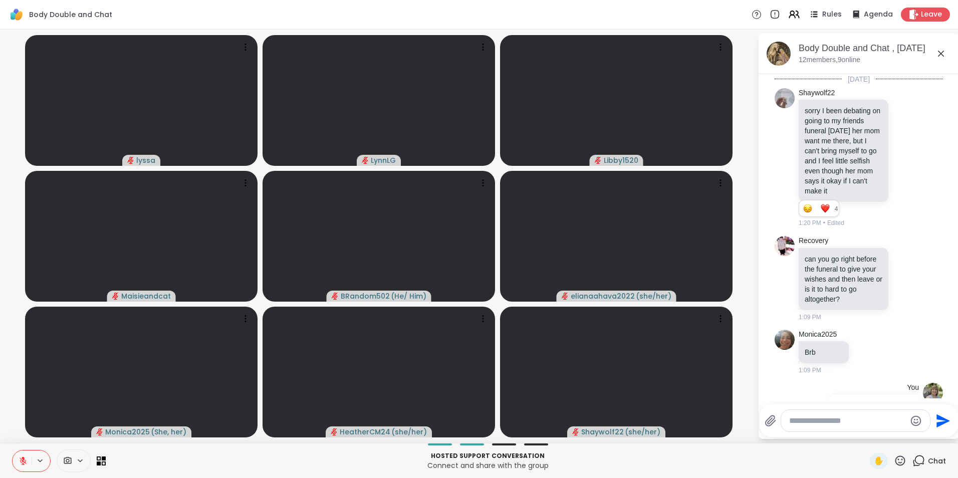
scroll to position [1967, 0]
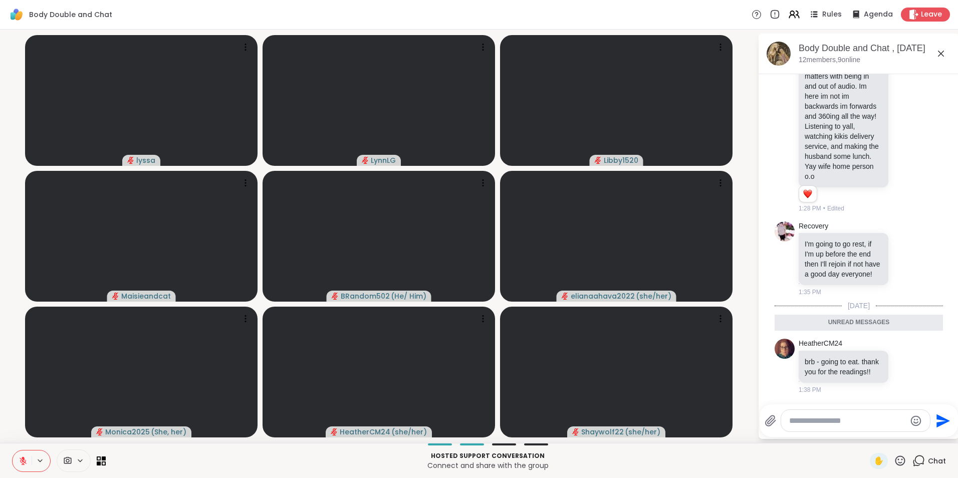
click at [816, 418] on textarea "Type your message" at bounding box center [847, 421] width 117 height 10
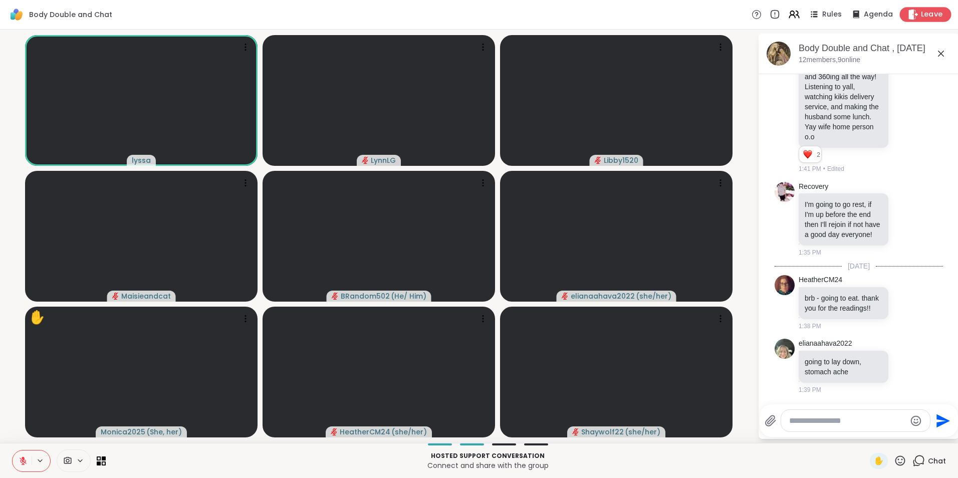
click at [927, 15] on span "Leave" at bounding box center [932, 15] width 22 height 11
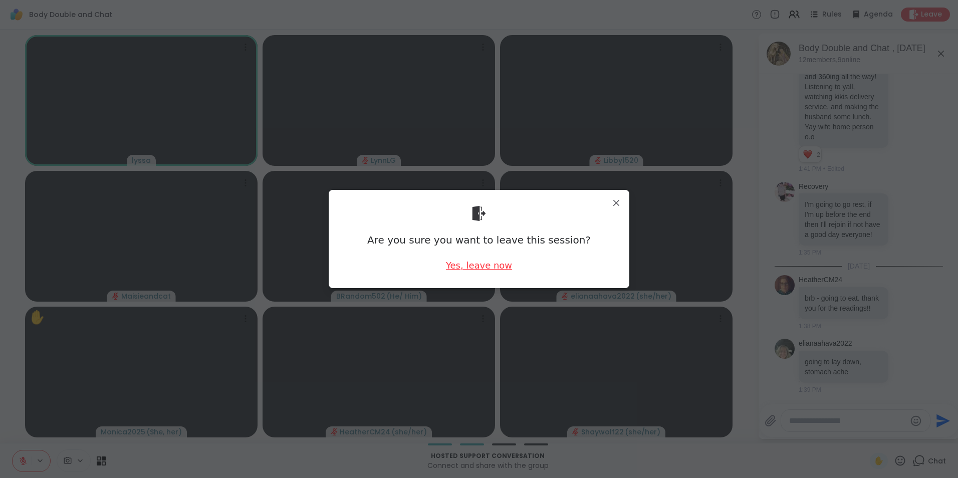
click at [468, 264] on div "Yes, leave now" at bounding box center [479, 265] width 66 height 13
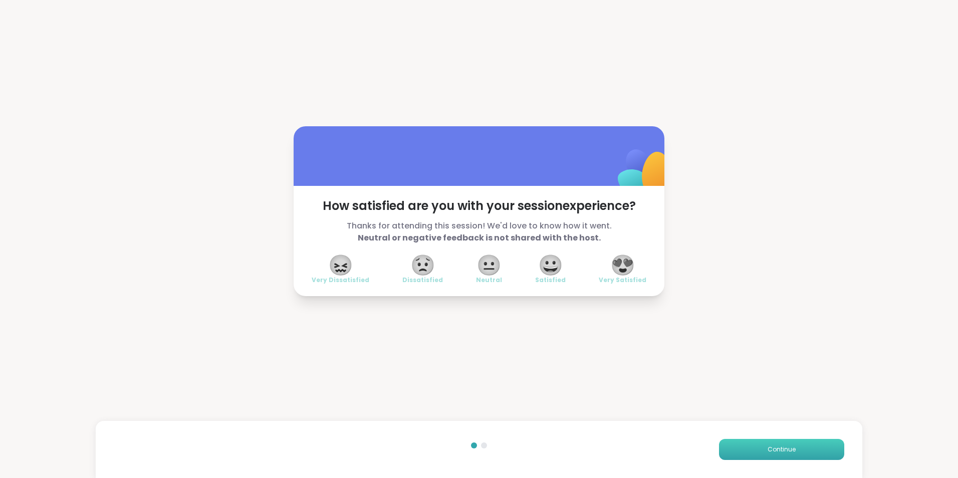
click at [768, 454] on span "Continue" at bounding box center [782, 449] width 28 height 9
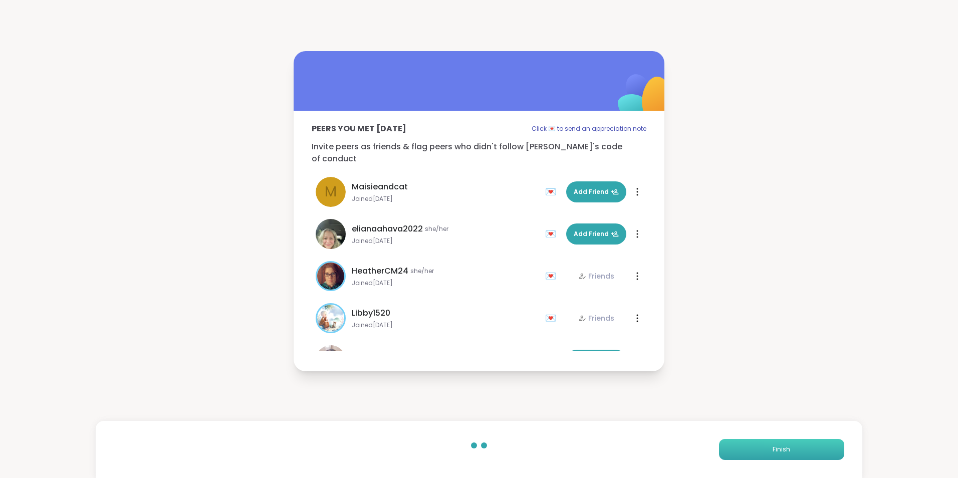
click at [764, 443] on button "Finish" at bounding box center [781, 449] width 125 height 21
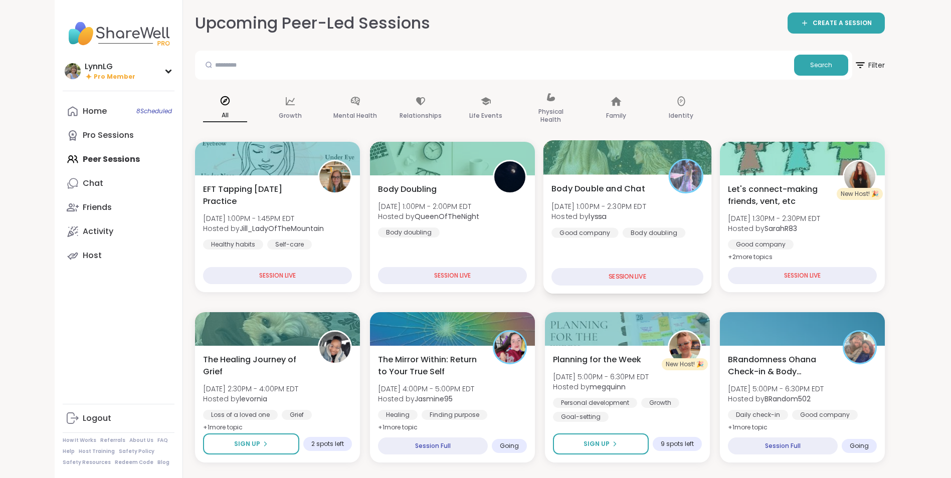
click at [682, 218] on div "Body Double and Chat [DATE] 1:00PM - 2:30PM EDT Hosted by lyssa Good company Bo…" at bounding box center [627, 209] width 152 height 55
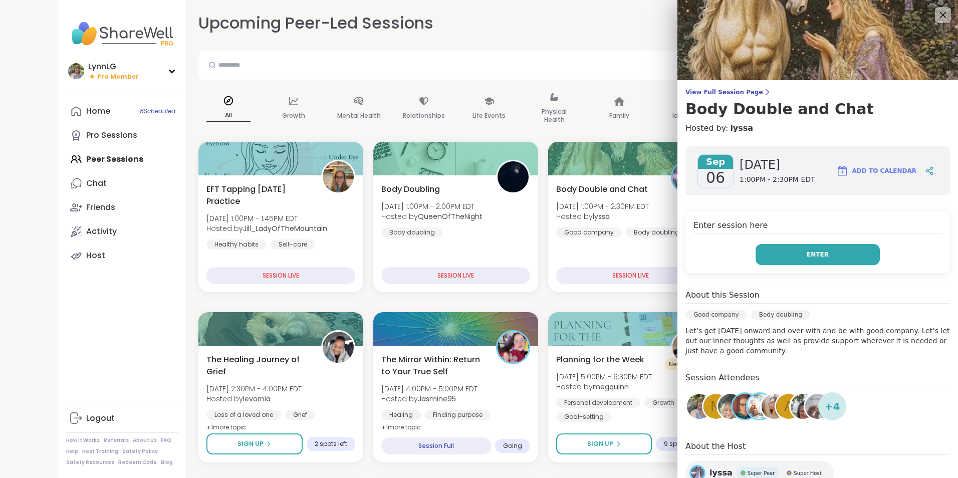
click at [794, 250] on button "Enter" at bounding box center [818, 254] width 124 height 21
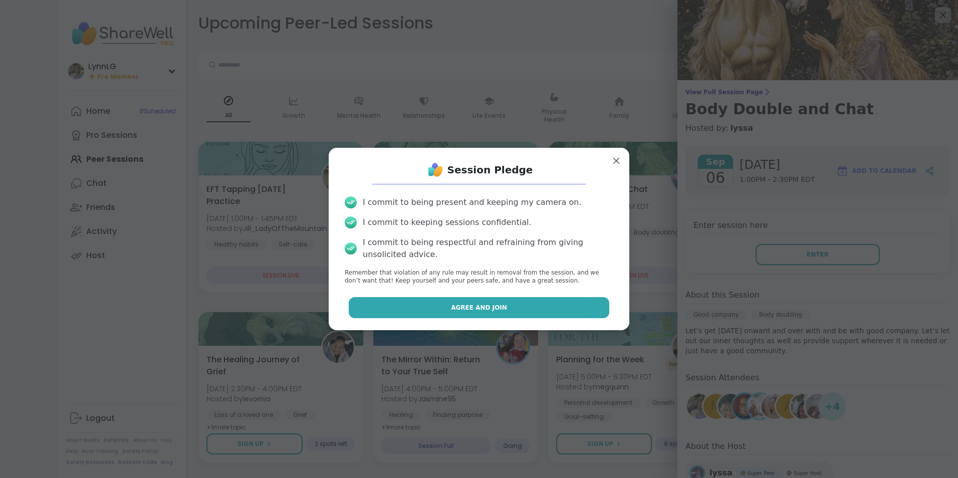
click at [461, 312] on span "Agree and Join" at bounding box center [479, 307] width 56 height 9
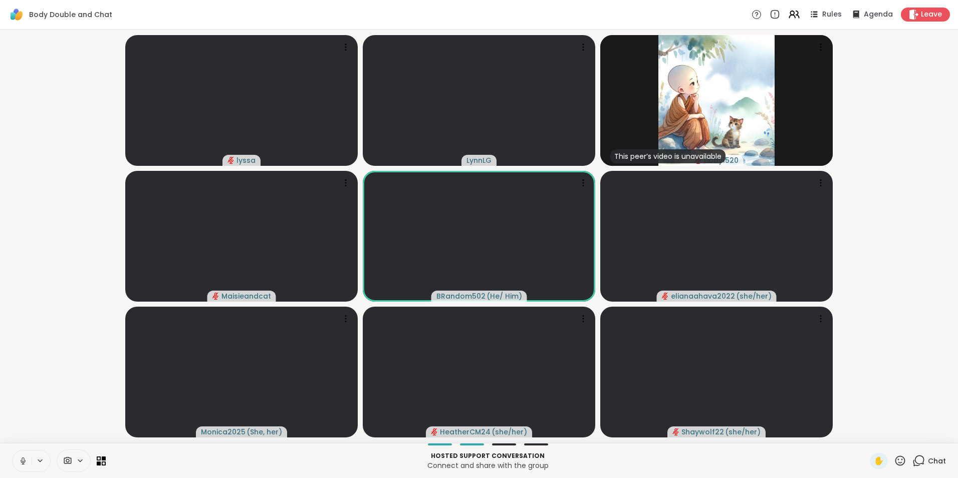
click at [22, 467] on button at bounding box center [22, 461] width 19 height 21
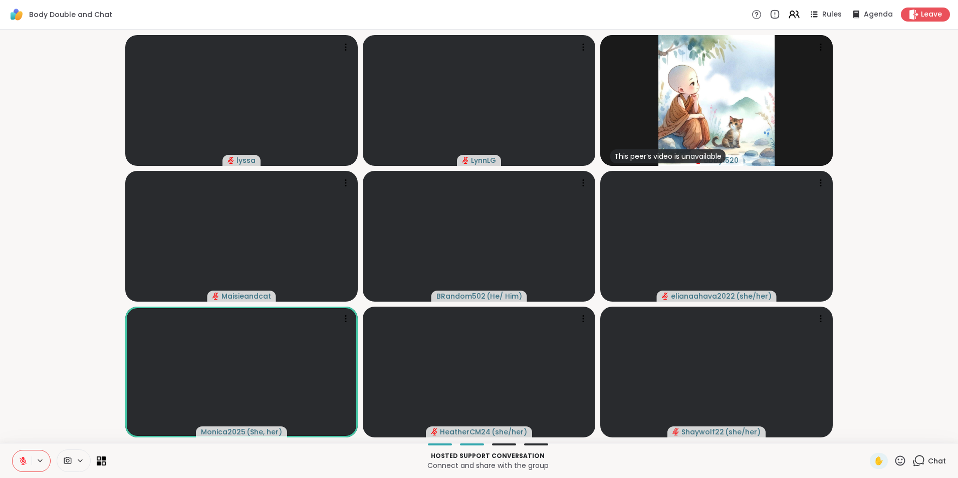
click at [928, 463] on span "Chat" at bounding box center [937, 461] width 18 height 10
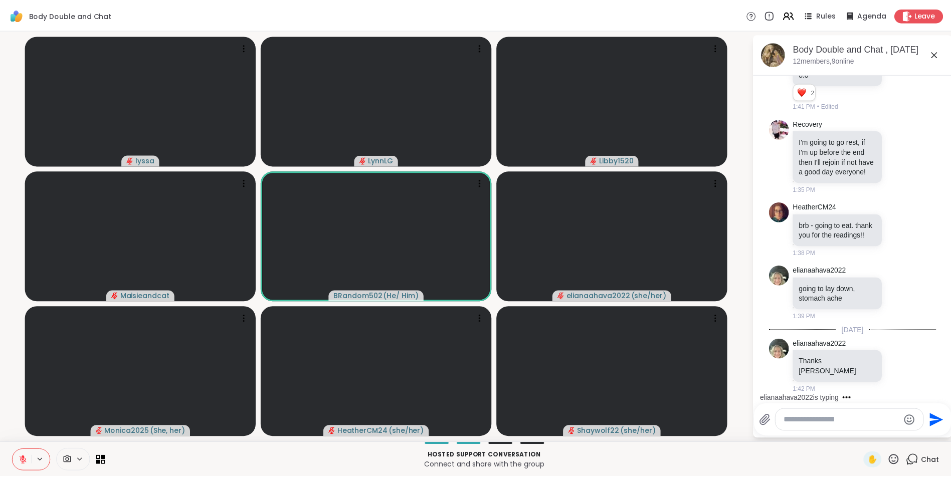
scroll to position [2114, 0]
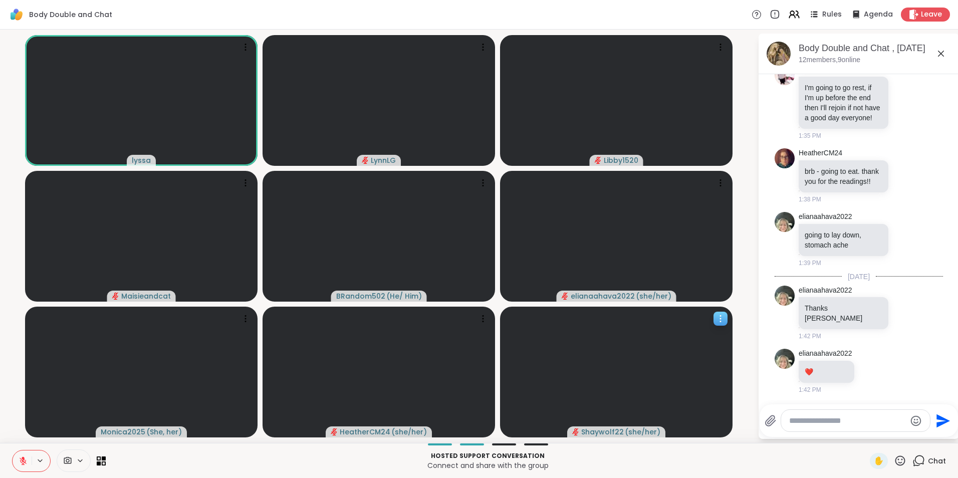
drag, startPoint x: 728, startPoint y: 200, endPoint x: 647, endPoint y: 349, distance: 169.1
click at [0, 0] on slot "[PERSON_NAME] Libby1520 Maisieandcat BRandom502 ( He/ Him ) elianaahava2022 ( s…" at bounding box center [0, 0] width 0 height 0
drag, startPoint x: 649, startPoint y: 352, endPoint x: 661, endPoint y: 457, distance: 105.4
click at [664, 463] on div "Body Double and Chat Rules Agenda Leave [PERSON_NAME] Libby1520 [PERSON_NAME] B…" at bounding box center [479, 239] width 958 height 478
click at [932, 12] on span "Leave" at bounding box center [932, 15] width 22 height 11
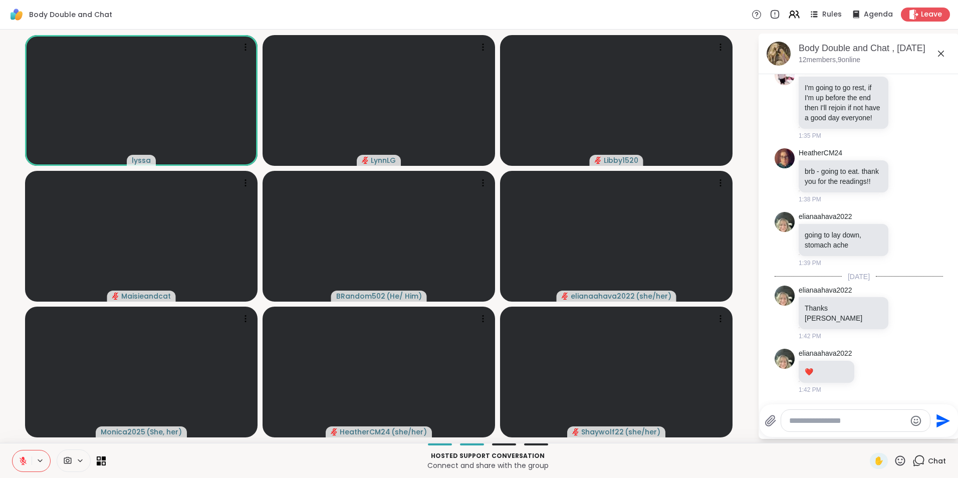
click at [927, 12] on span "Leave" at bounding box center [931, 15] width 21 height 10
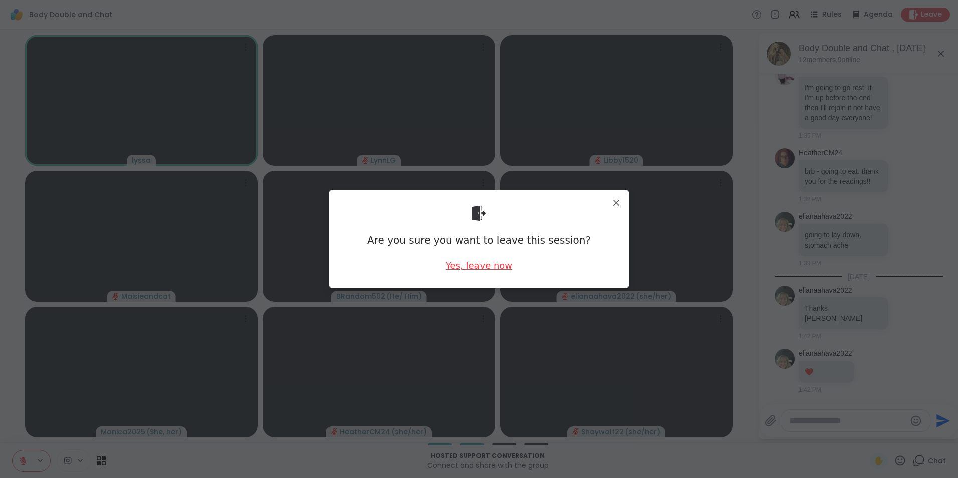
click at [457, 269] on div "Yes, leave now" at bounding box center [479, 265] width 66 height 13
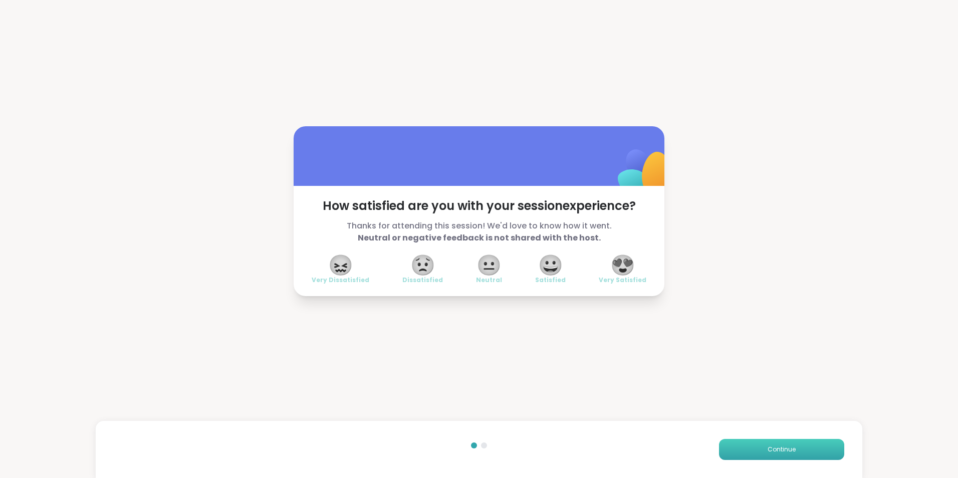
click at [772, 445] on button "Continue" at bounding box center [781, 449] width 125 height 21
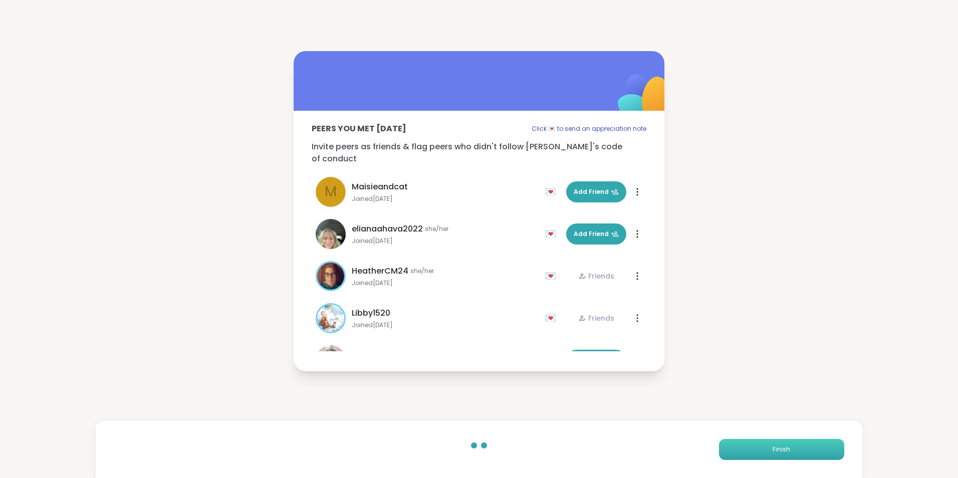
click at [773, 447] on span "Finish" at bounding box center [782, 449] width 18 height 9
